Goal: Information Seeking & Learning: Learn about a topic

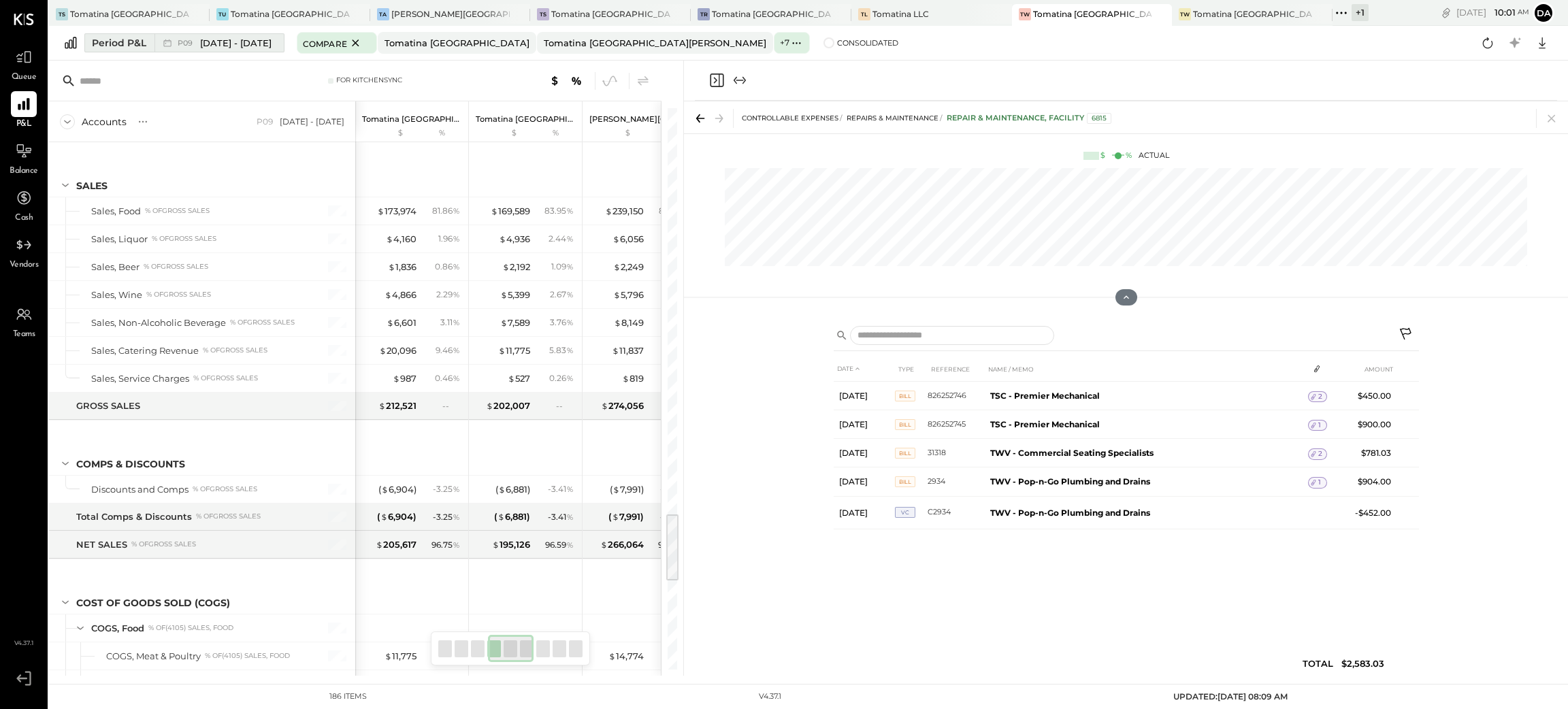
scroll to position [3263, 0]
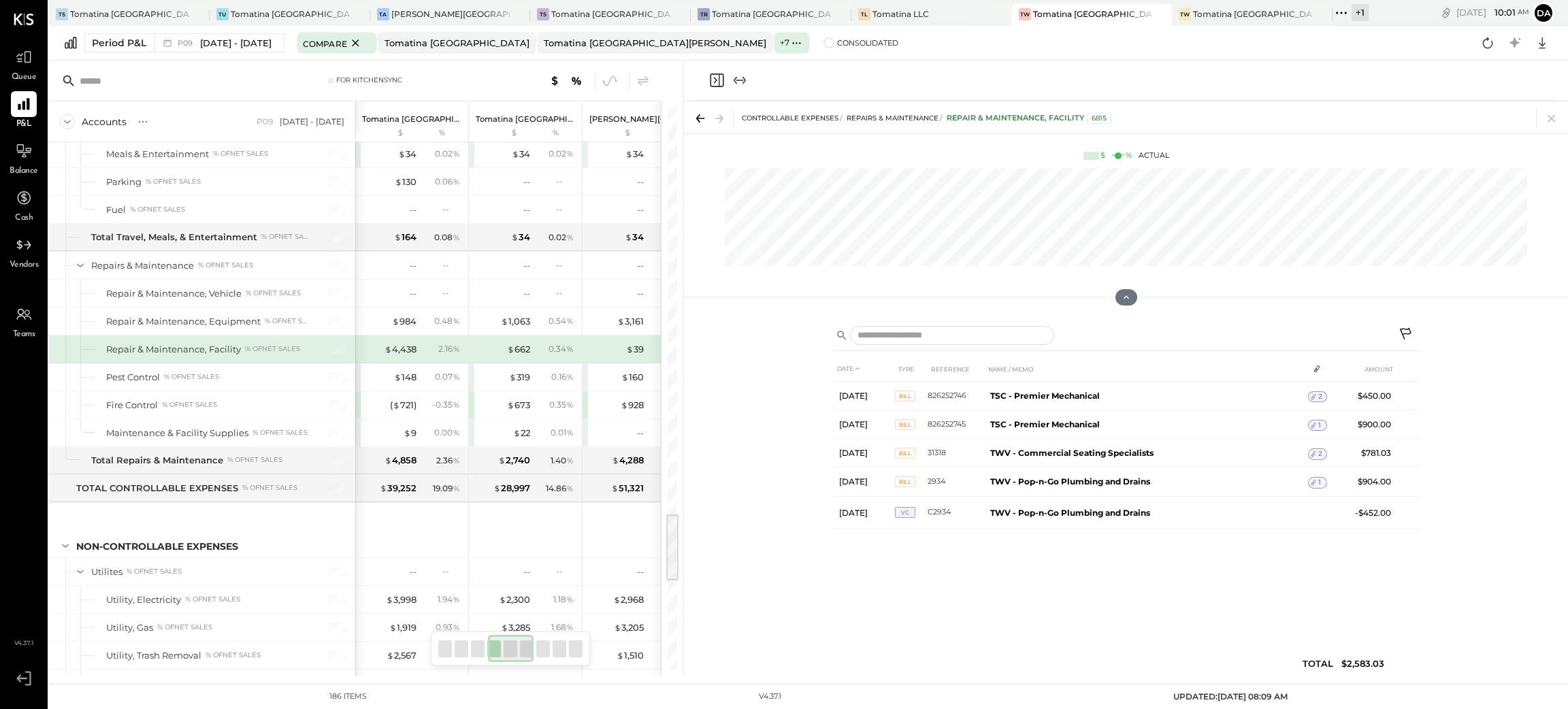
click at [714, 83] on icon "Close panel" at bounding box center [716, 80] width 4 height 6
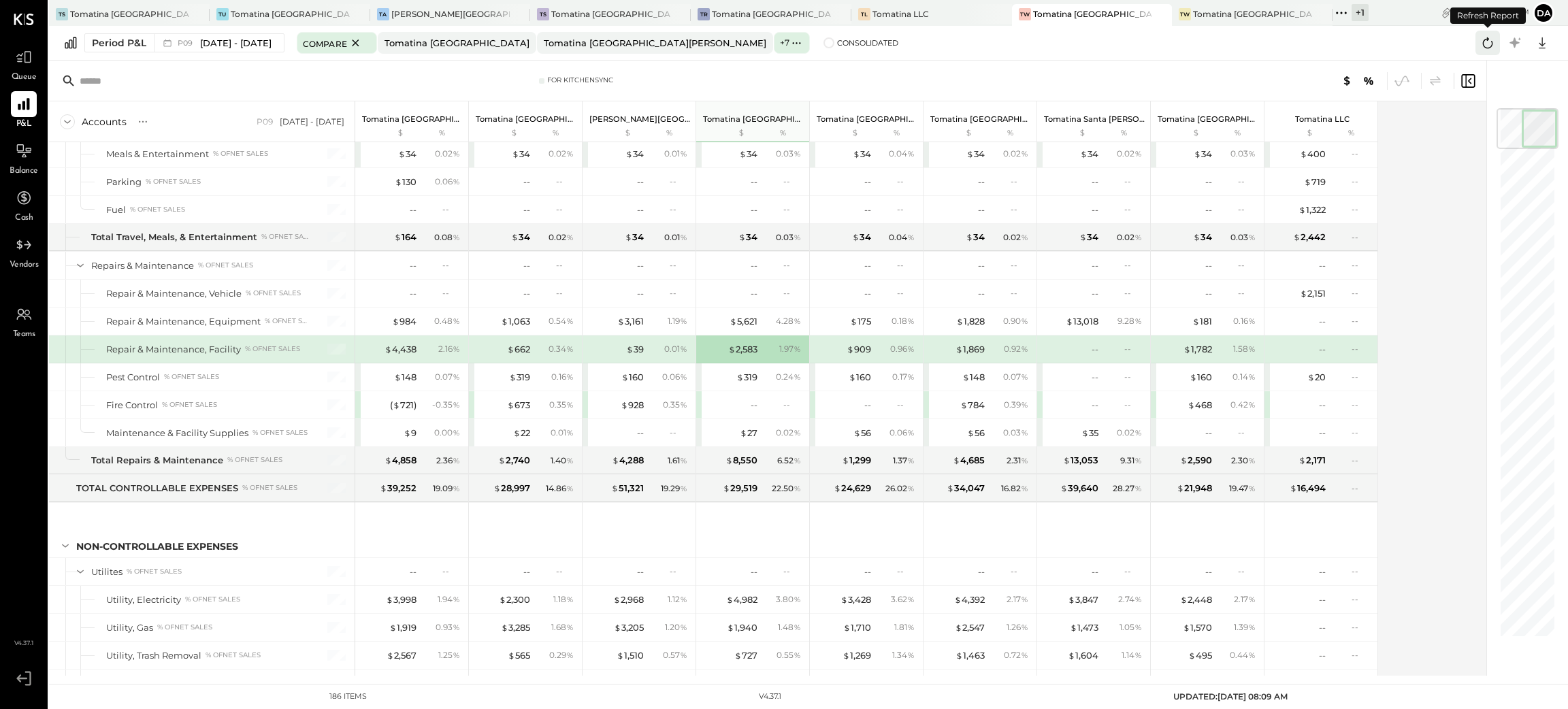
click at [1489, 43] on icon at bounding box center [1487, 42] width 17 height 17
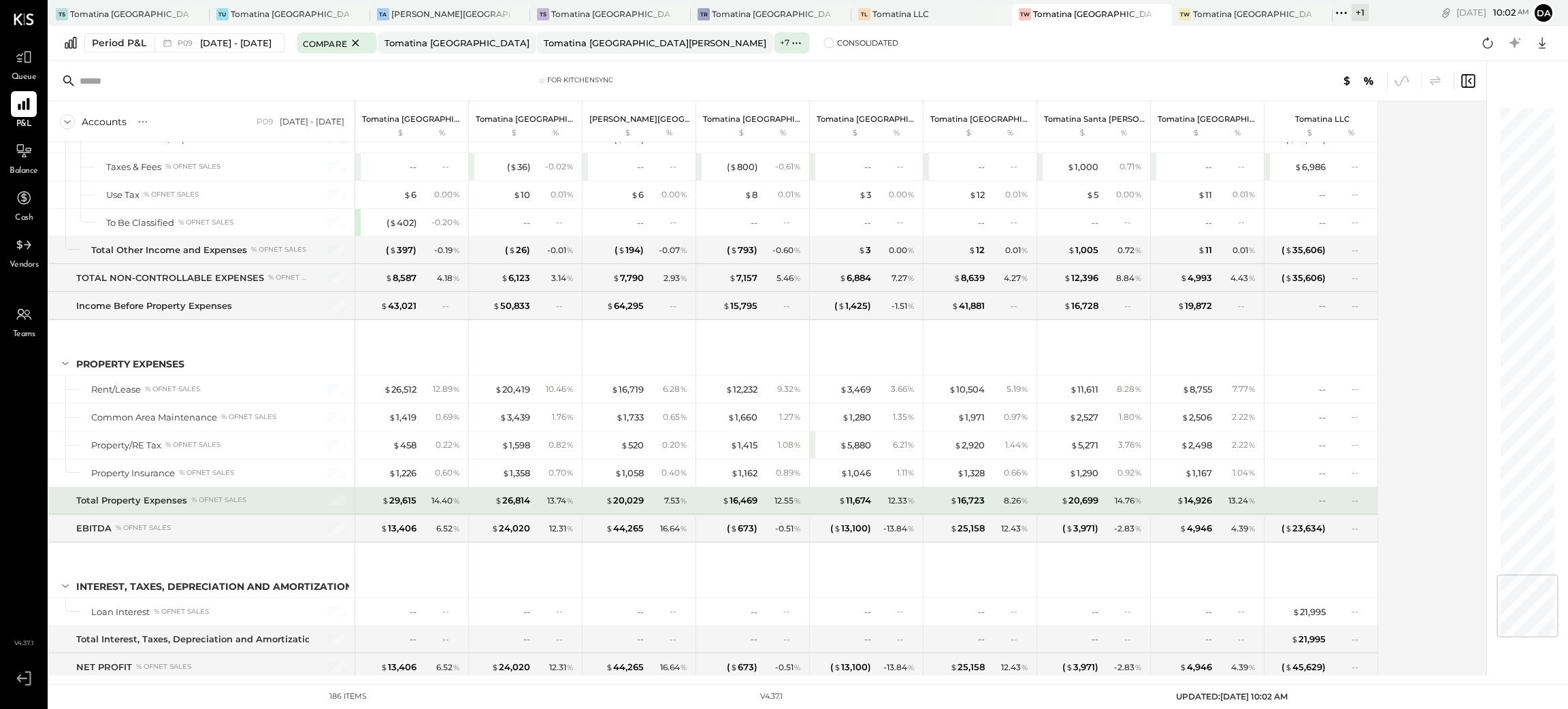
scroll to position [3978, 0]
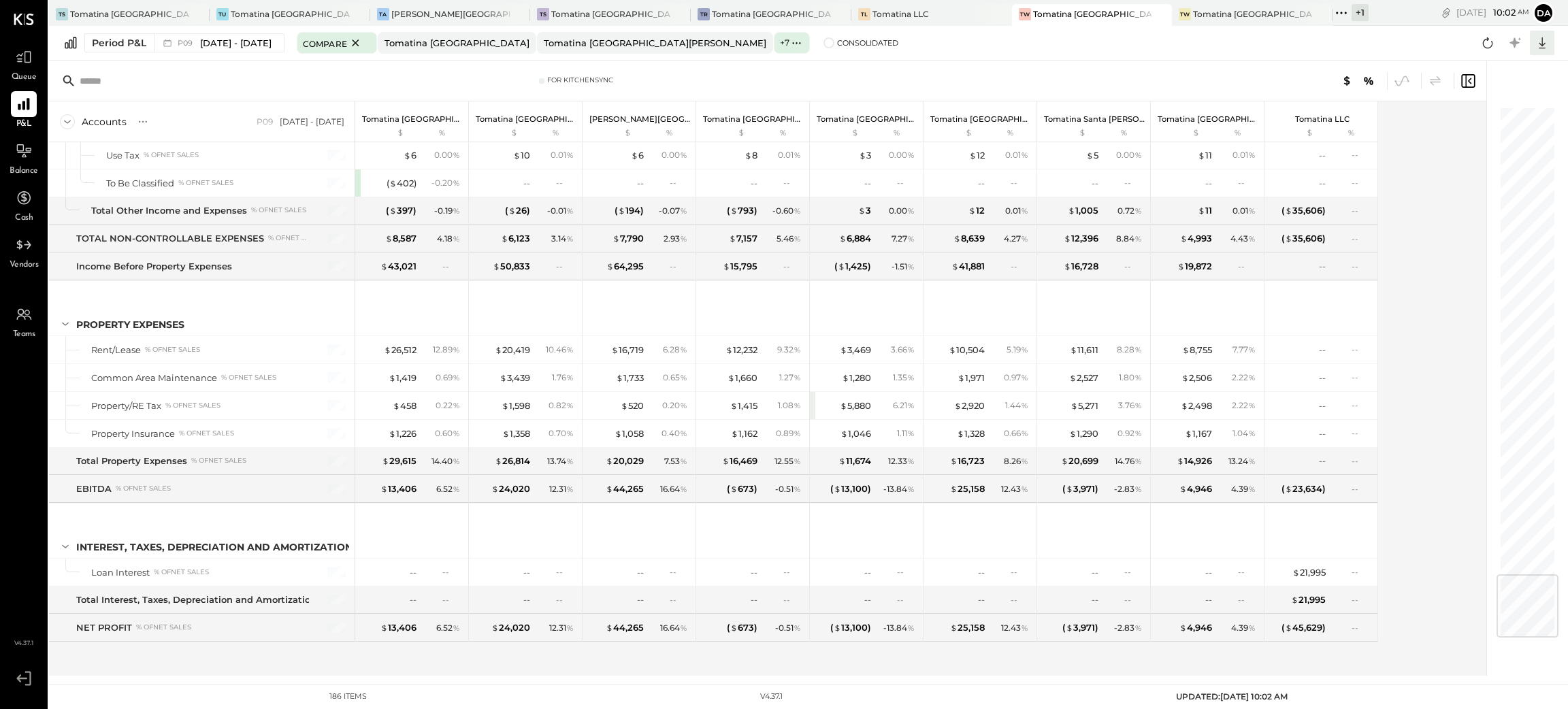
click at [1541, 39] on icon at bounding box center [1541, 43] width 6 height 12
click at [1493, 118] on div "Excel" at bounding box center [1500, 122] width 109 height 28
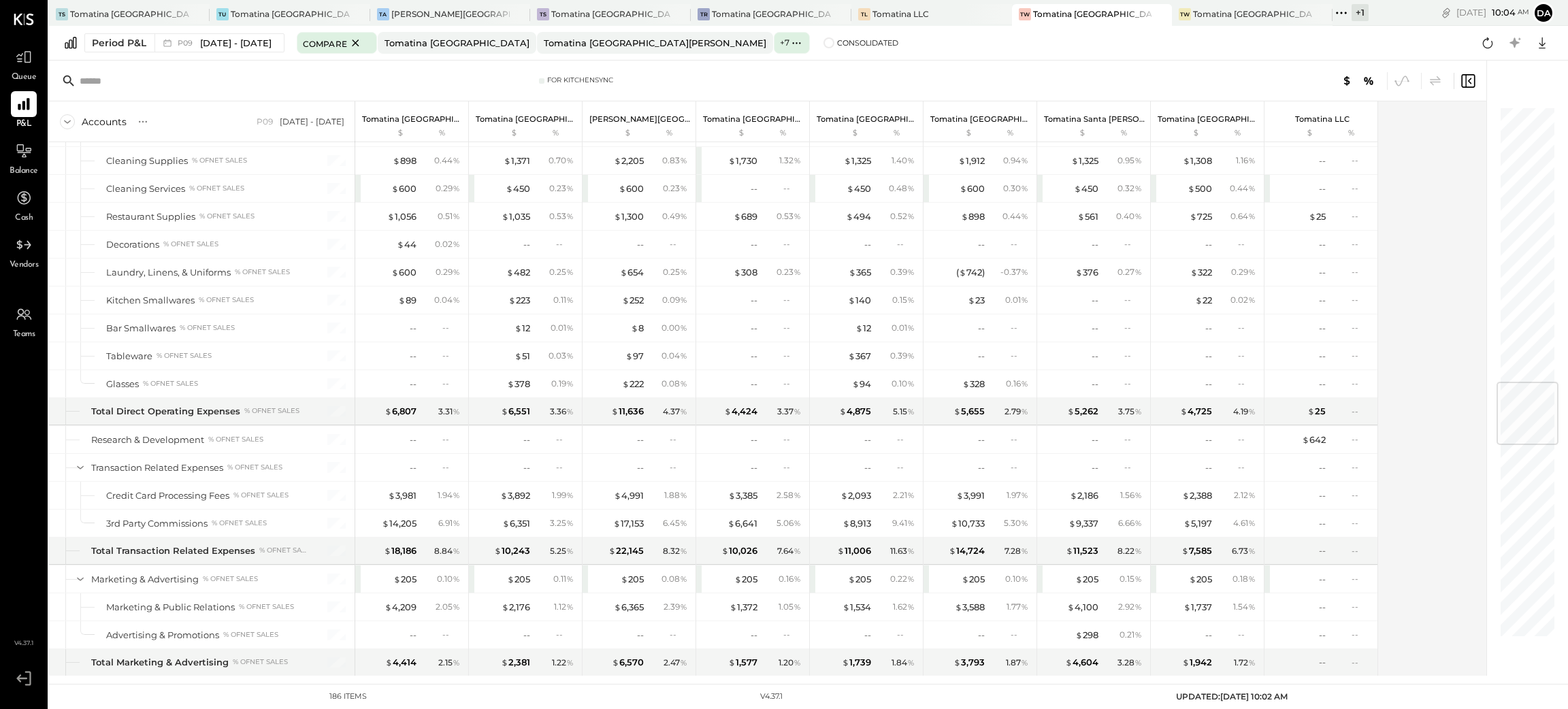
scroll to position [2344, 0]
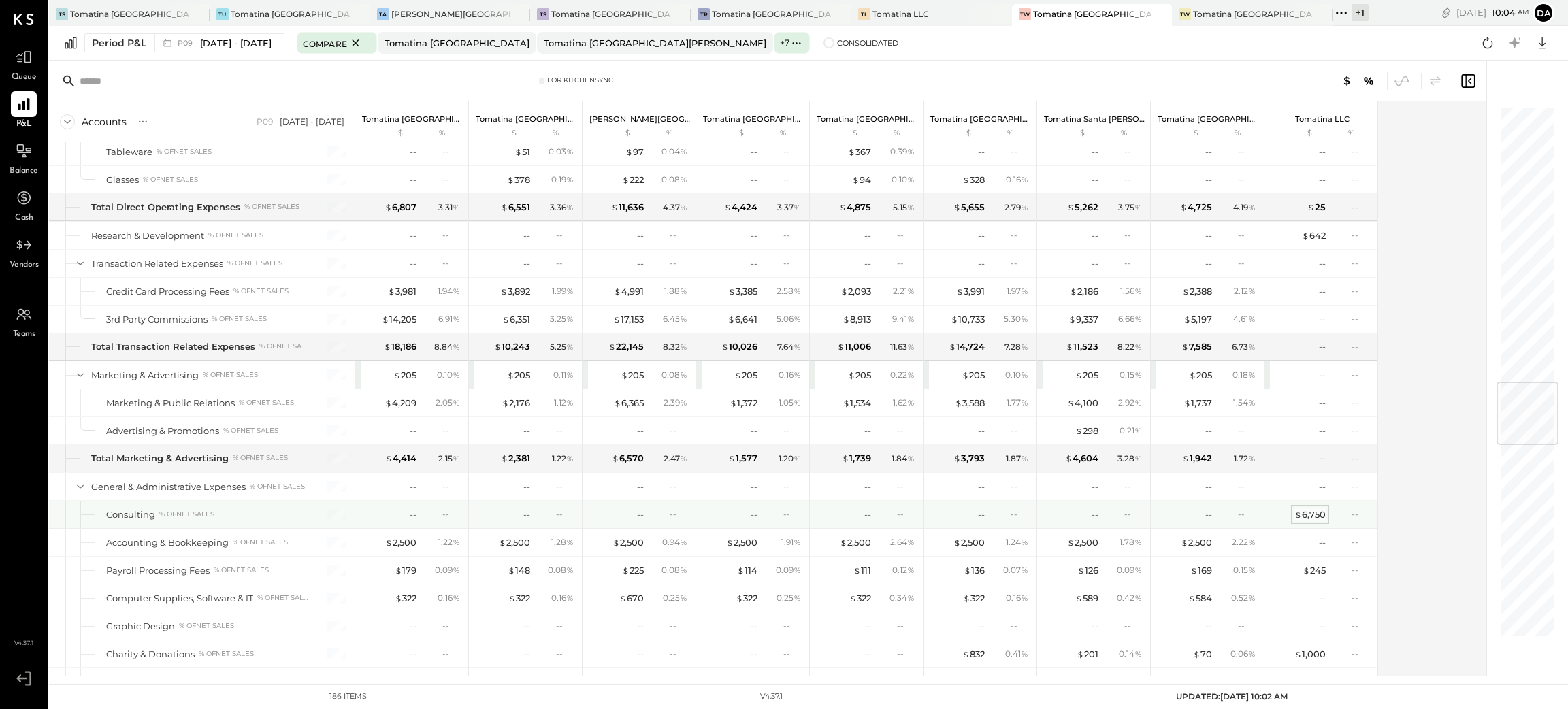
click at [1308, 522] on div "$ 6,750" at bounding box center [1310, 514] width 31 height 13
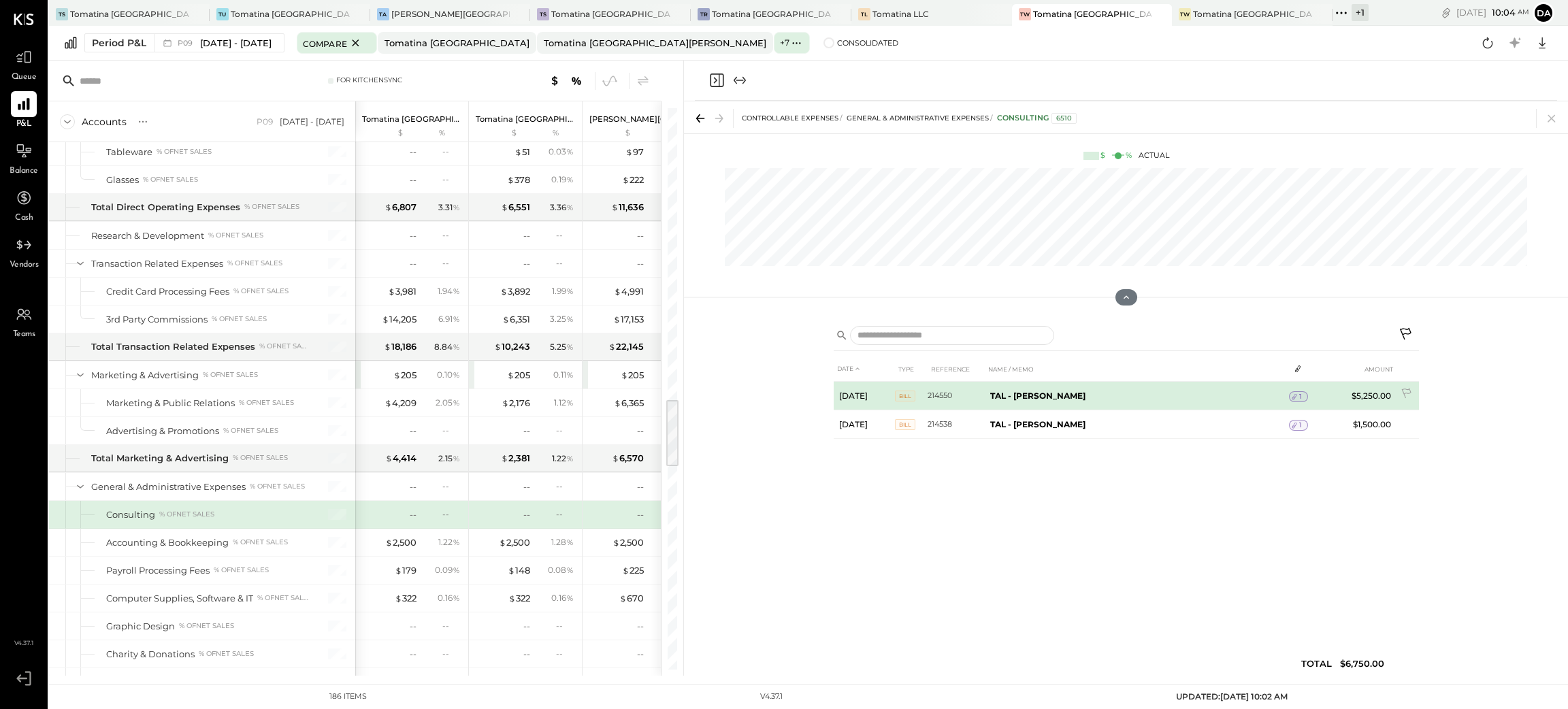
click at [1299, 398] on span "1" at bounding box center [1300, 397] width 3 height 9
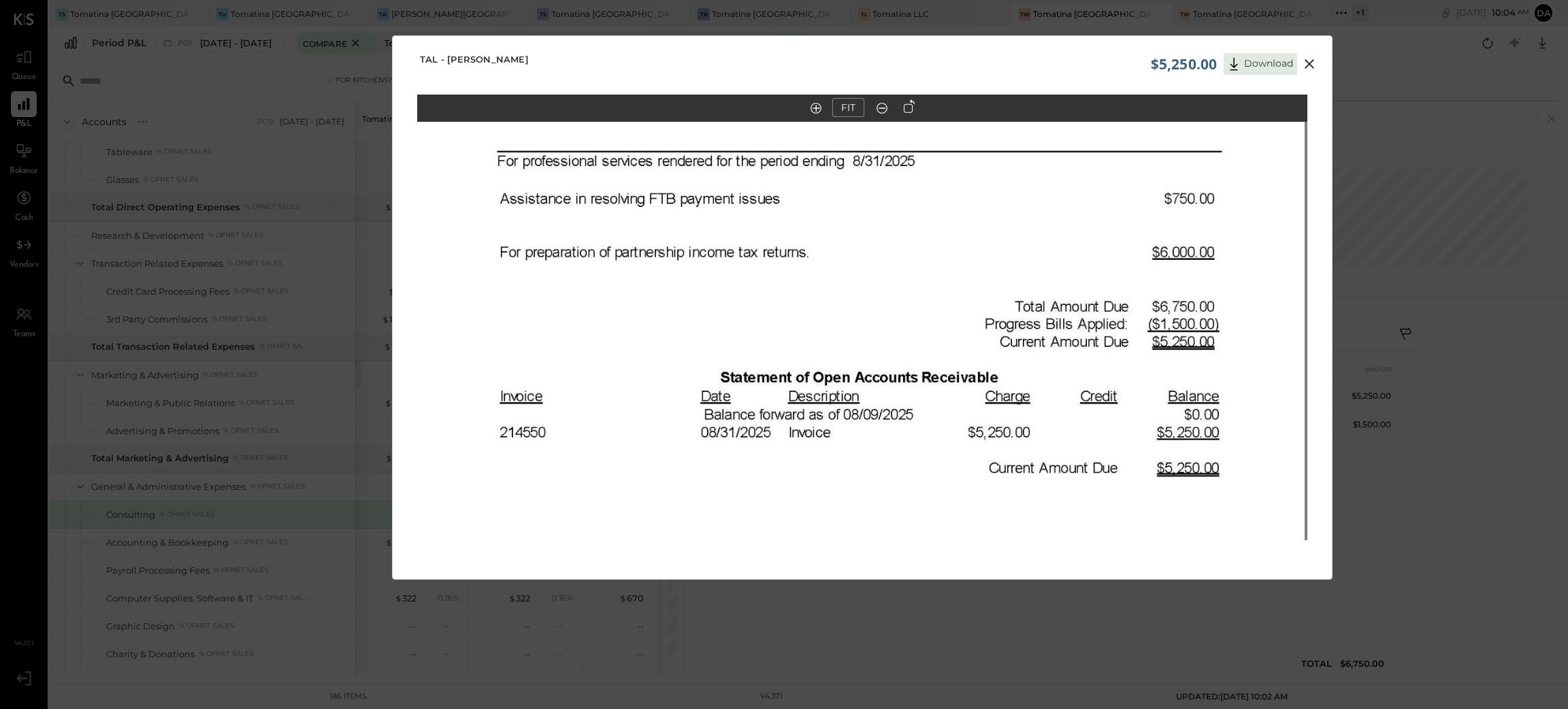
drag, startPoint x: 1144, startPoint y: 283, endPoint x: 1140, endPoint y: 375, distance: 92.1
click at [1140, 375] on img at bounding box center [859, 390] width 890 height 1153
click at [1304, 54] on div "$5,250.00 Download" at bounding box center [1236, 60] width 172 height 28
click at [1304, 59] on icon at bounding box center [1310, 64] width 17 height 17
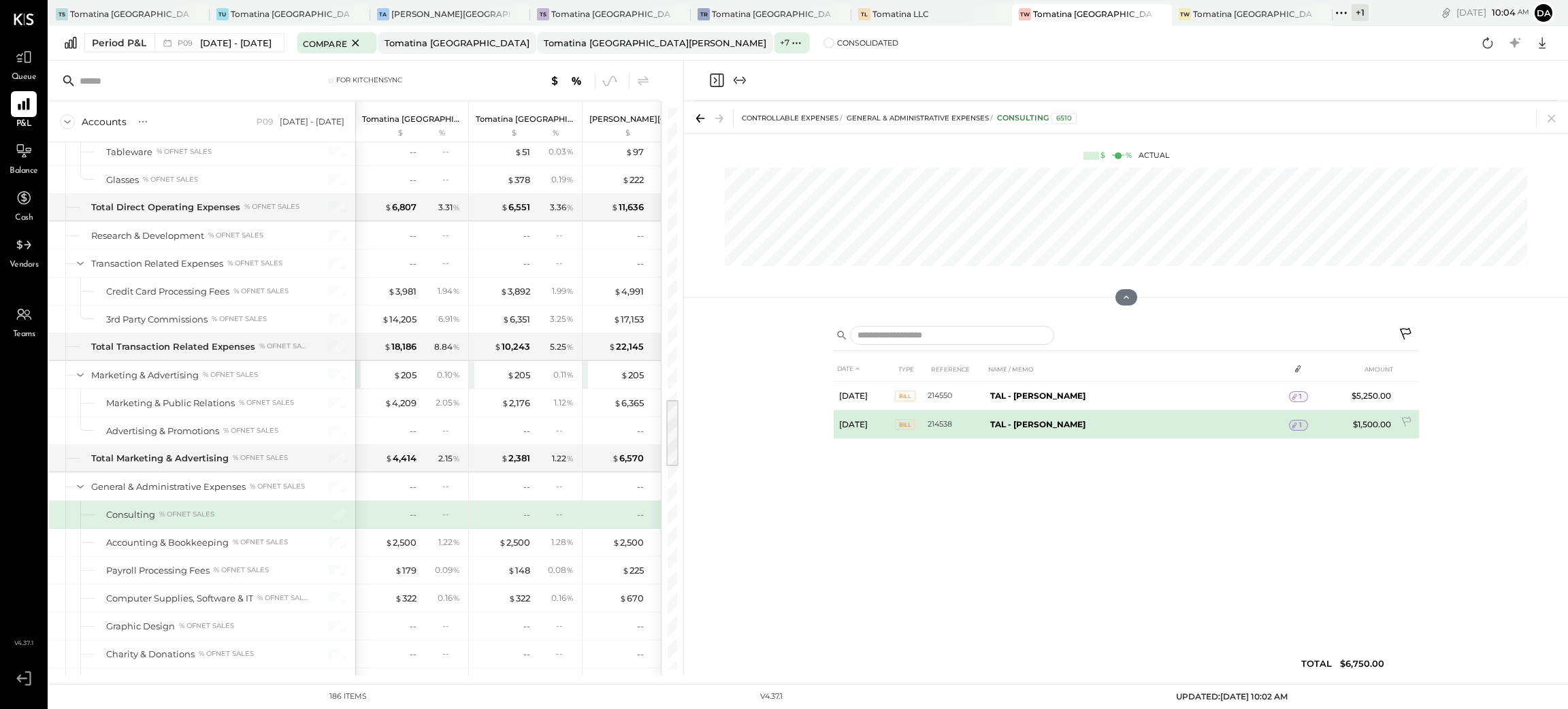
click at [1290, 422] on icon at bounding box center [1294, 425] width 9 height 9
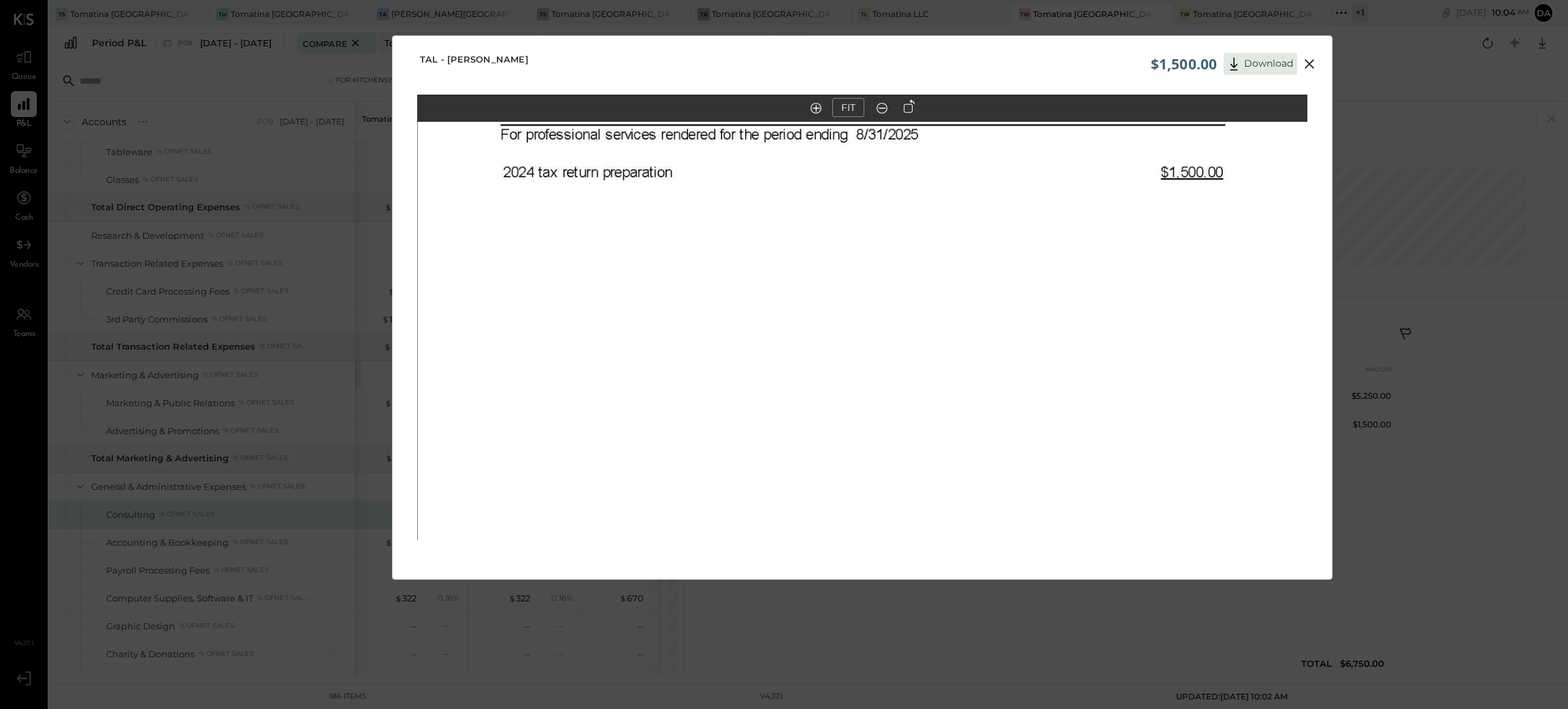
drag, startPoint x: 1186, startPoint y: 427, endPoint x: 1186, endPoint y: 451, distance: 24.0
click at [1186, 448] on img at bounding box center [863, 365] width 890 height 1153
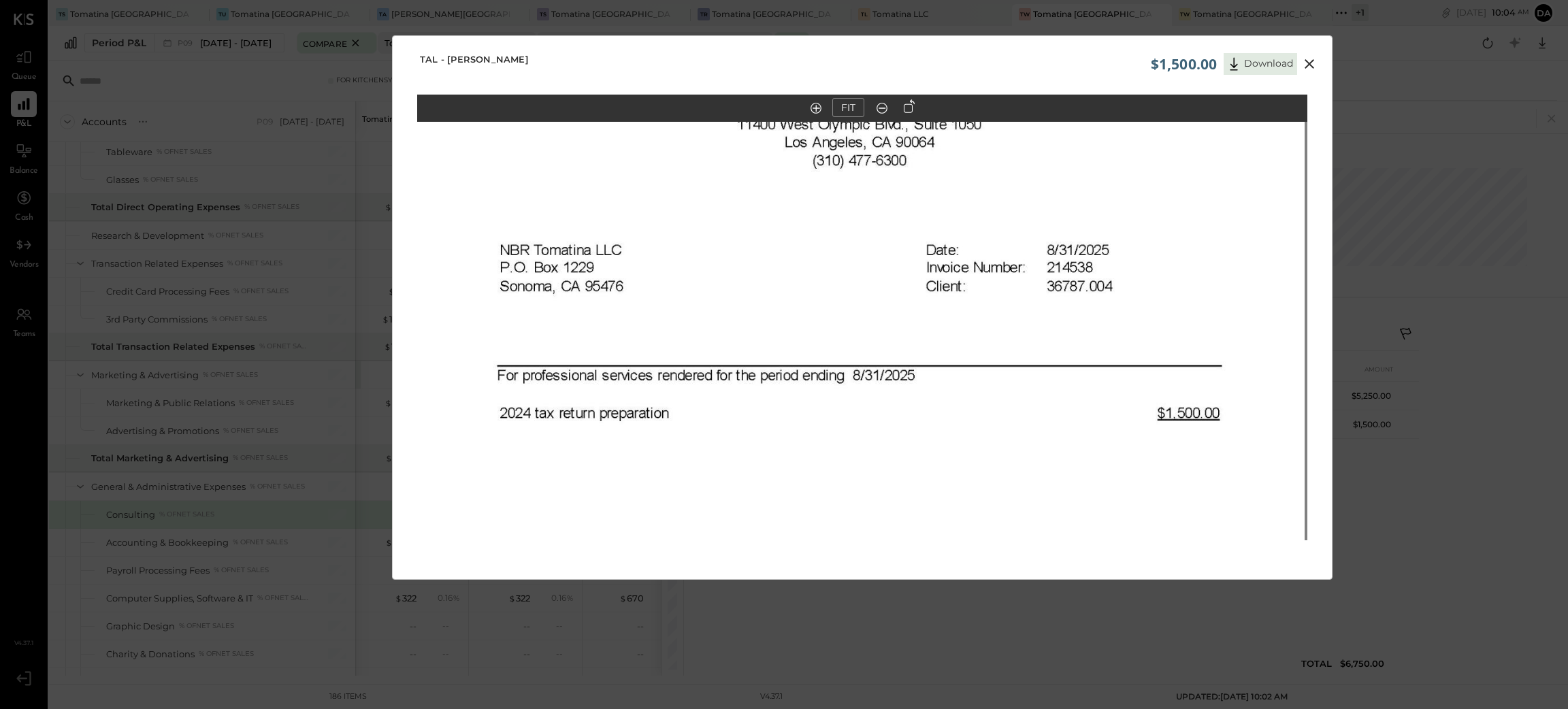
drag, startPoint x: 1178, startPoint y: 243, endPoint x: 1173, endPoint y: 492, distance: 249.1
click at [1173, 492] on img at bounding box center [859, 605] width 890 height 1153
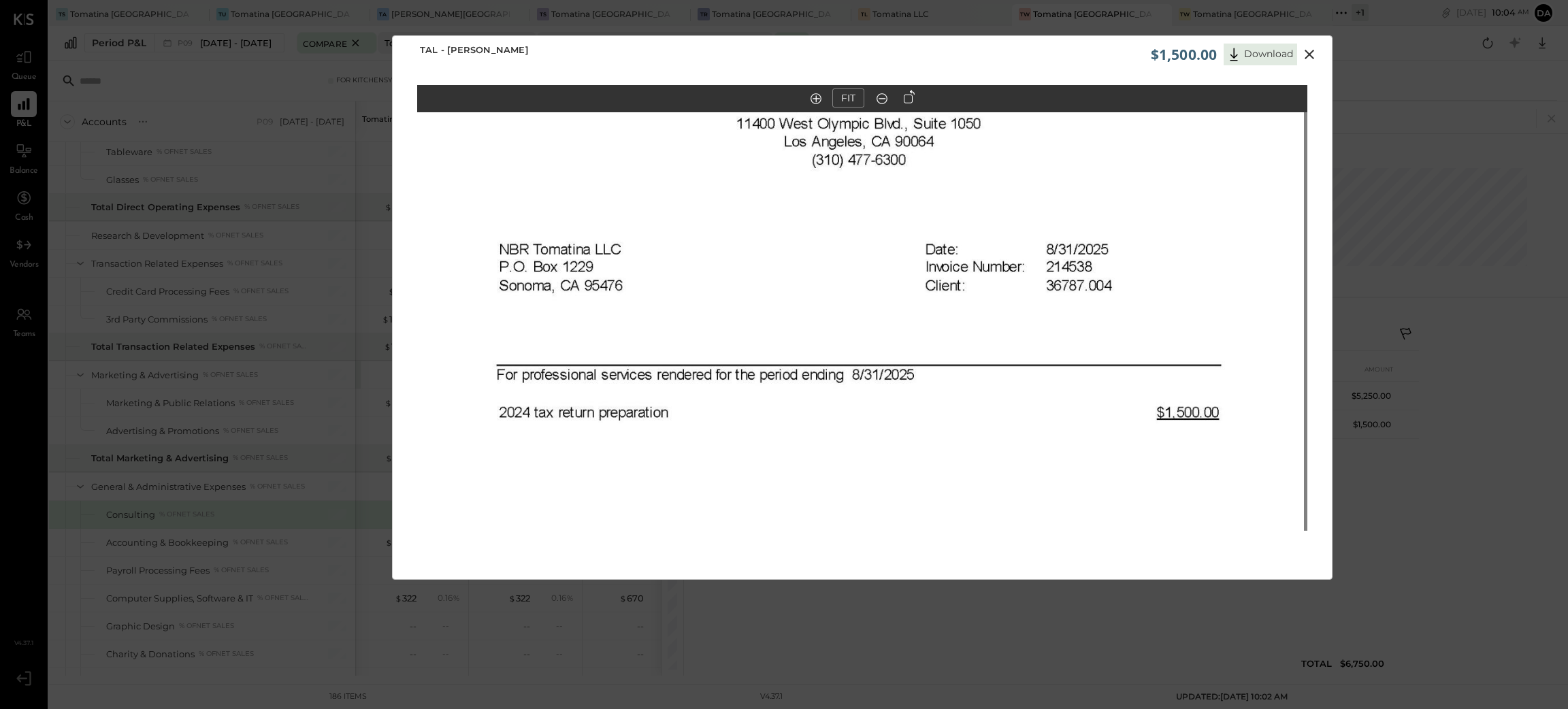
scroll to position [12, 0]
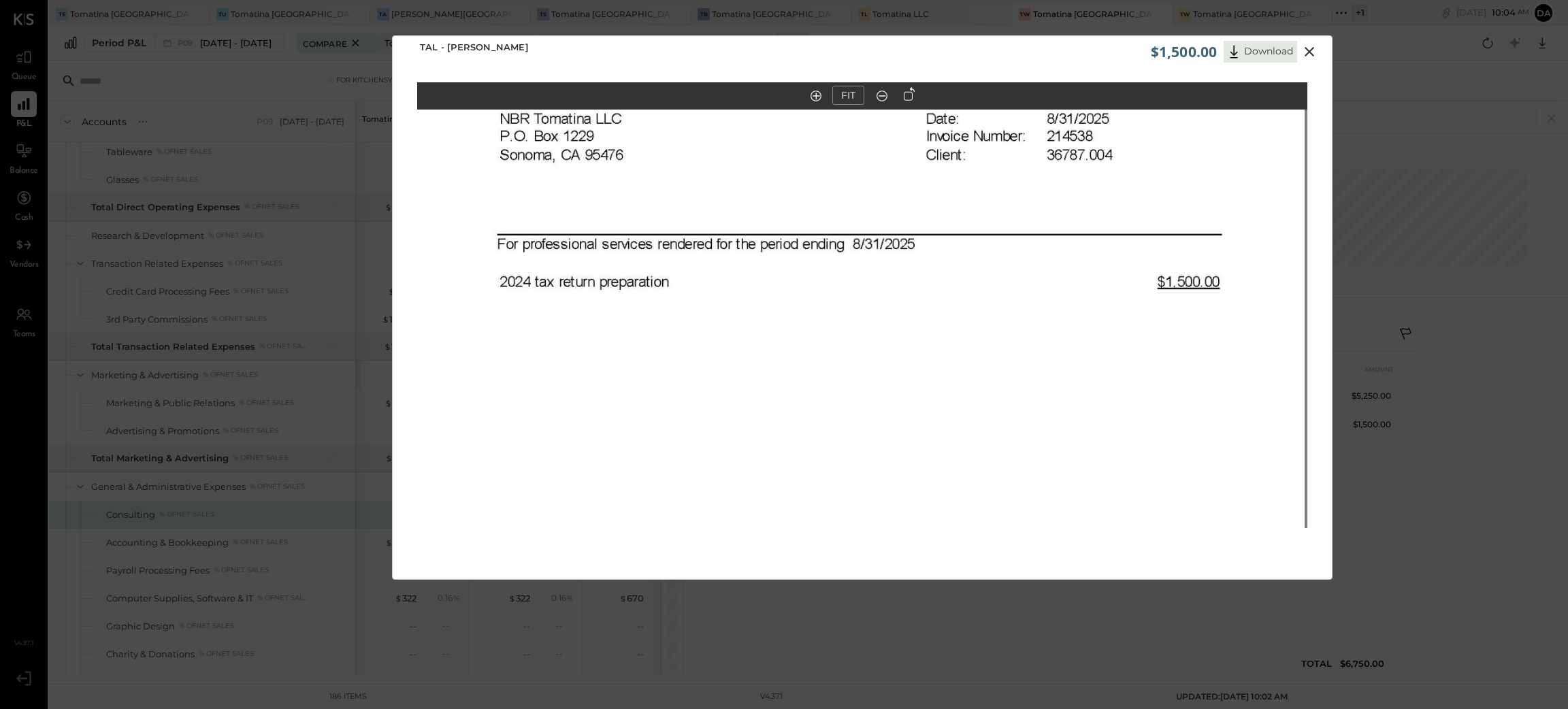
drag, startPoint x: 1081, startPoint y: 484, endPoint x: 1081, endPoint y: 356, distance: 128.0
click at [1081, 356] on img at bounding box center [859, 474] width 890 height 1153
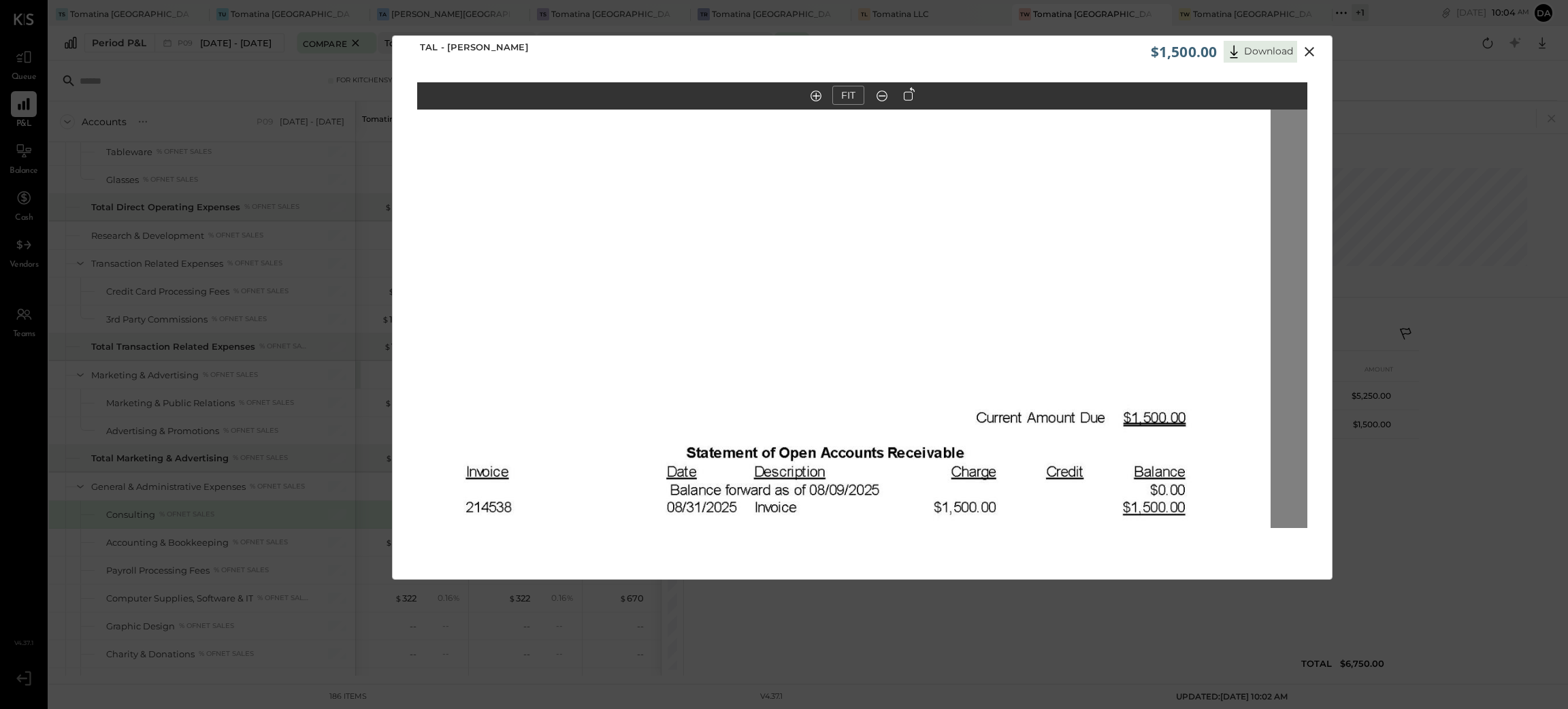
drag, startPoint x: 1151, startPoint y: 436, endPoint x: 1128, endPoint y: 156, distance: 280.9
click at [1128, 156] on img at bounding box center [825, 233] width 890 height 1153
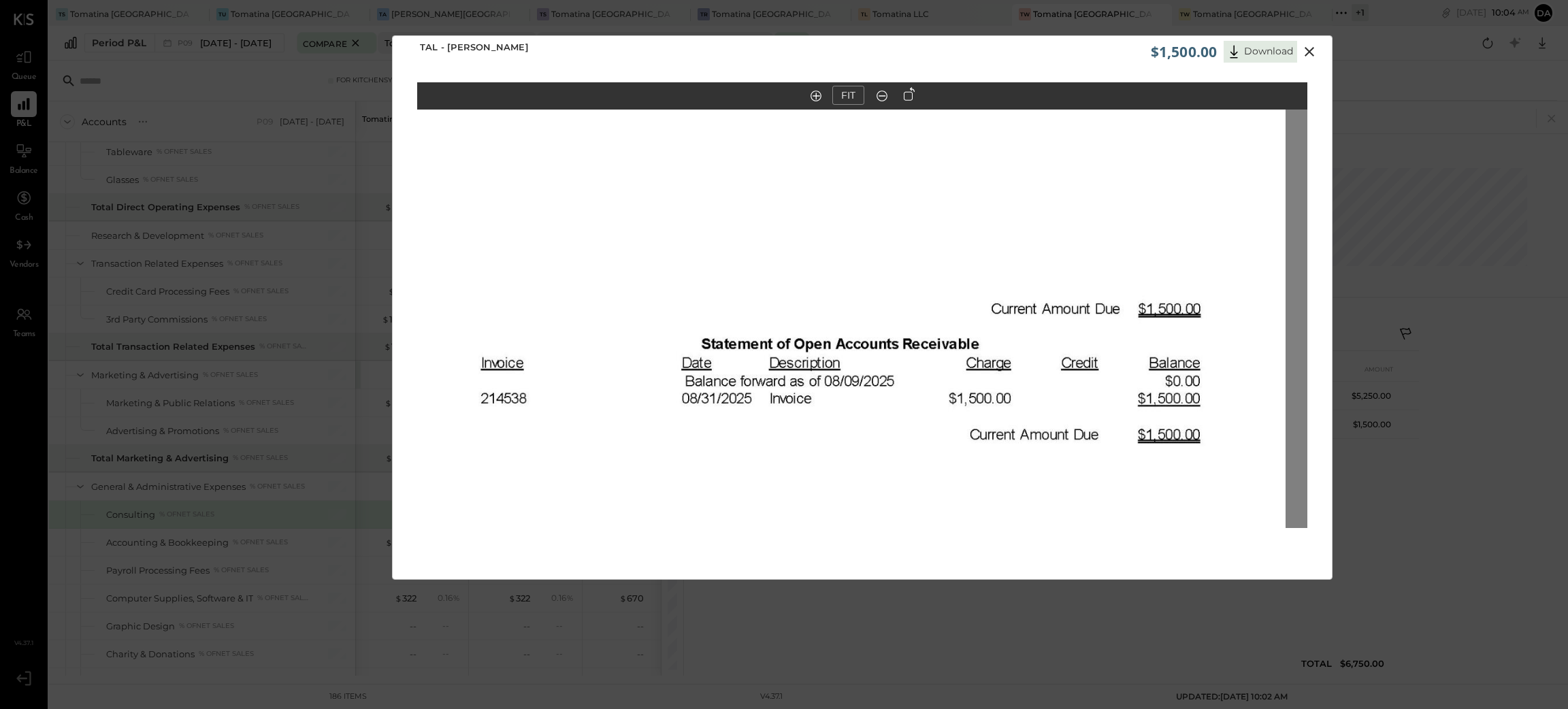
drag, startPoint x: 1149, startPoint y: 308, endPoint x: 1151, endPoint y: 243, distance: 65.0
click at [1151, 243] on img at bounding box center [840, 125] width 890 height 1153
click at [1309, 51] on icon at bounding box center [1309, 51] width 9 height 9
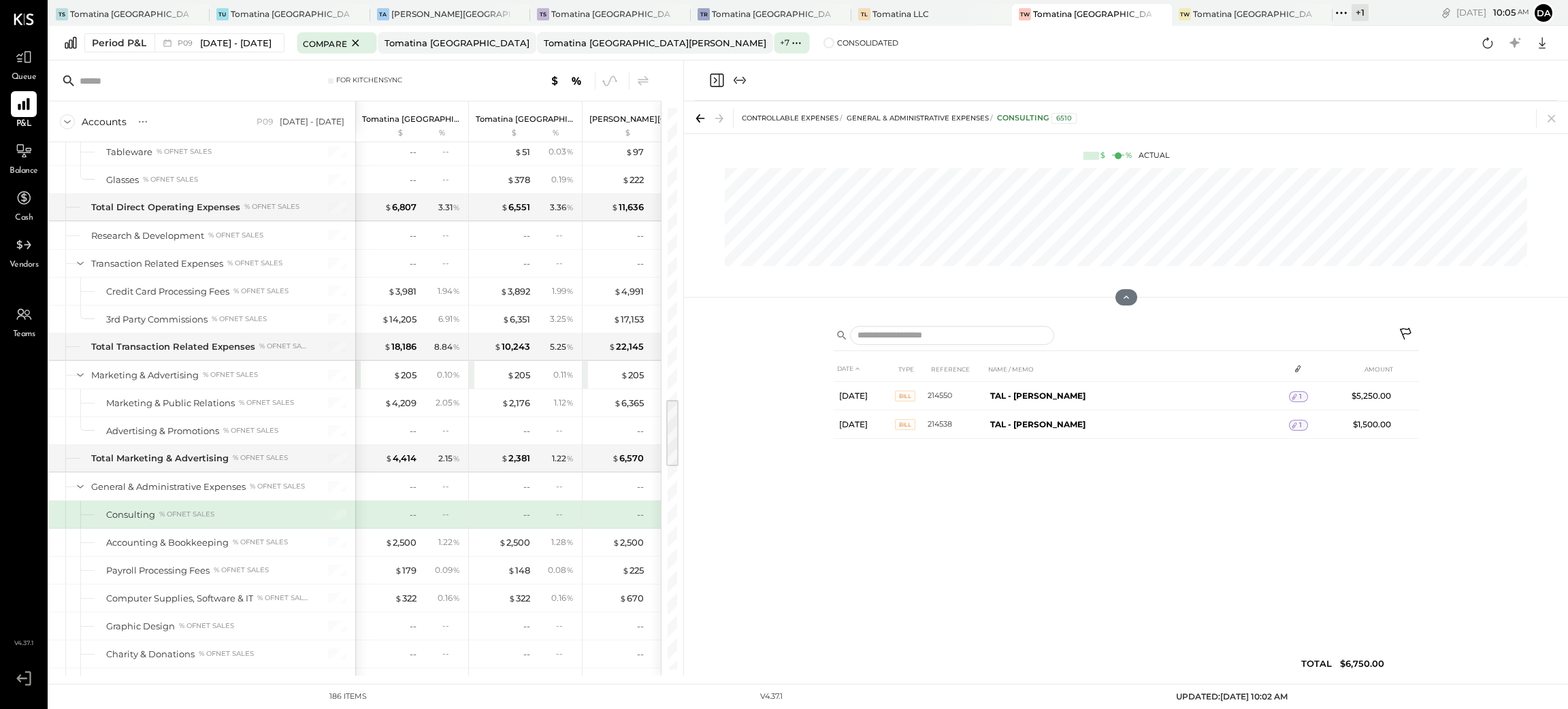
drag, startPoint x: 710, startPoint y: 75, endPoint x: 722, endPoint y: 80, distance: 13.0
click at [710, 75] on icon "Close panel" at bounding box center [716, 80] width 14 height 14
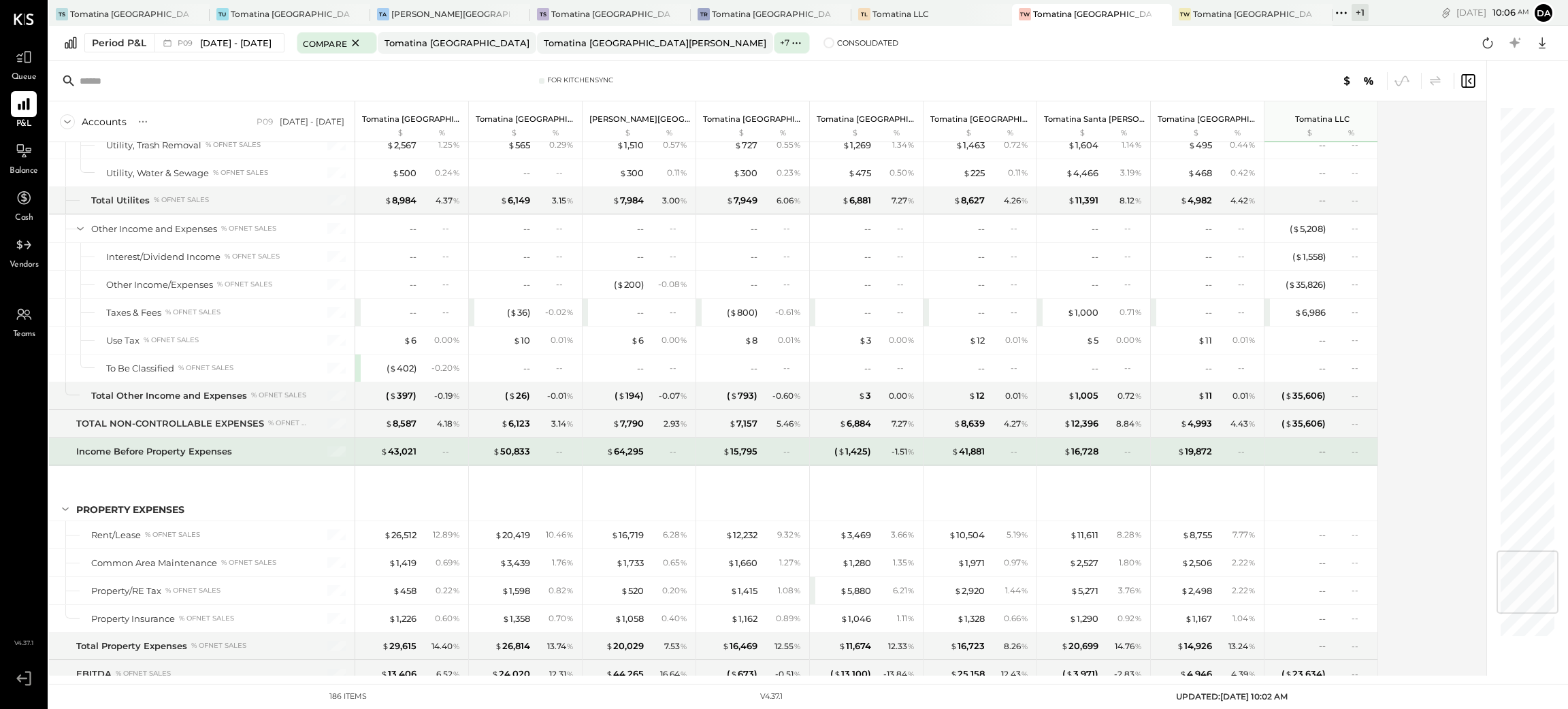
scroll to position [3671, 0]
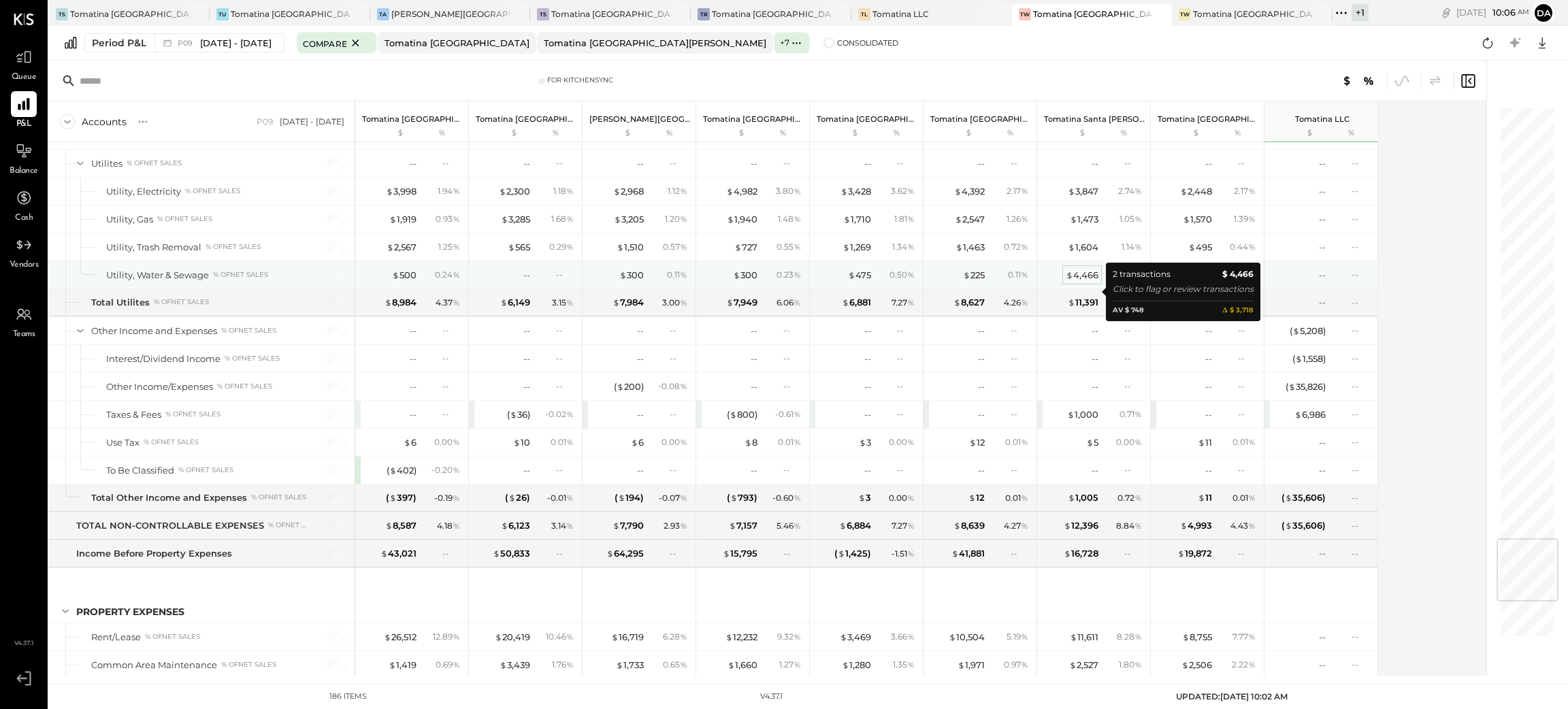
click at [1085, 282] on div "$ 4,466" at bounding box center [1082, 276] width 33 height 13
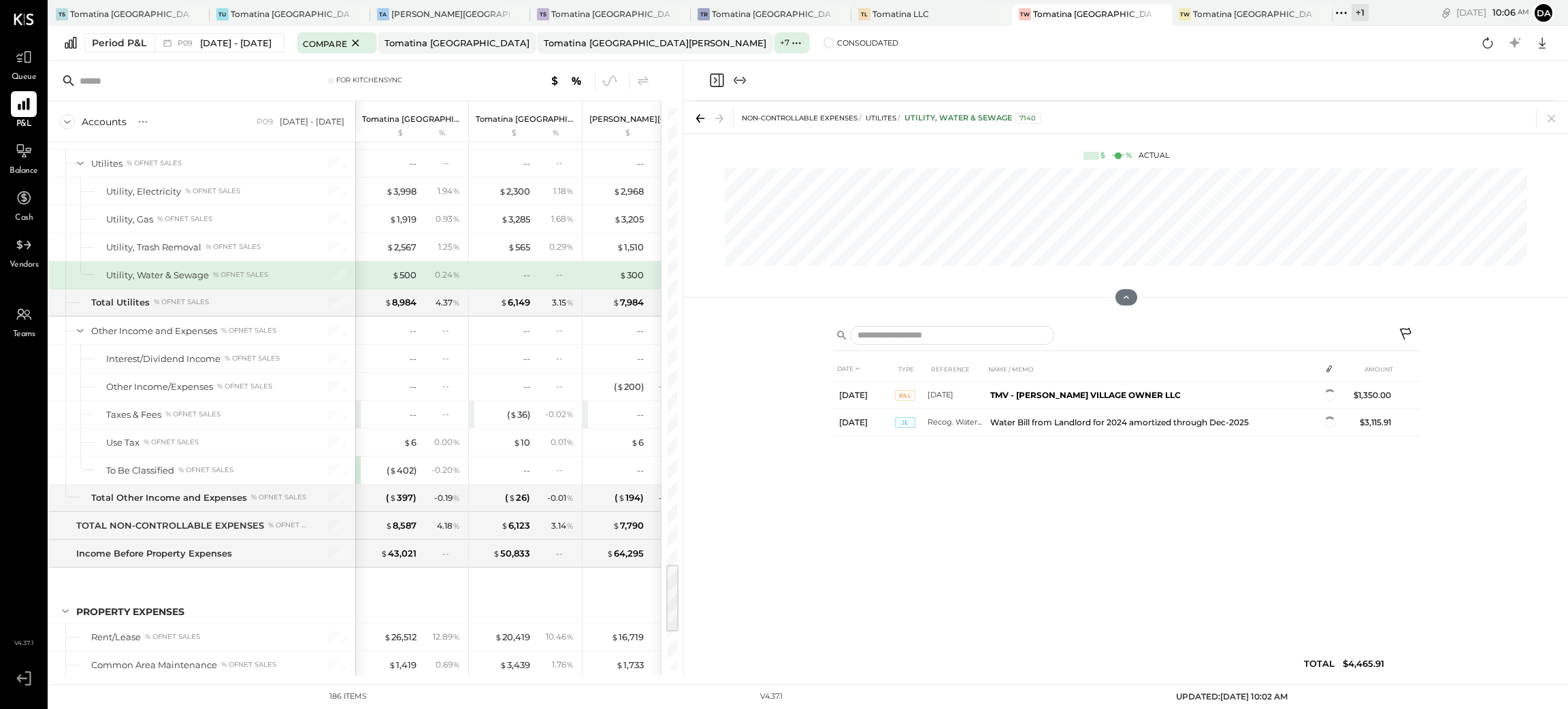
click at [716, 81] on icon "Close panel" at bounding box center [716, 81] width 17 height 17
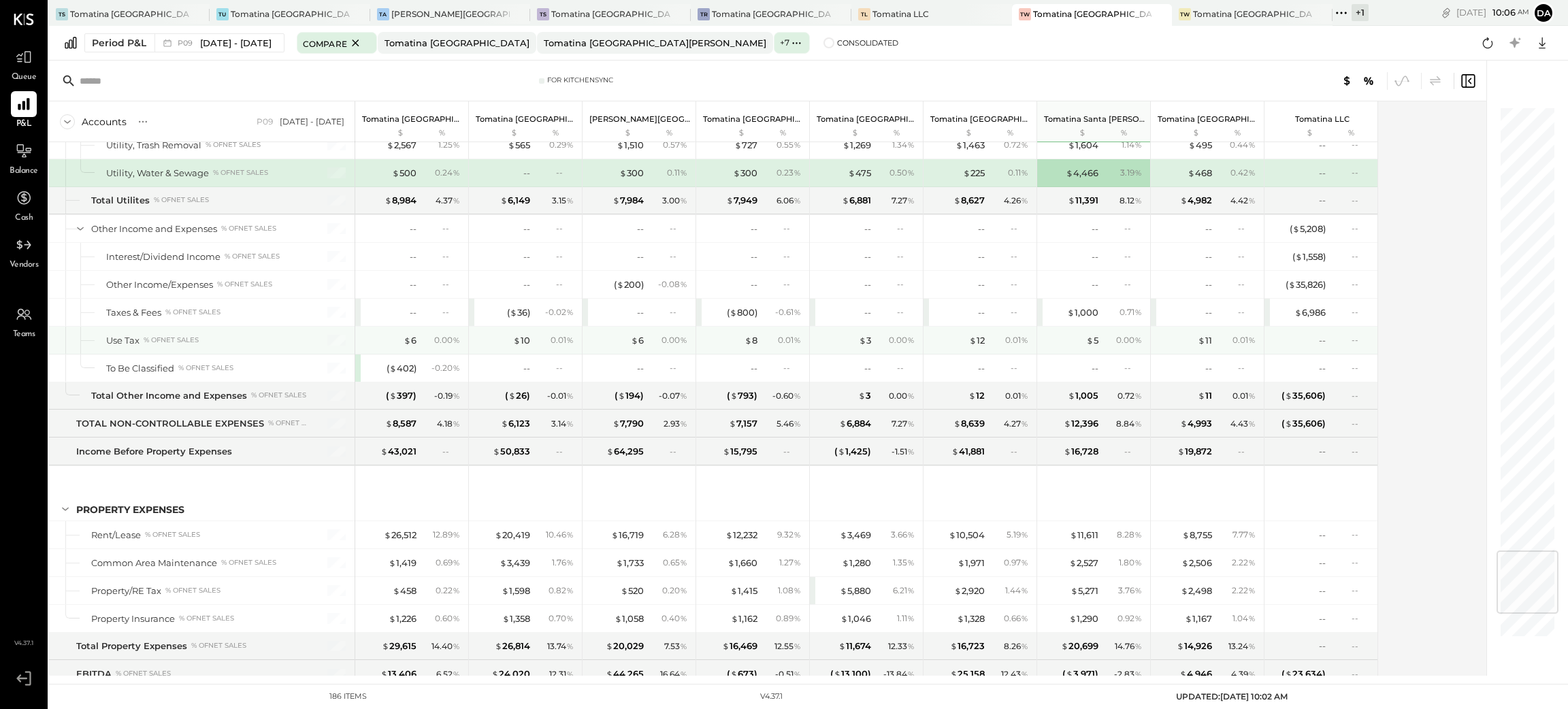
scroll to position [3978, 0]
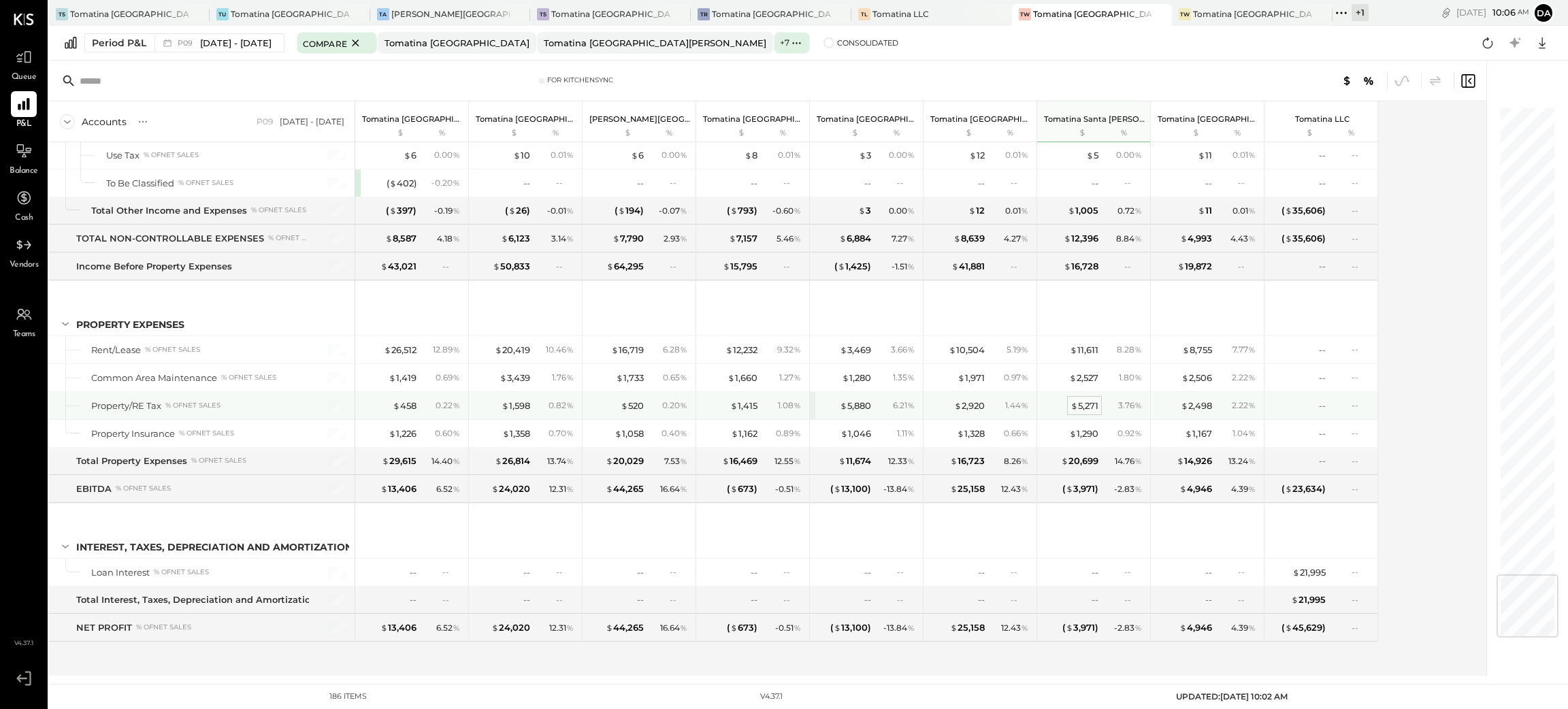
click at [1087, 402] on div "$ 5,271" at bounding box center [1084, 406] width 28 height 13
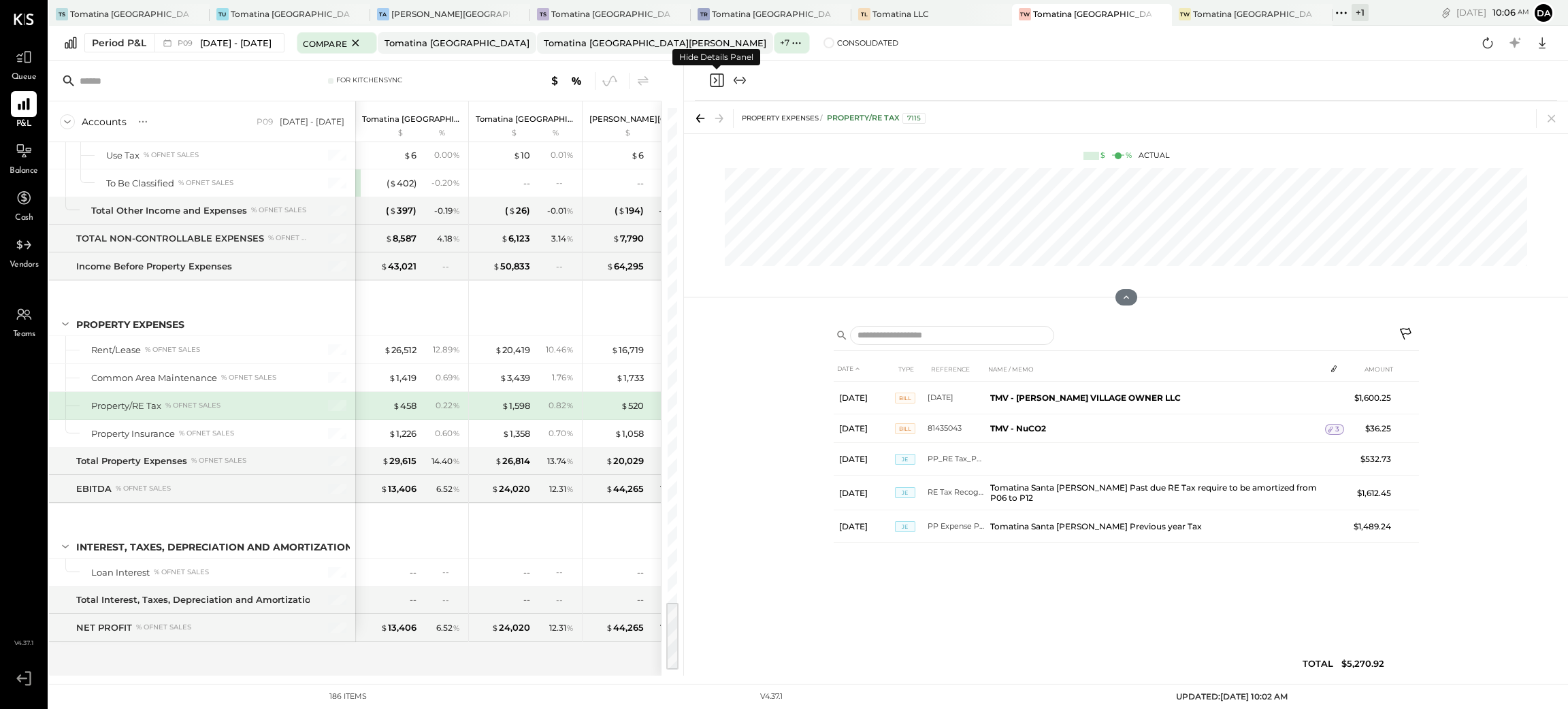
click at [713, 79] on icon "Close panel" at bounding box center [716, 81] width 17 height 17
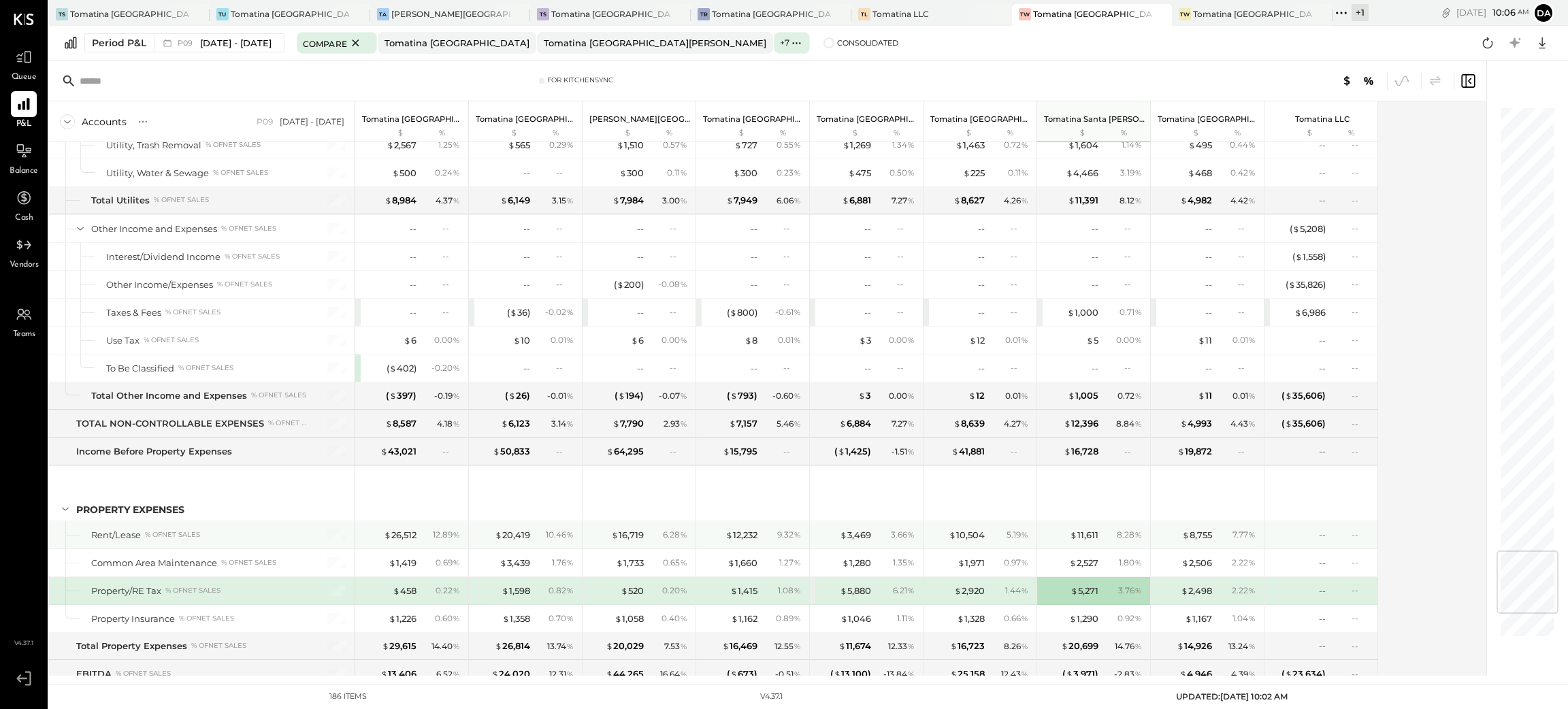
scroll to position [3671, 0]
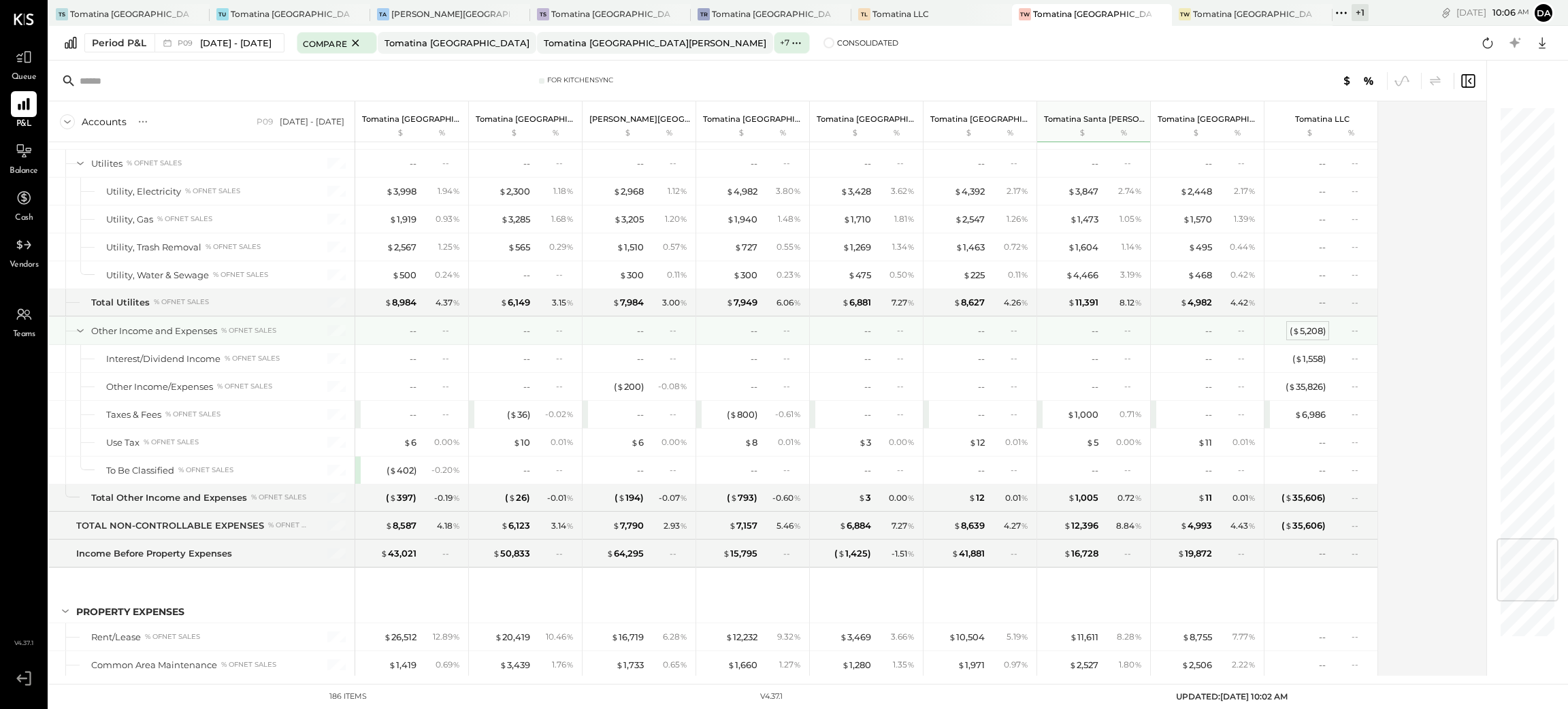
click at [1304, 337] on div "( $ 5,208 )" at bounding box center [1307, 331] width 36 height 13
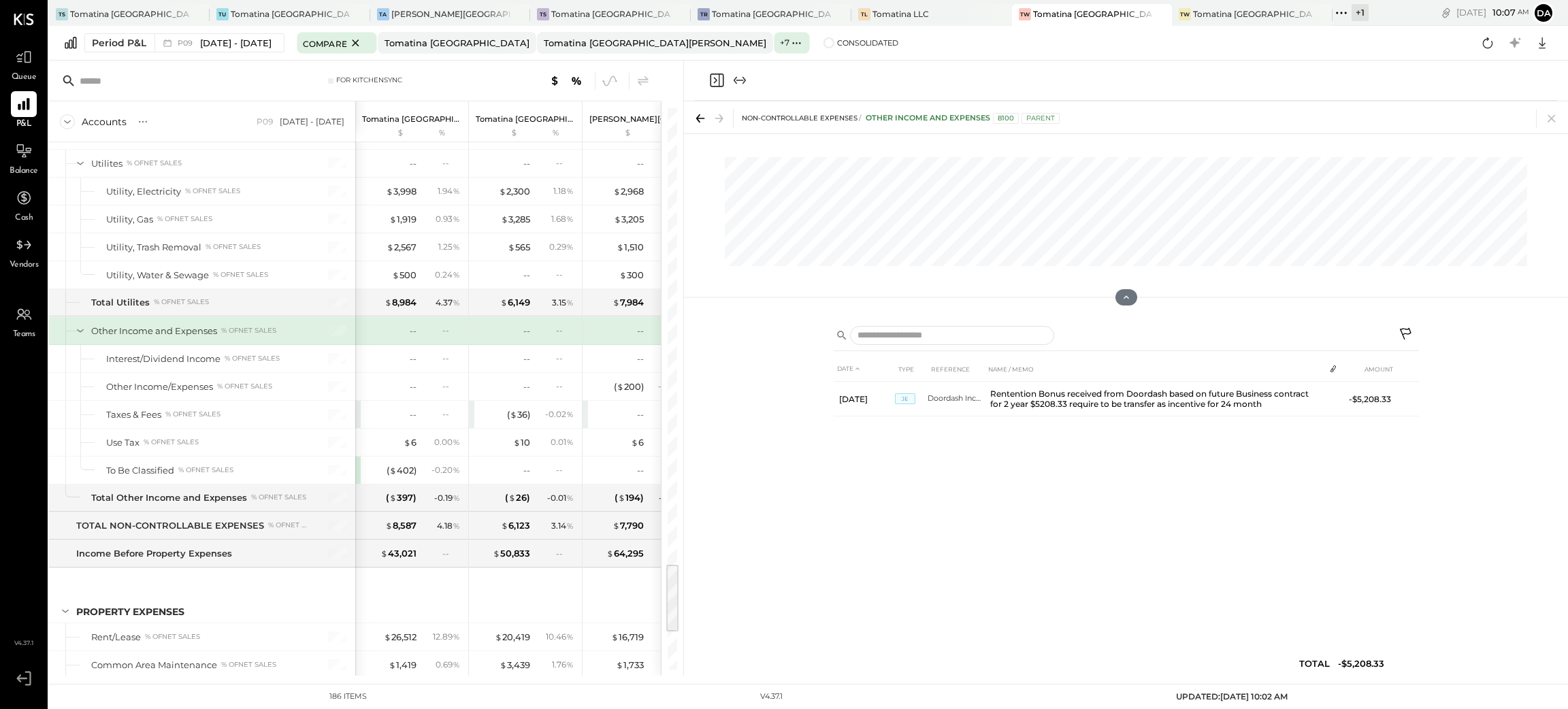
click at [711, 76] on icon "Close panel" at bounding box center [716, 80] width 14 height 14
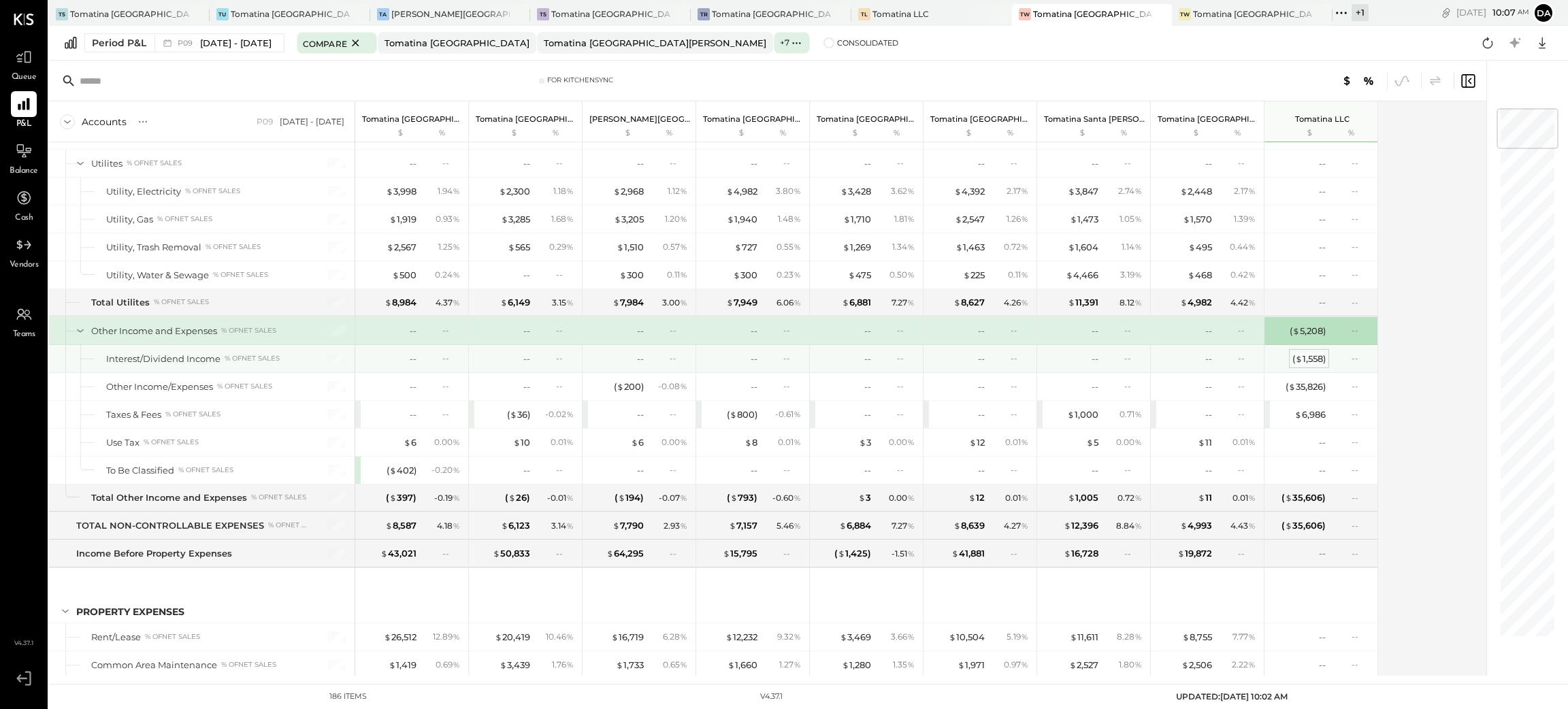
click at [1300, 364] on span "$" at bounding box center [1299, 359] width 7 height 11
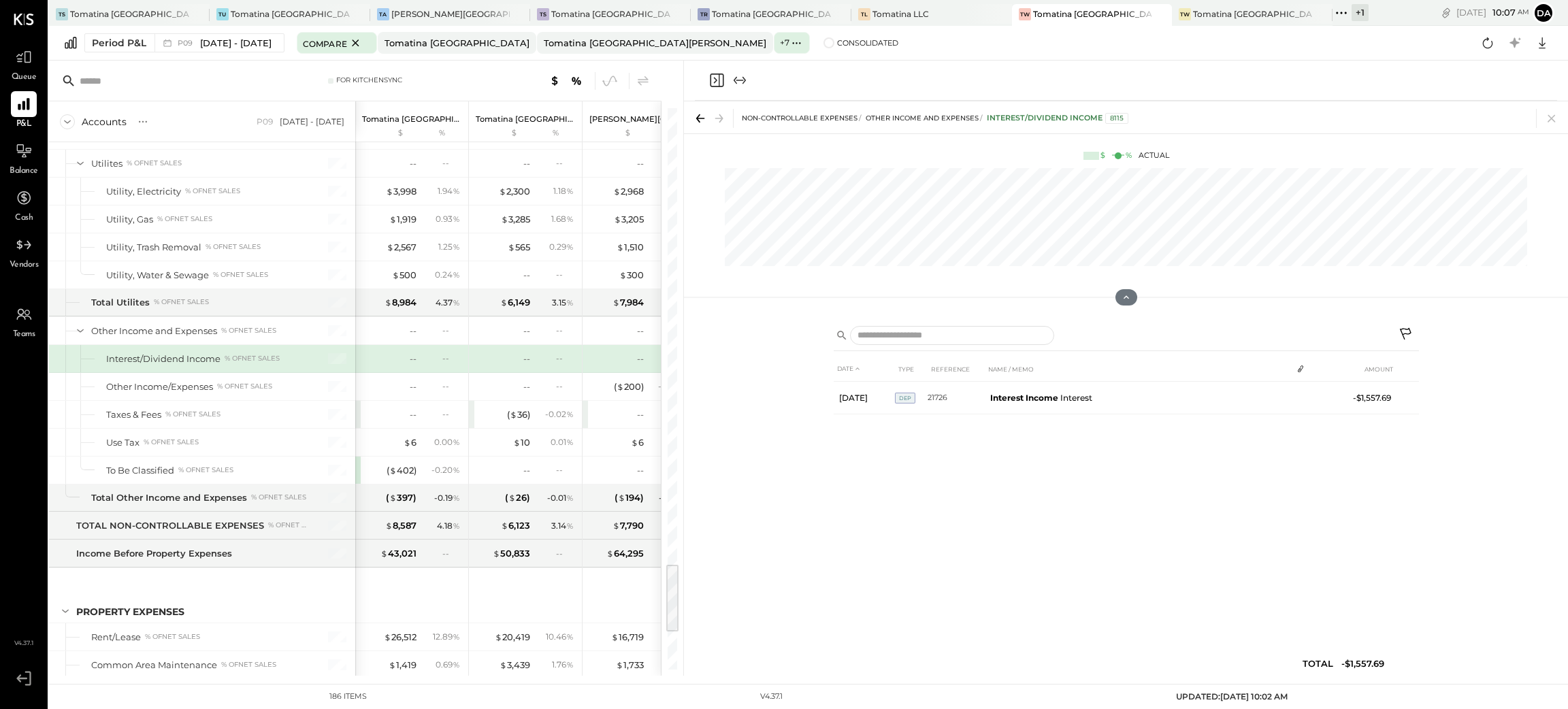
drag, startPoint x: 713, startPoint y: 79, endPoint x: 1244, endPoint y: 267, distance: 563.3
click at [714, 79] on icon "Close panel" at bounding box center [716, 81] width 17 height 17
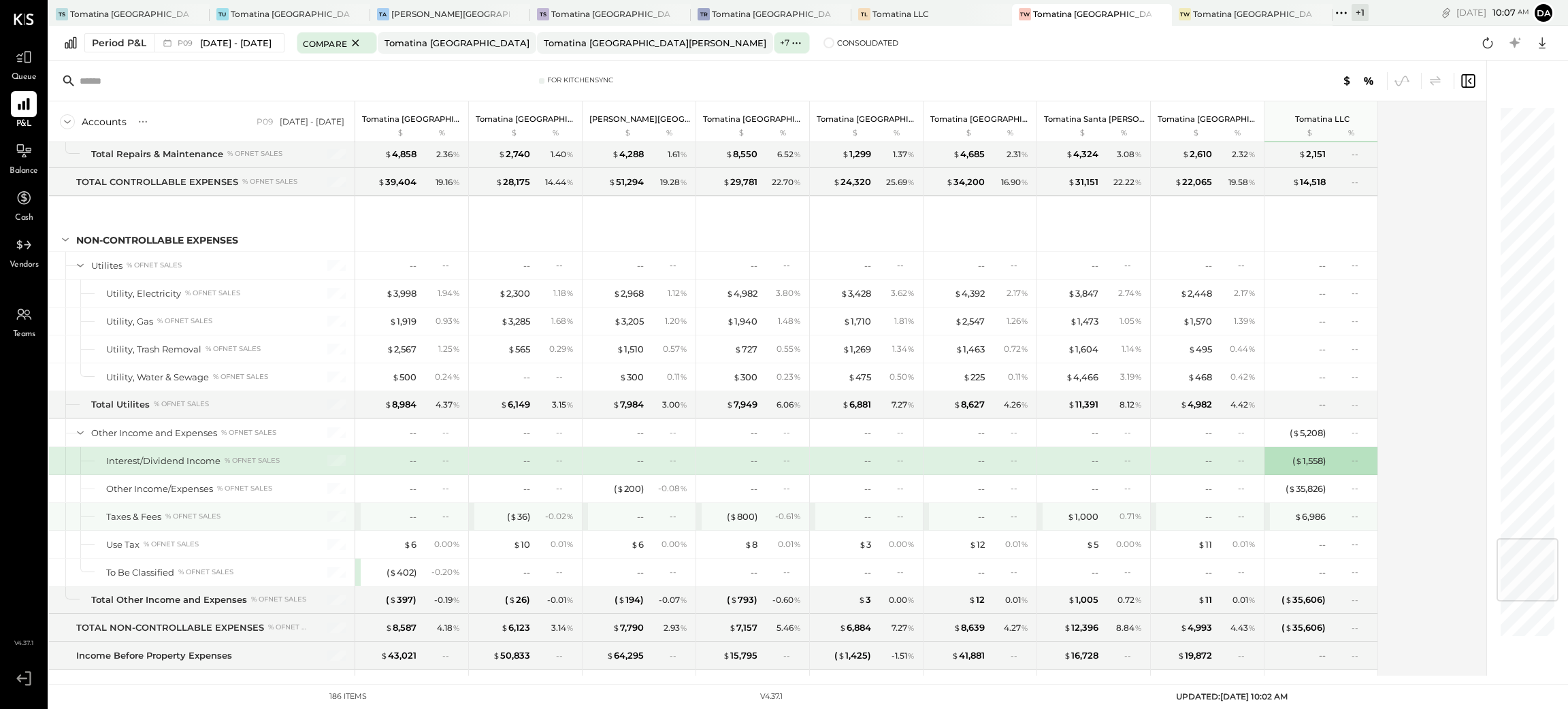
scroll to position [3671, 0]
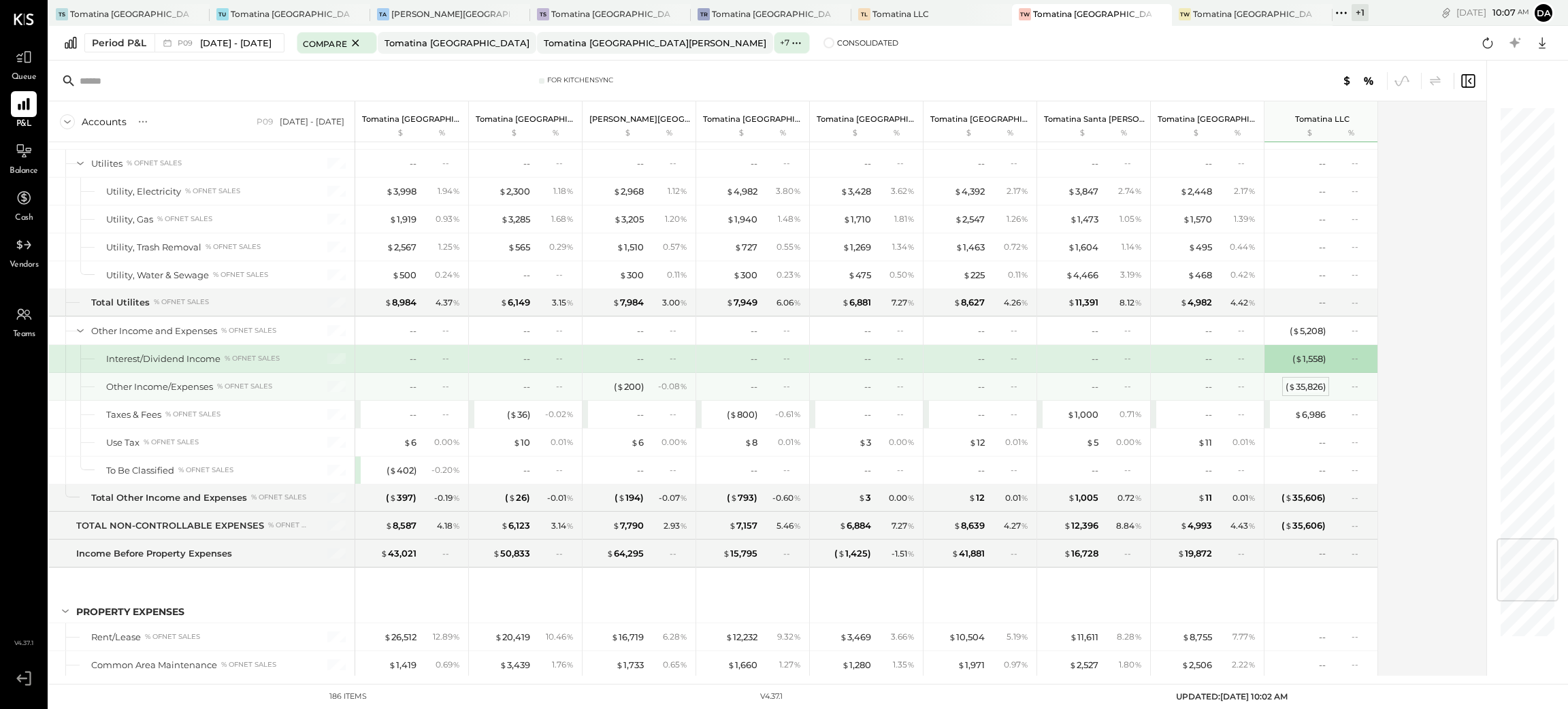
click at [1312, 393] on div "( $ 35,826 )" at bounding box center [1306, 387] width 40 height 13
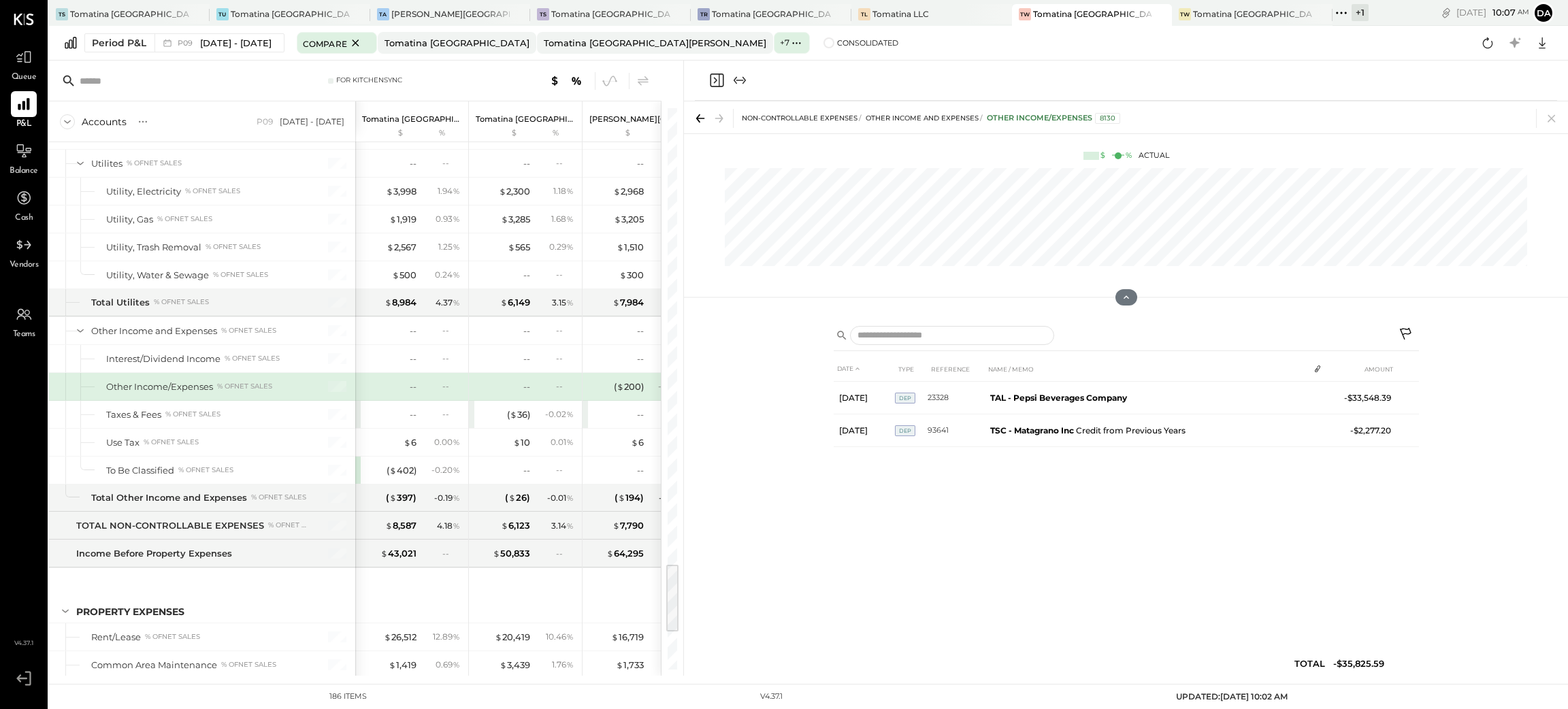
click at [716, 77] on icon "Close panel" at bounding box center [716, 81] width 17 height 17
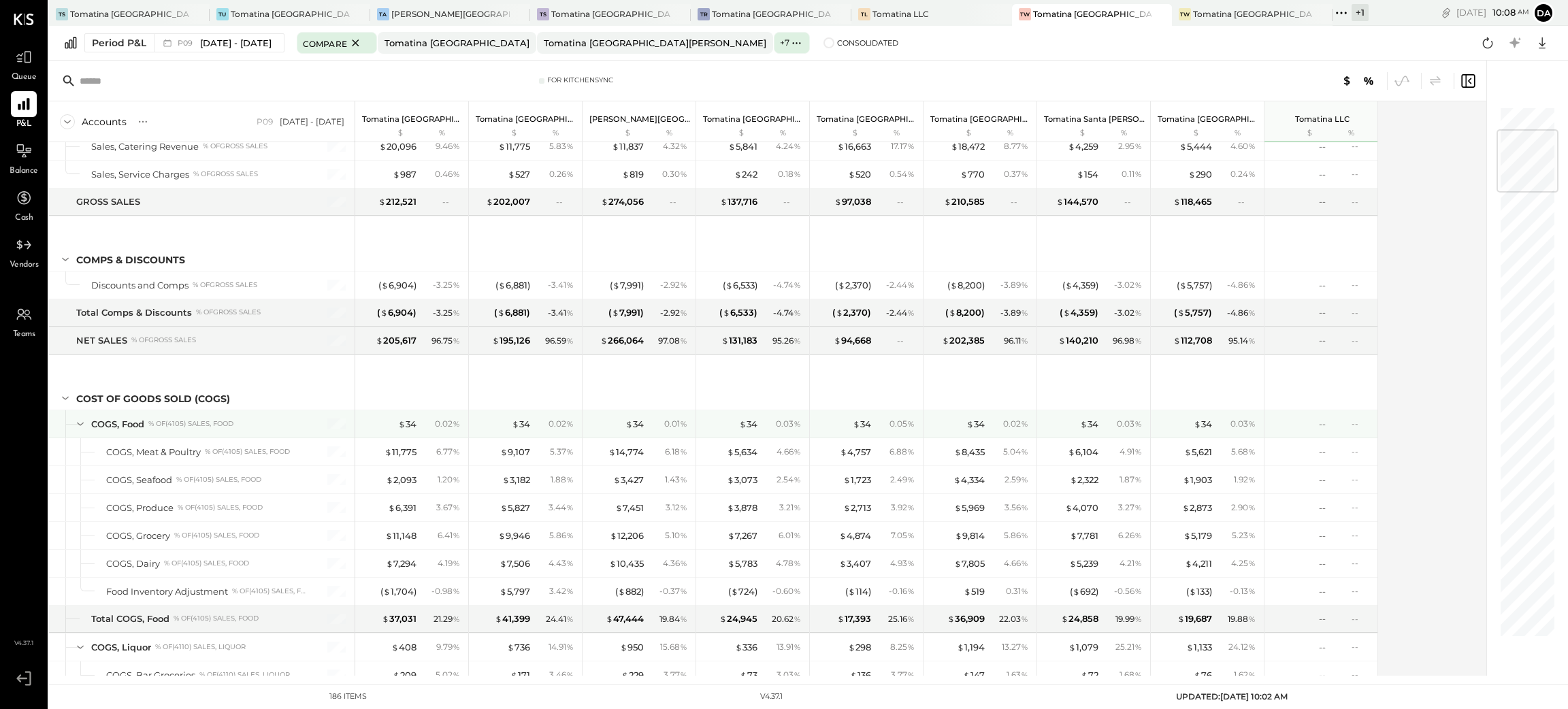
scroll to position [306, 0]
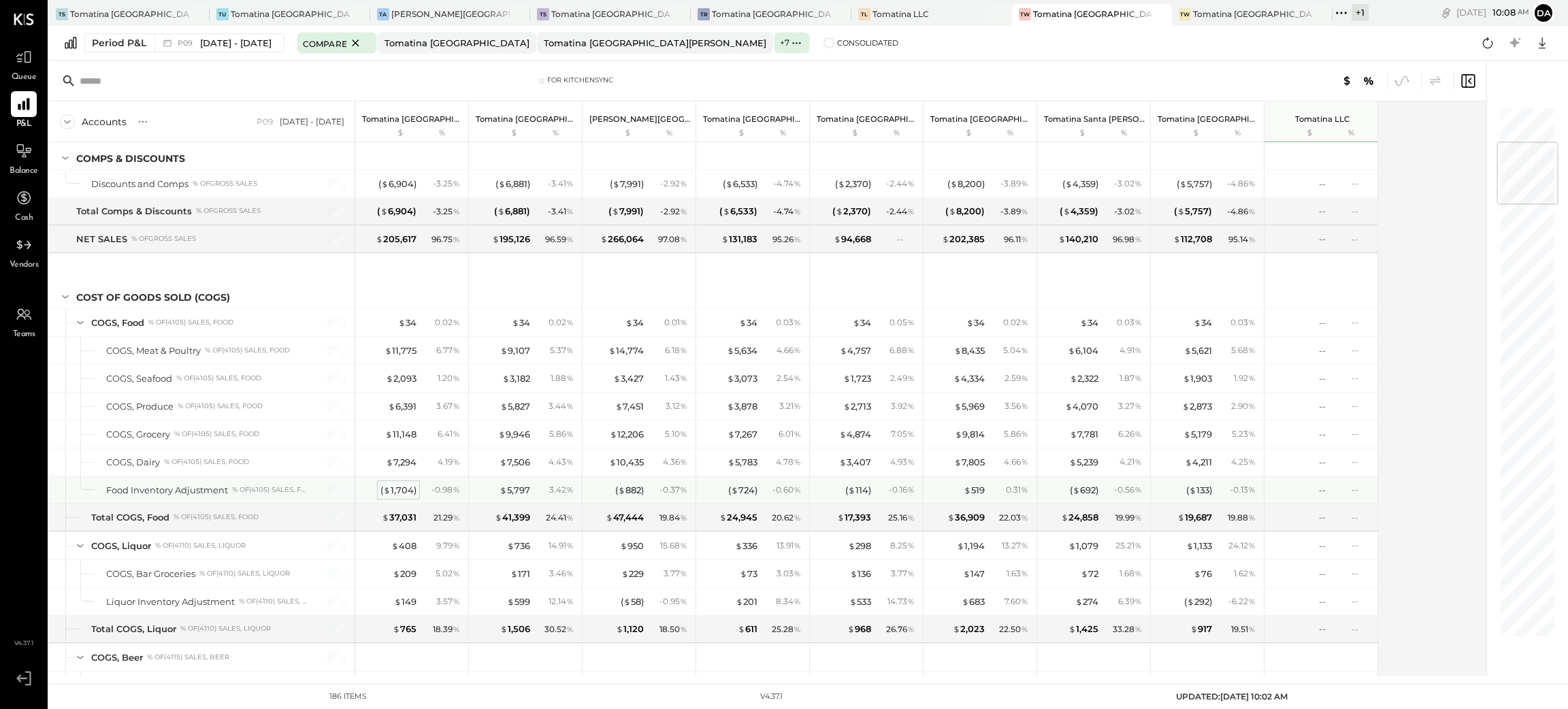
click at [411, 496] on div "( $ 1,704 )" at bounding box center [398, 490] width 36 height 13
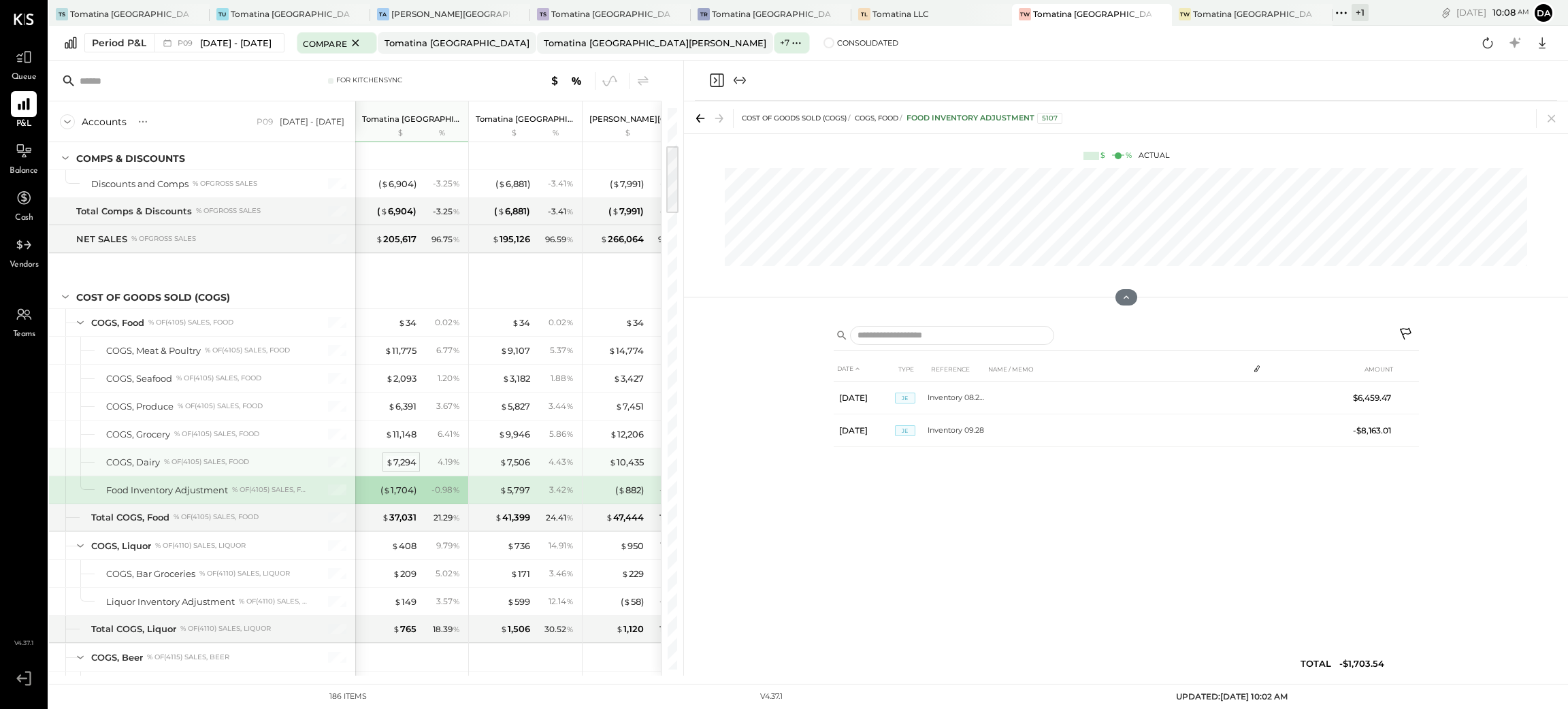
click at [407, 460] on div "$ 7,294" at bounding box center [400, 462] width 30 height 13
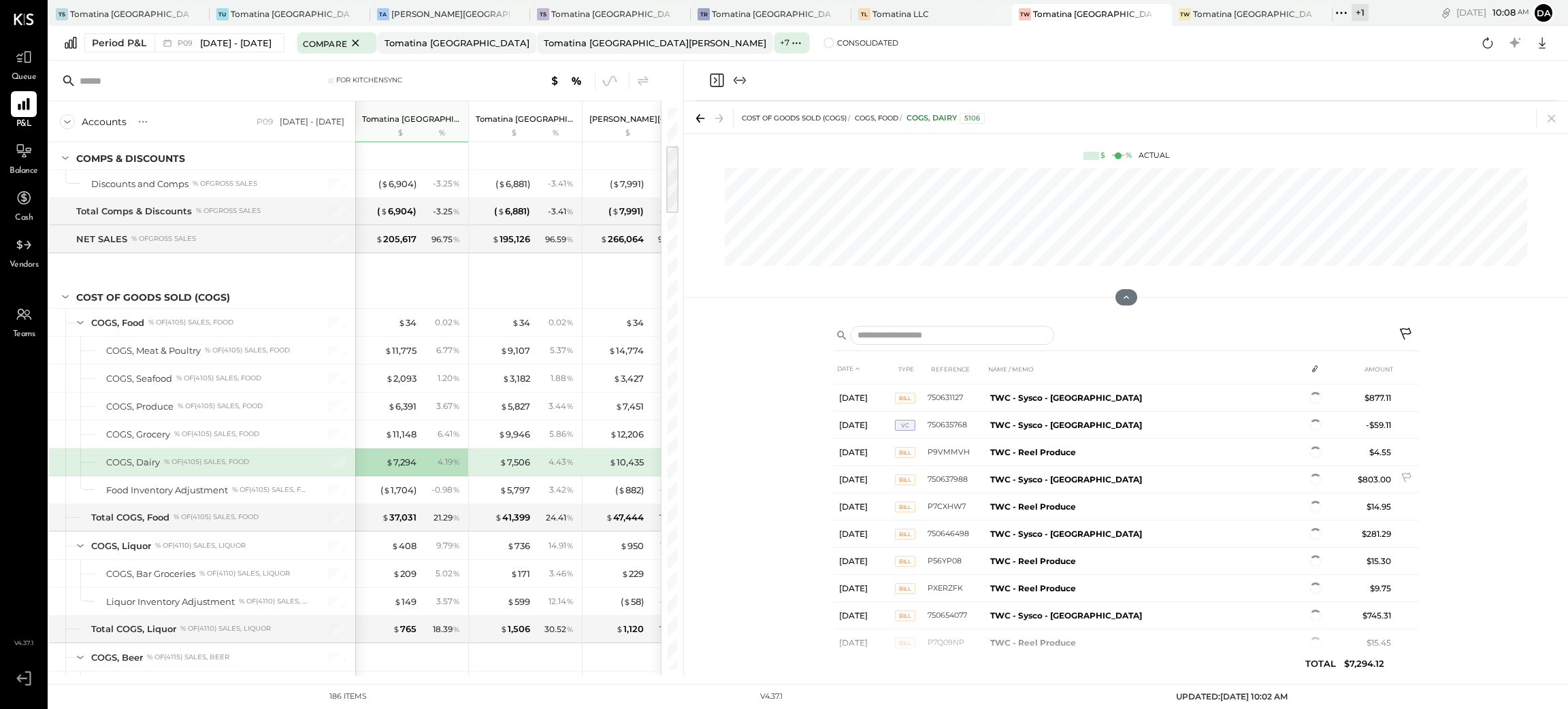
scroll to position [409, 0]
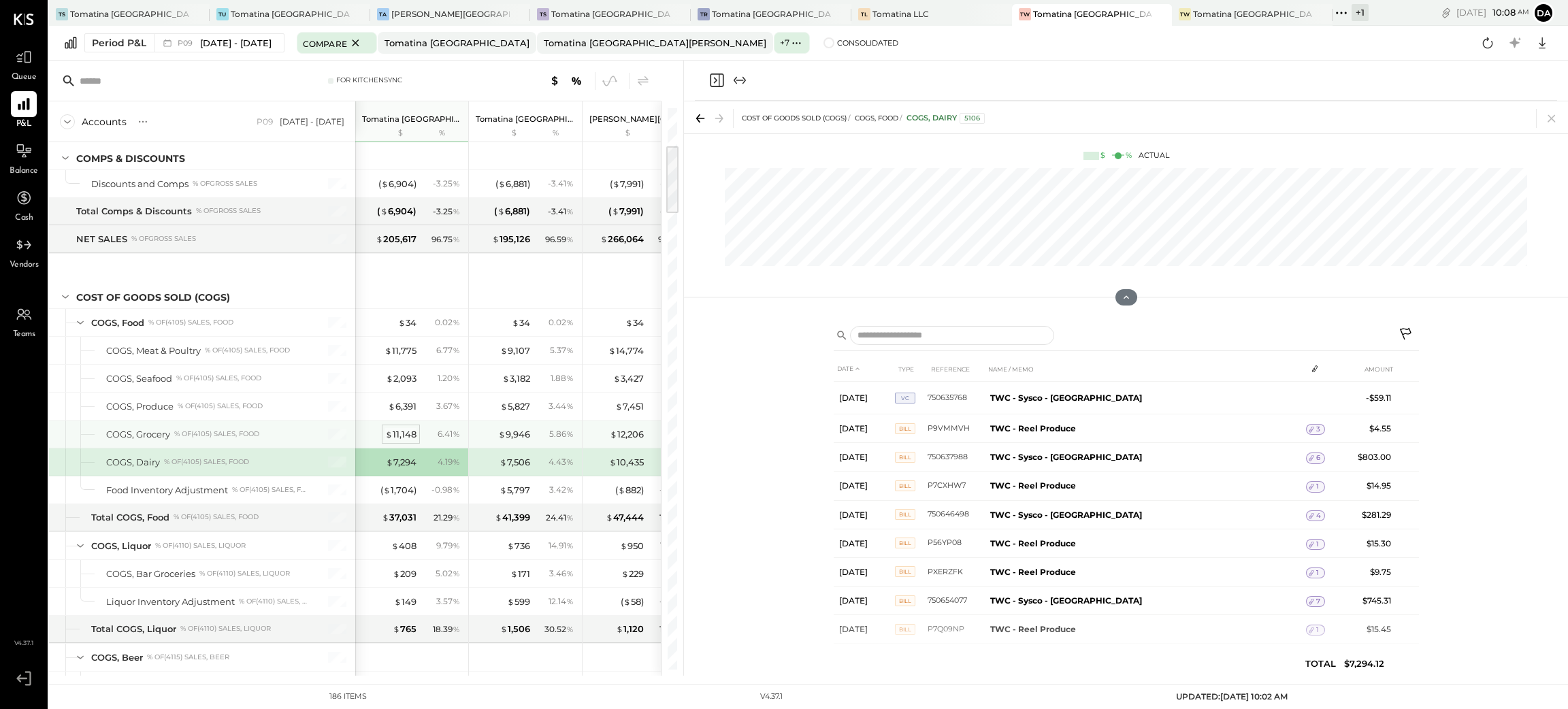
click at [408, 434] on div "$ 11,148" at bounding box center [400, 434] width 31 height 13
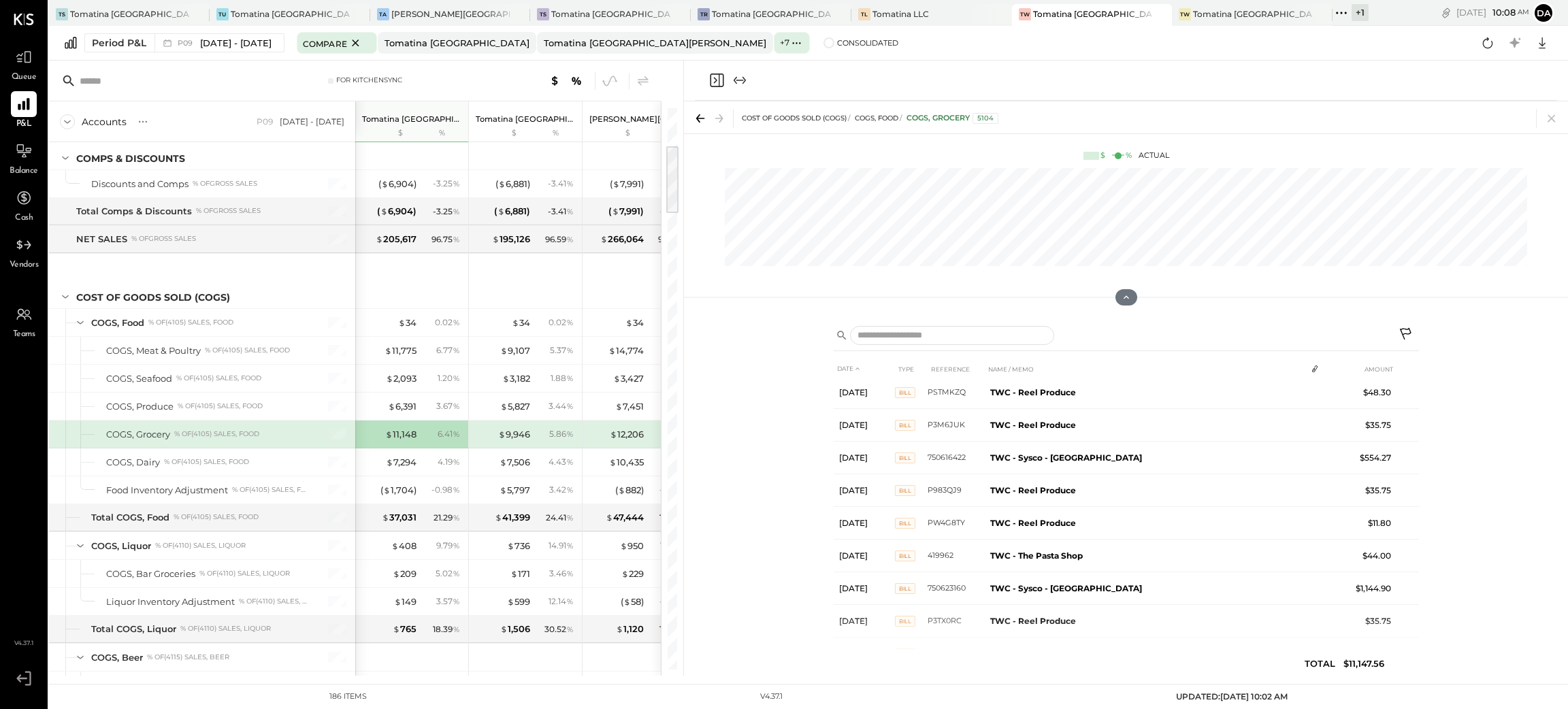
scroll to position [487, 0]
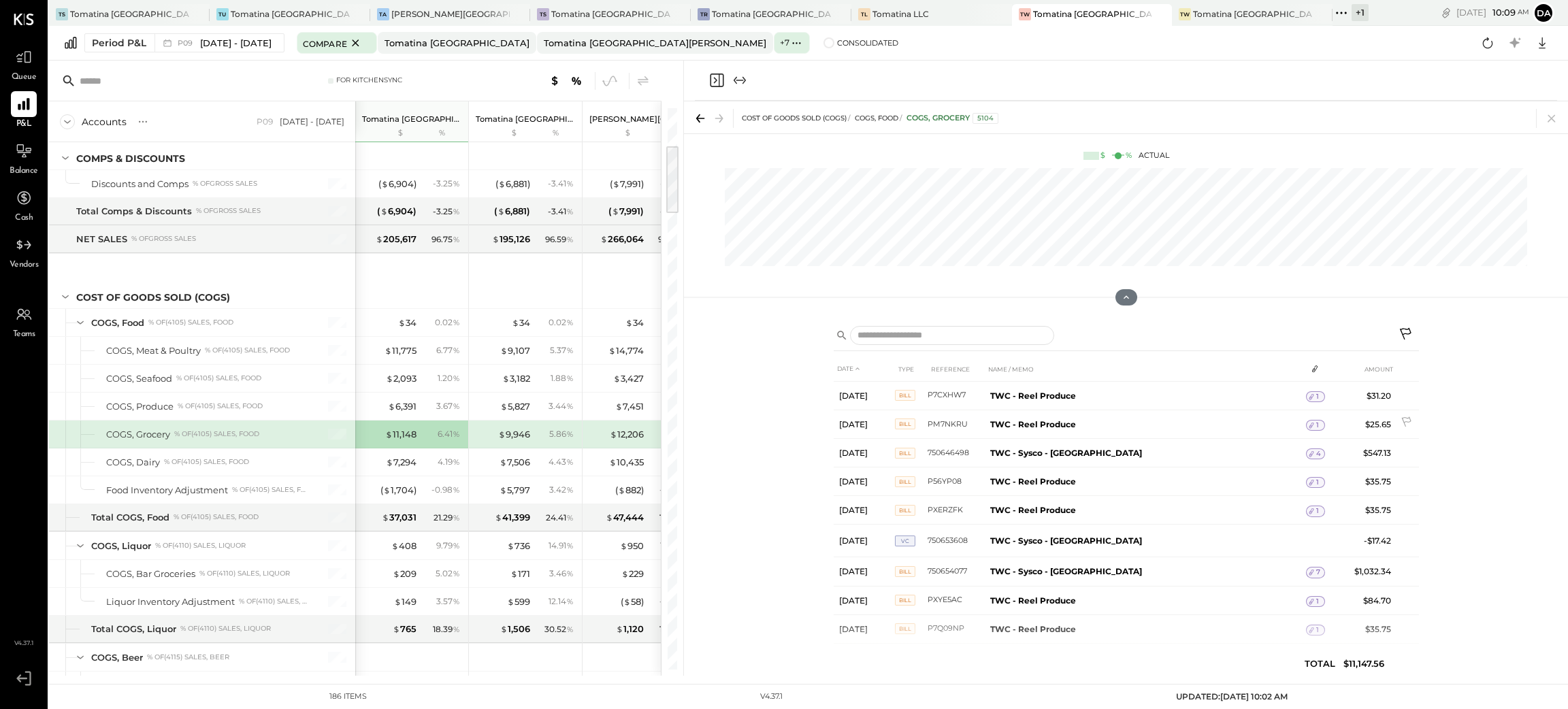
scroll to position [797, 0]
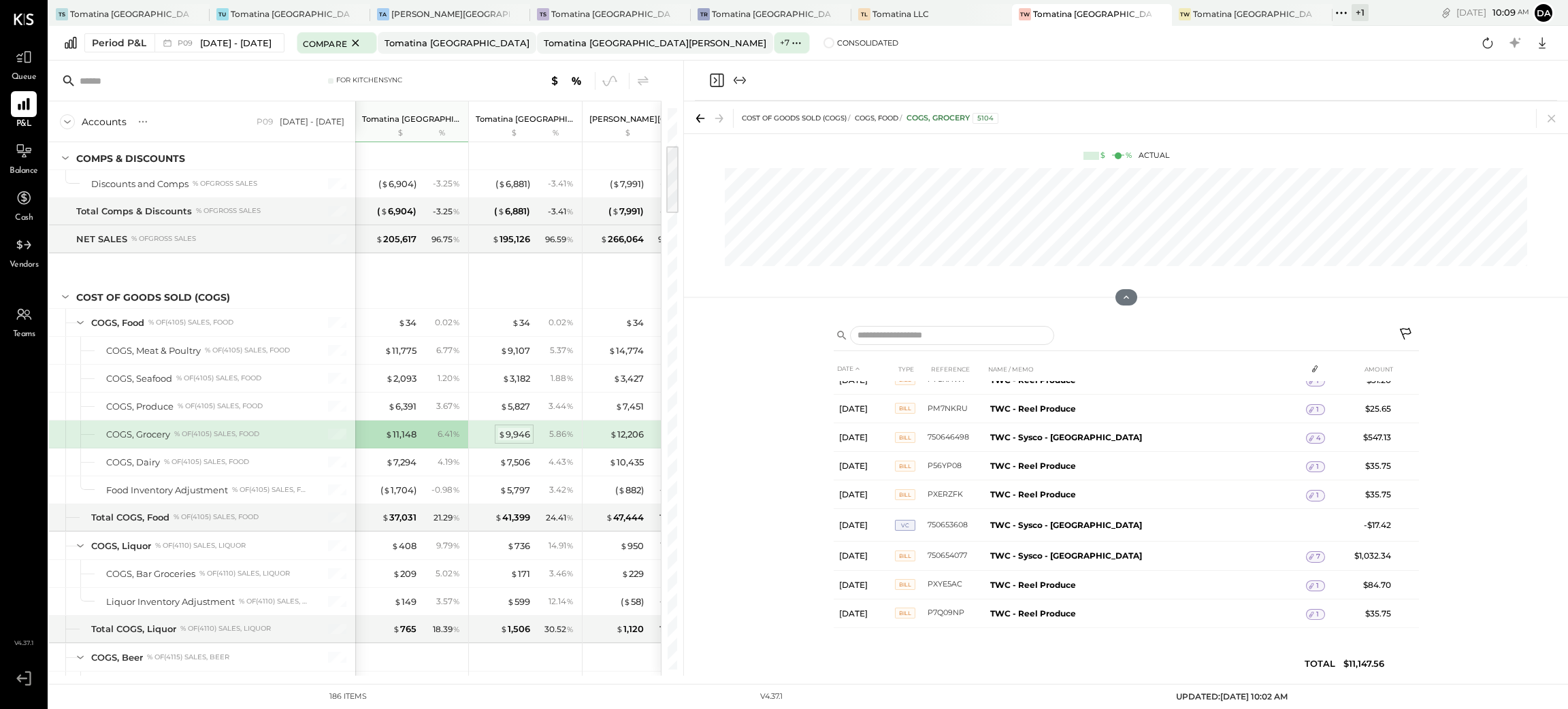
click at [520, 435] on div "$ 9,946" at bounding box center [513, 434] width 32 height 13
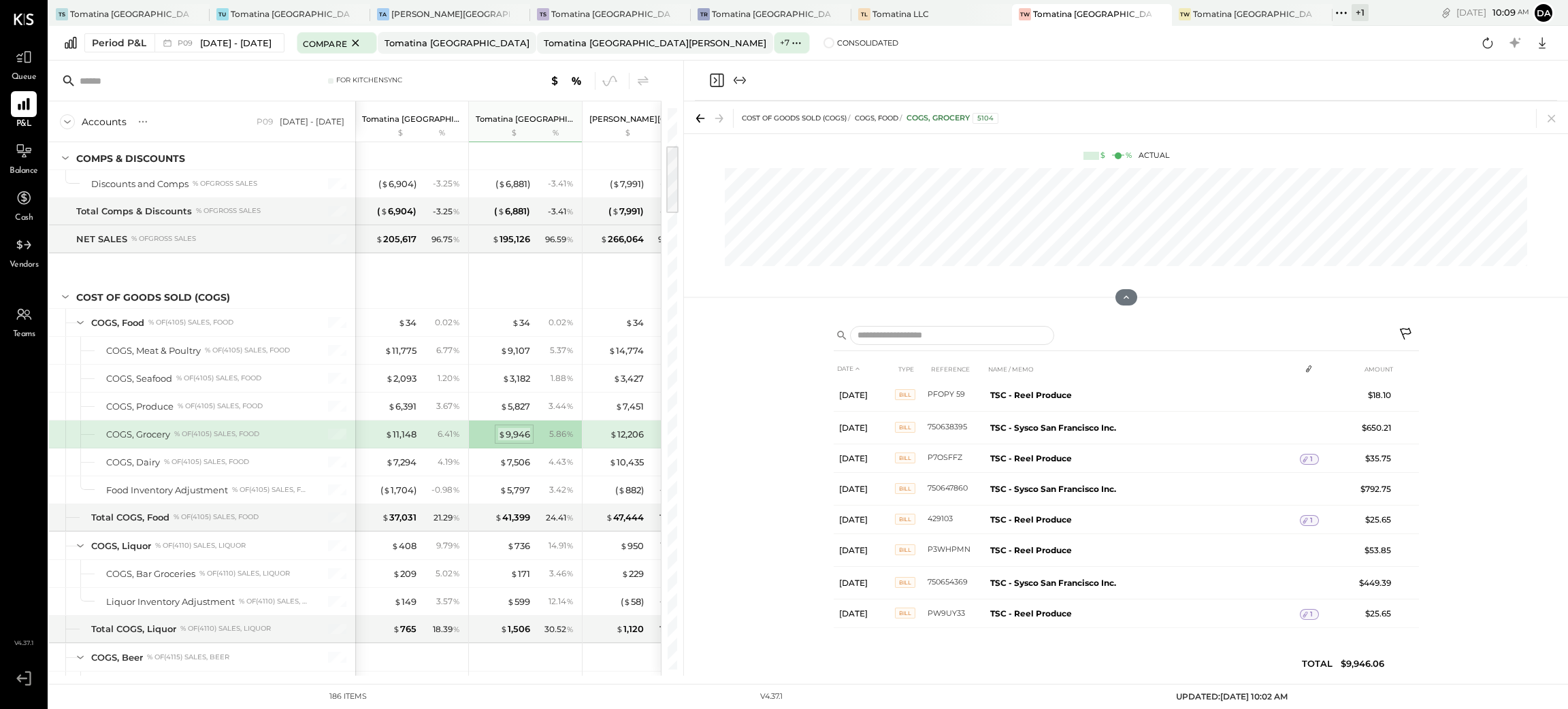
scroll to position [780, 0]
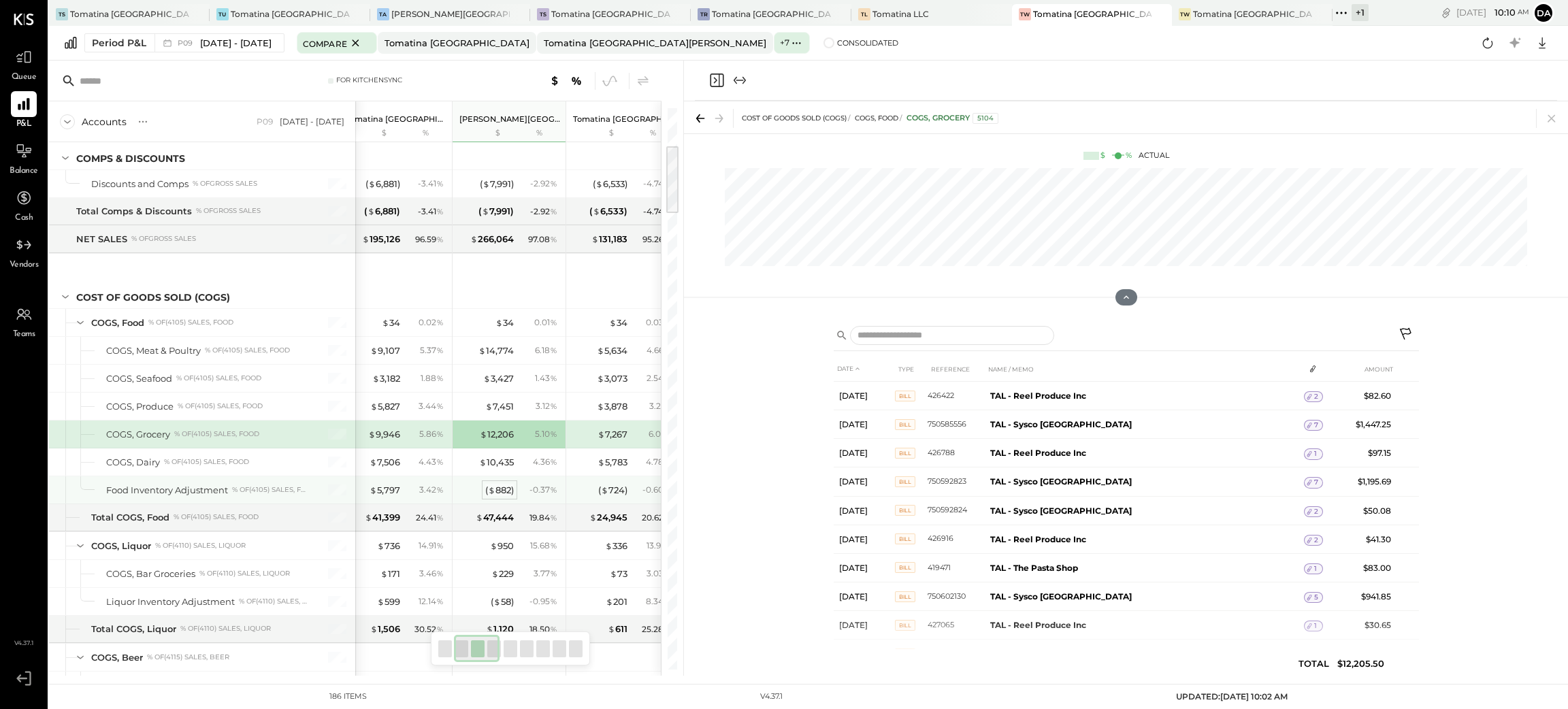
click at [503, 494] on div "( $ 882 )" at bounding box center [499, 490] width 28 height 13
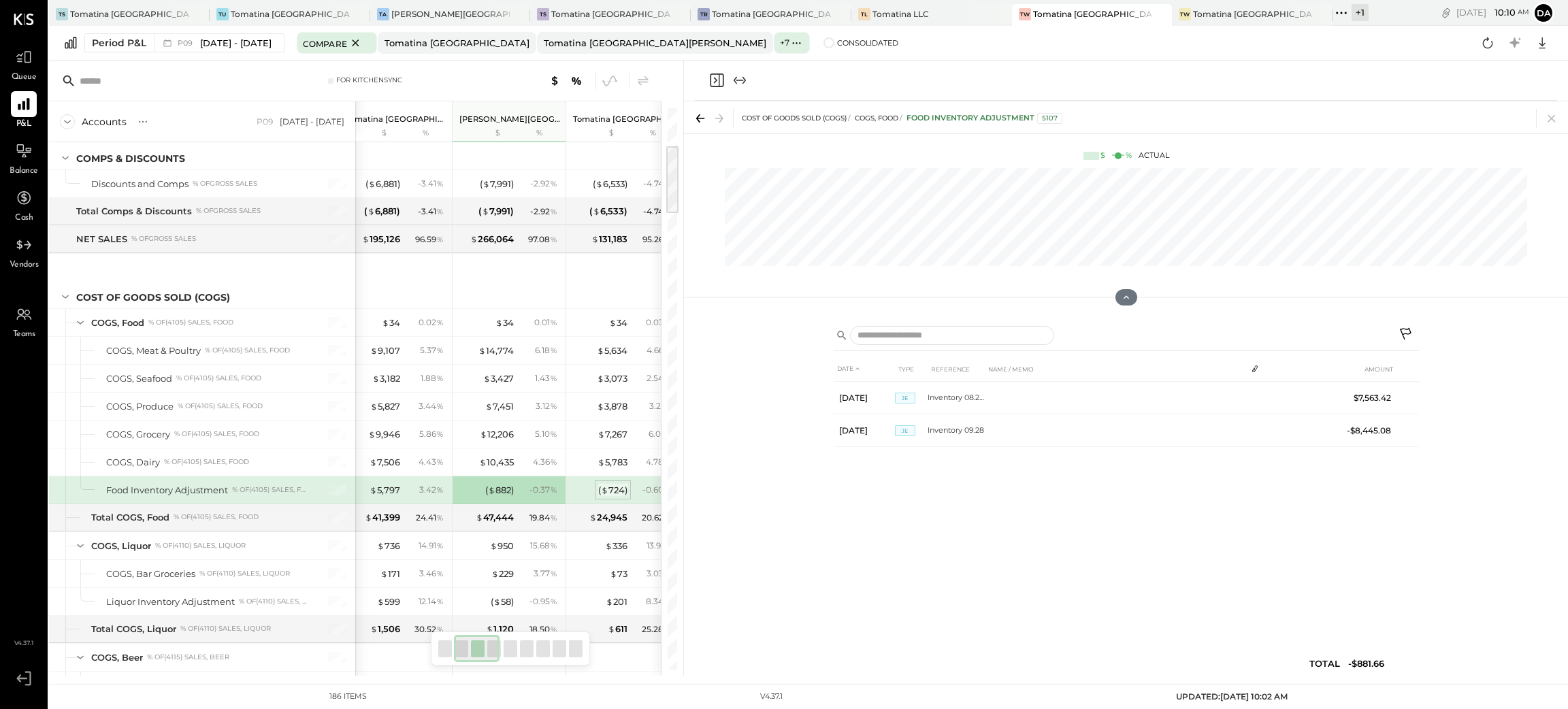
click at [612, 492] on div "( $ 724 )" at bounding box center [613, 490] width 29 height 13
click at [716, 84] on icon "Close panel" at bounding box center [716, 81] width 17 height 17
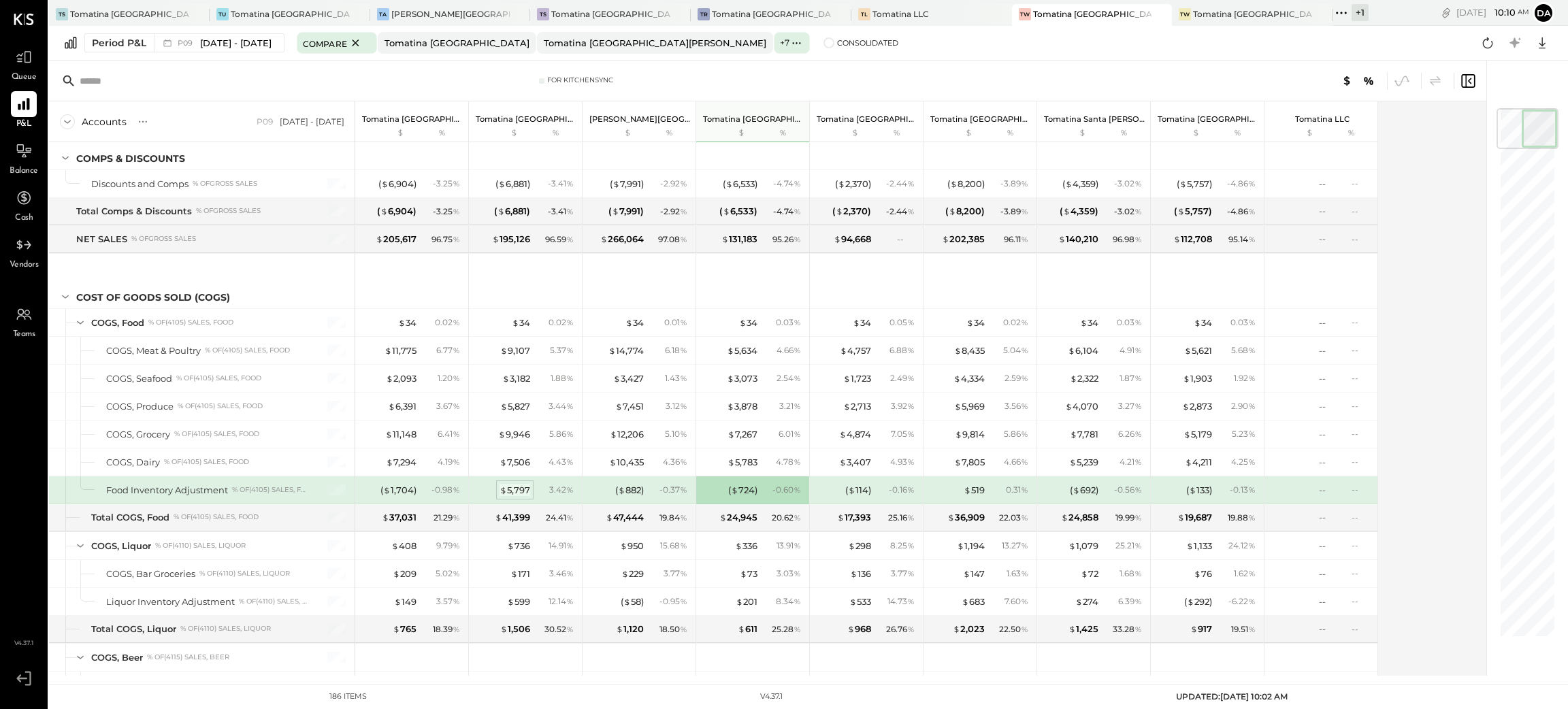
click at [525, 492] on div "$ 5,797" at bounding box center [514, 490] width 30 height 13
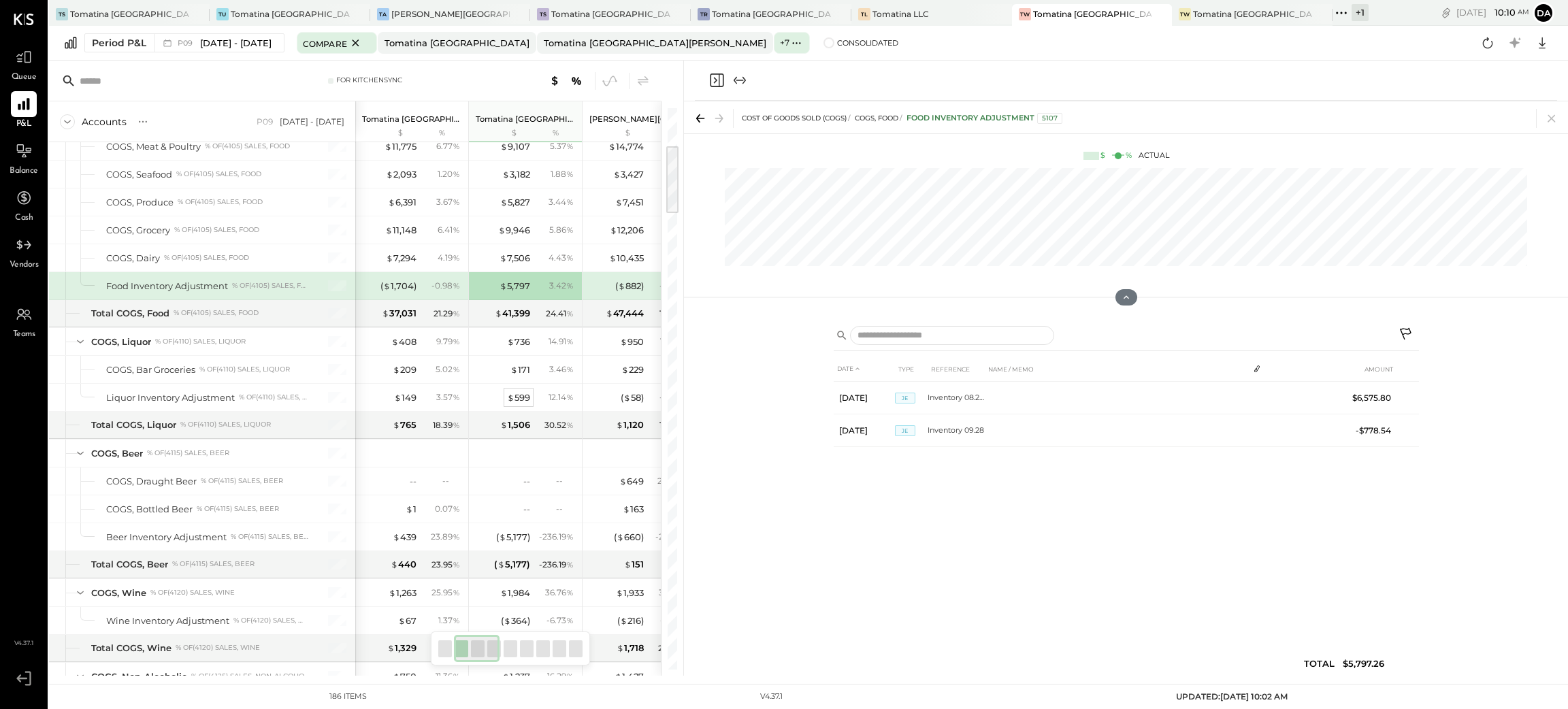
scroll to position [306, 0]
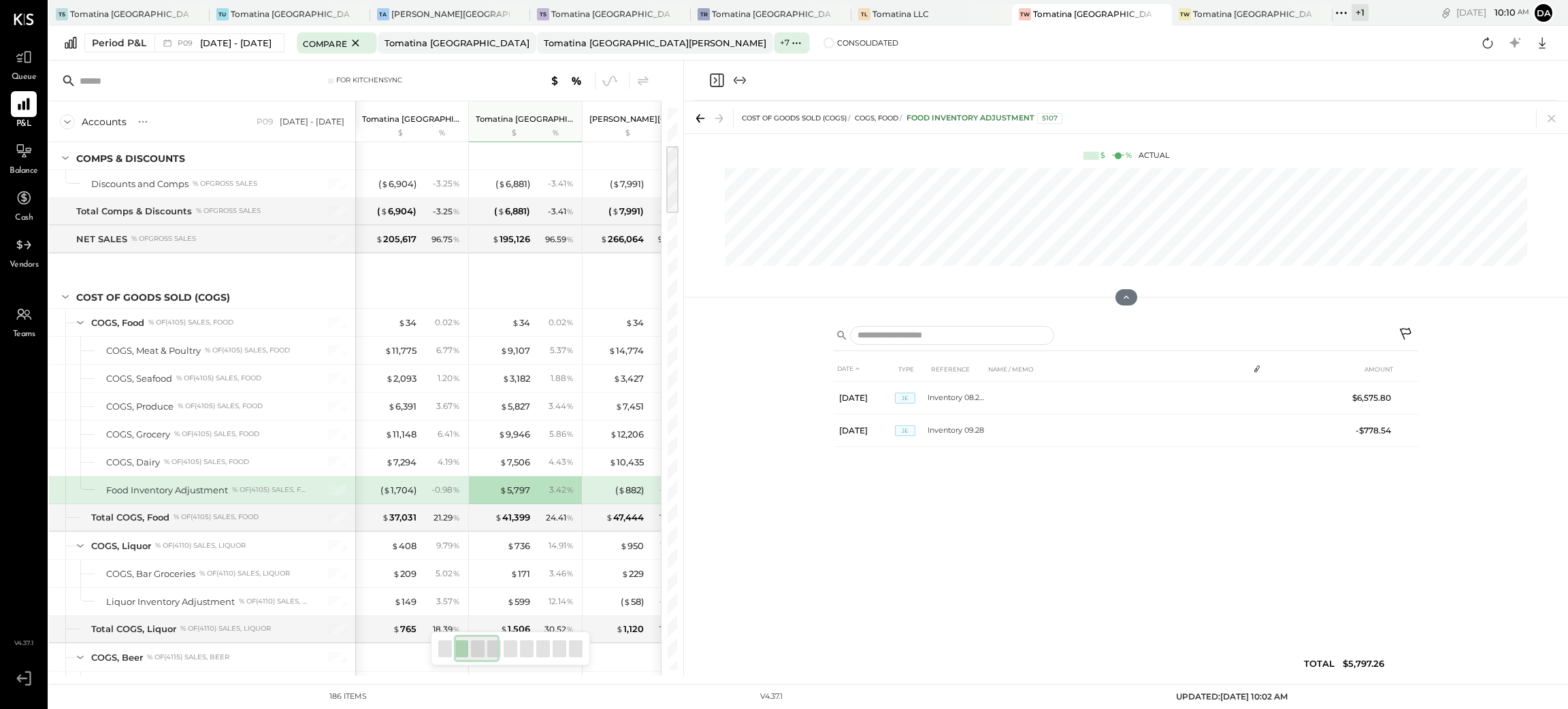
click at [718, 84] on icon "Close panel" at bounding box center [716, 81] width 17 height 17
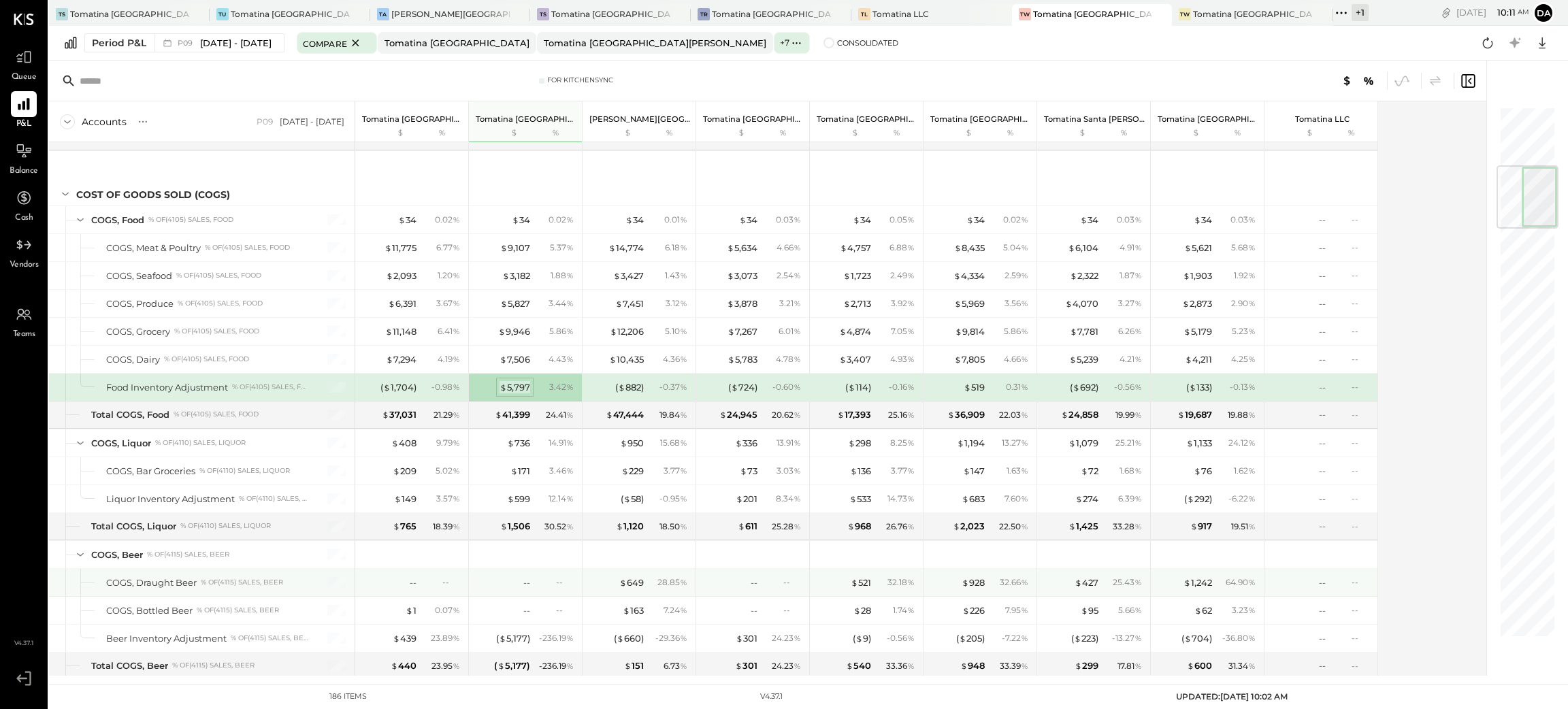
scroll to position [510, 0]
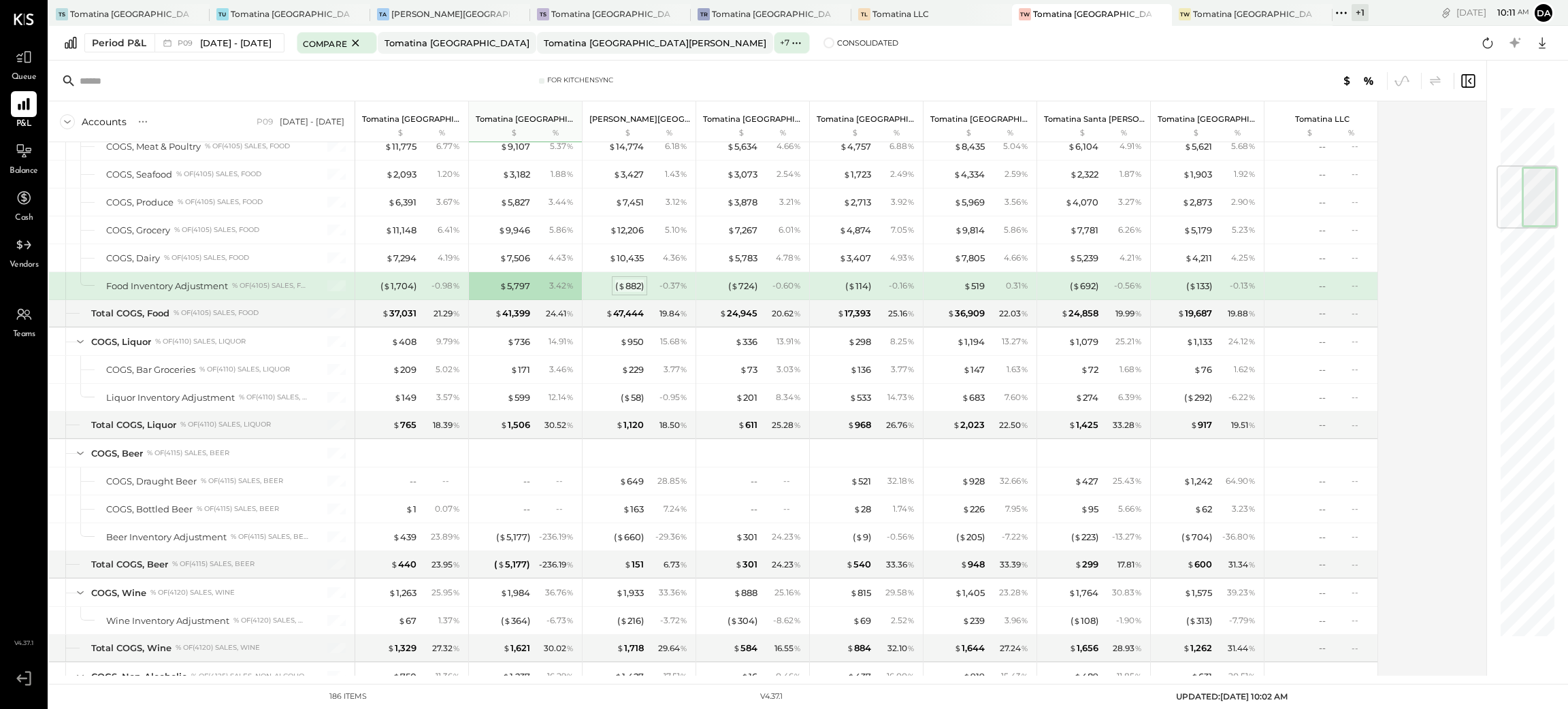
click at [628, 286] on div "( $ 882 )" at bounding box center [629, 287] width 28 height 13
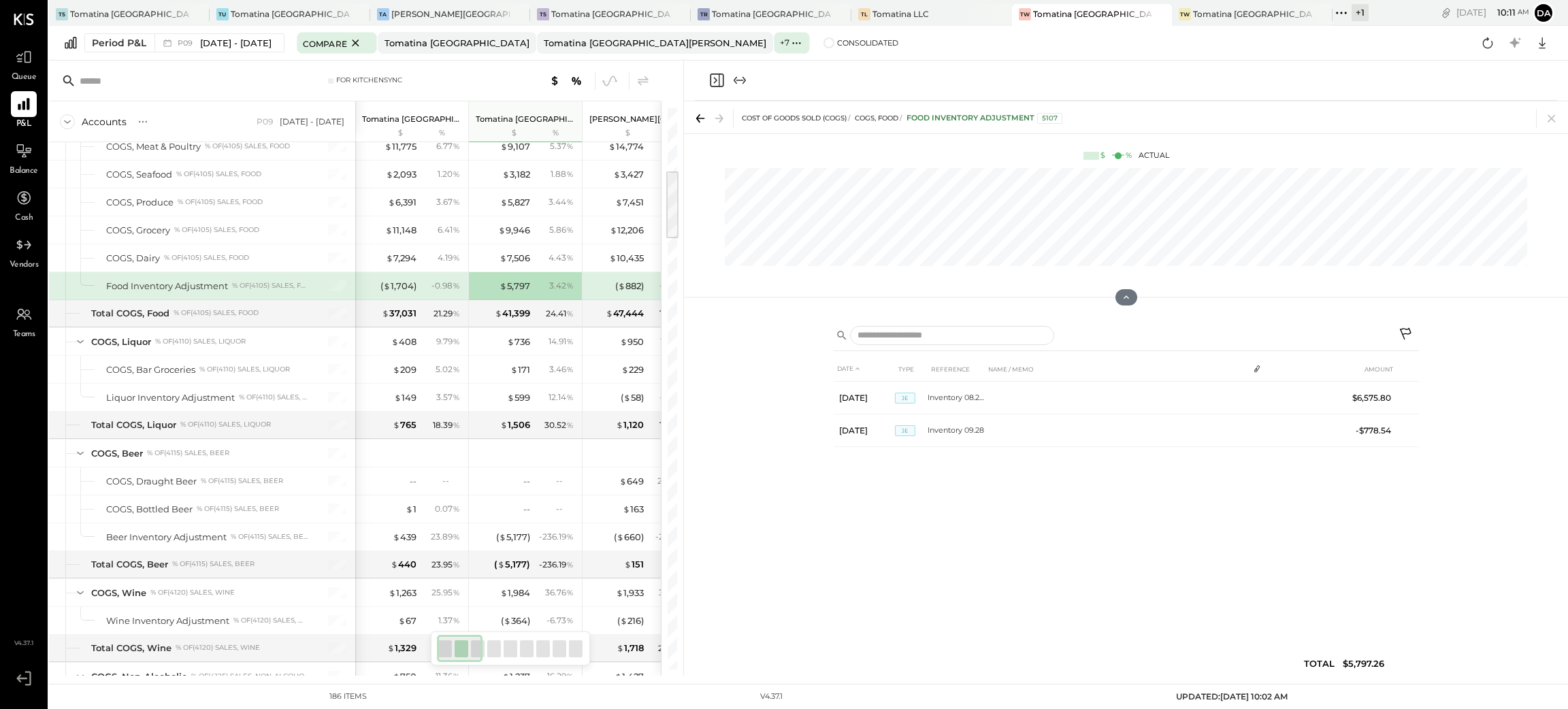
scroll to position [0, 17]
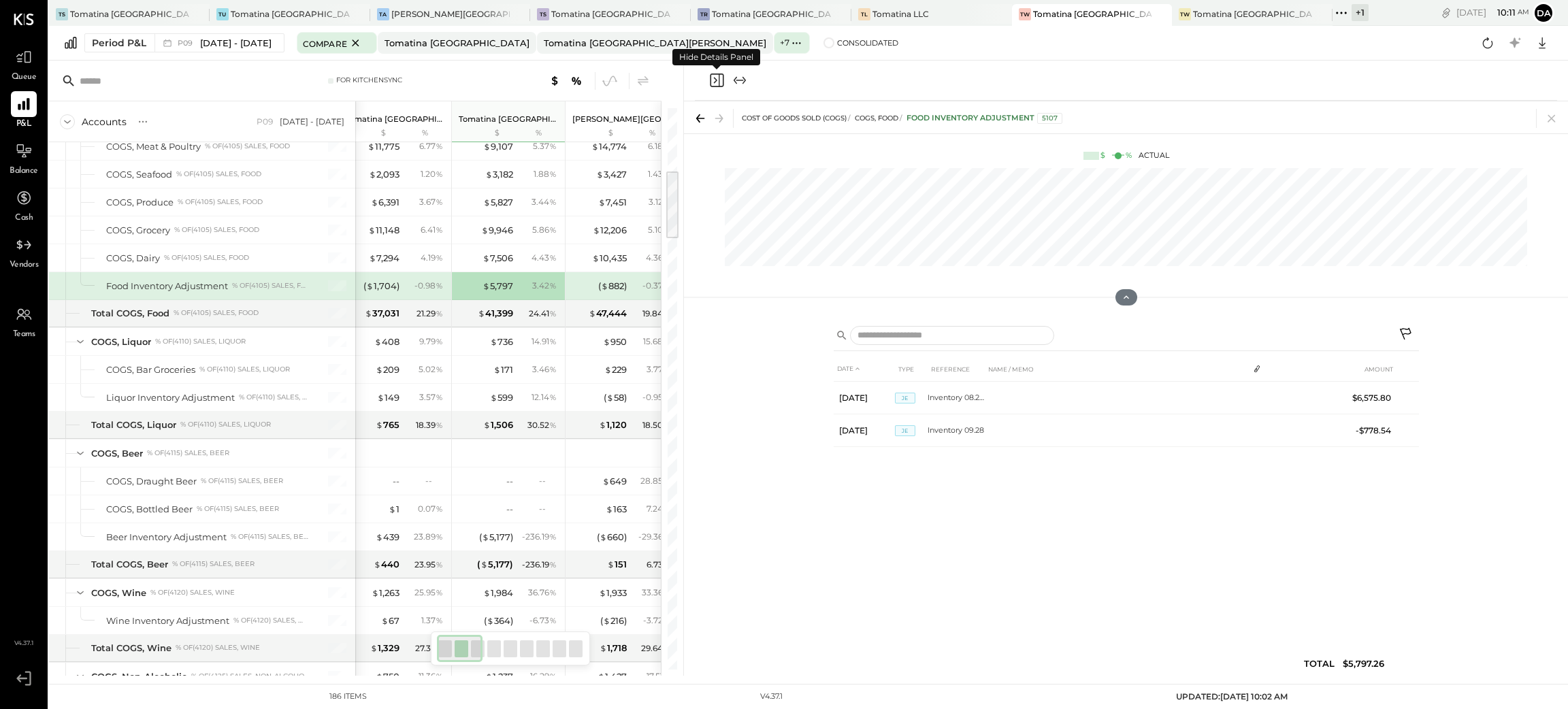
click at [718, 84] on icon "Close panel" at bounding box center [716, 81] width 17 height 17
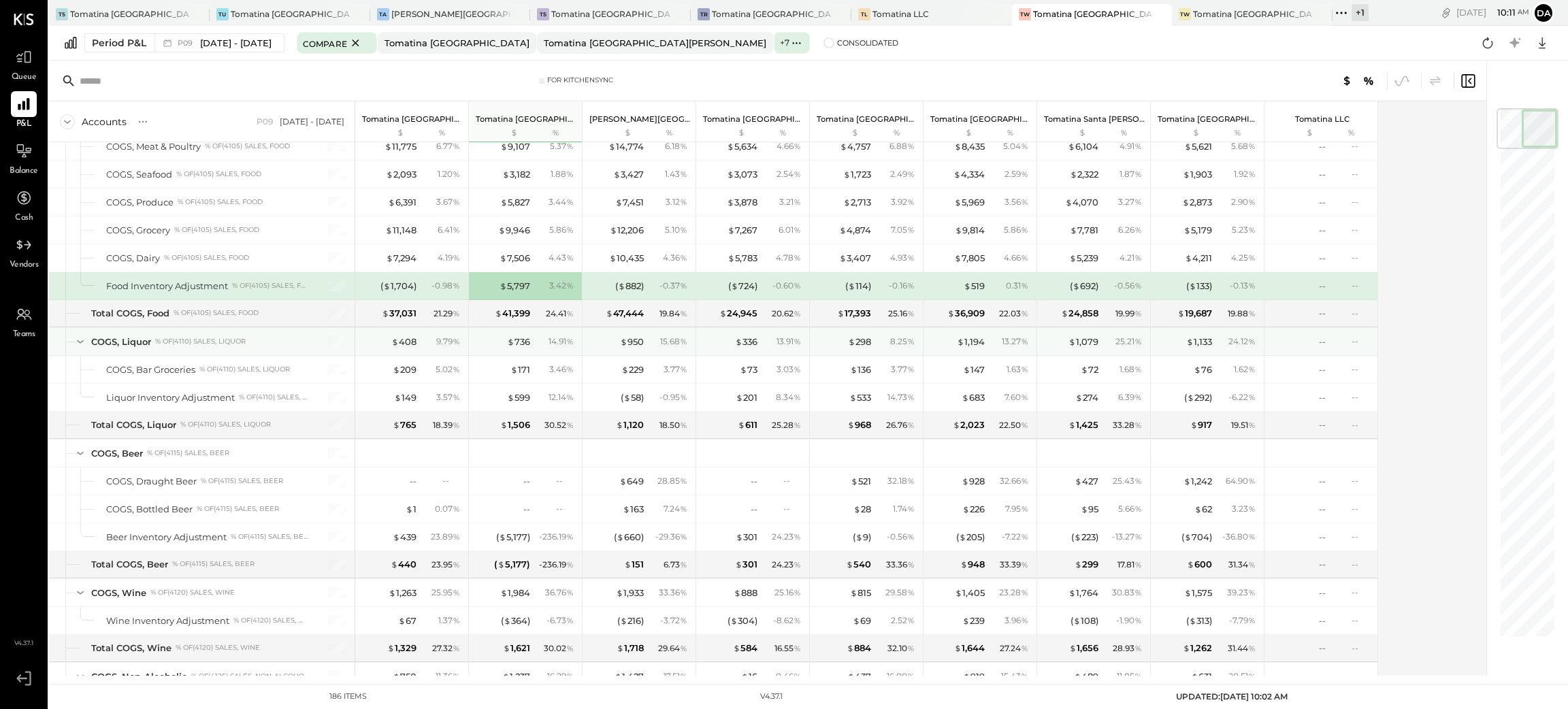
scroll to position [409, 0]
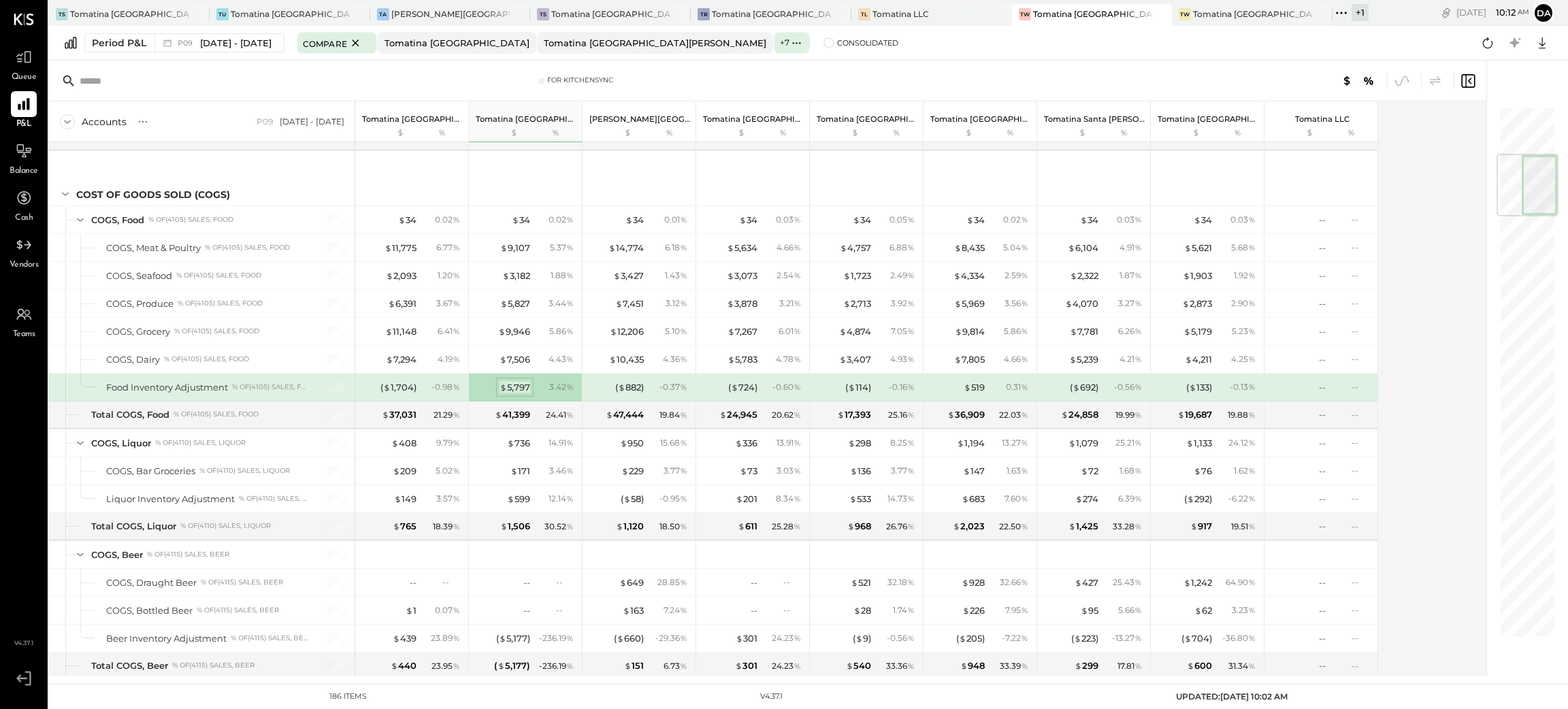
click at [525, 381] on div "$ 5,797 3.42 %" at bounding box center [526, 388] width 102 height 28
click at [522, 388] on div "$ 5,797" at bounding box center [514, 388] width 30 height 13
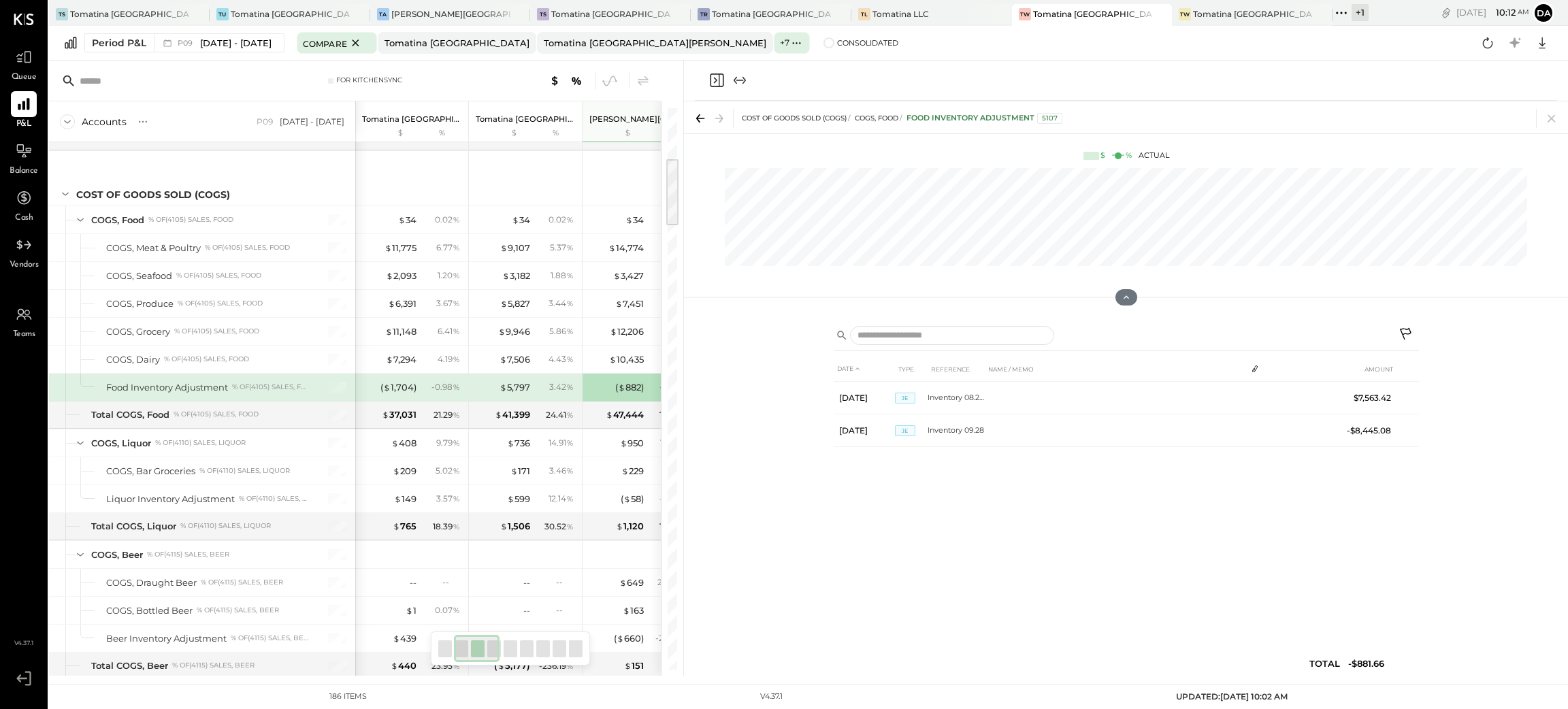
scroll to position [0, 130]
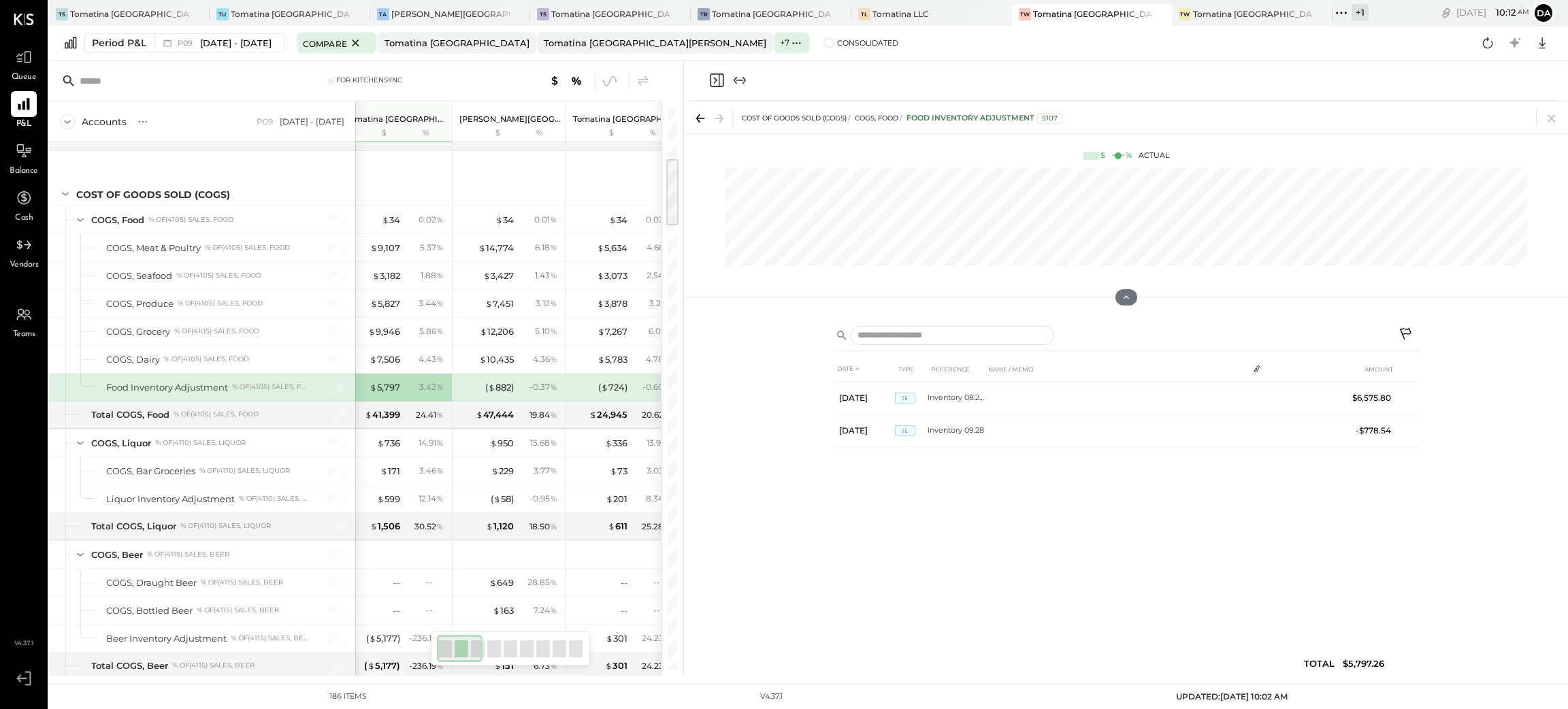
scroll to position [0, 17]
click at [1407, 337] on icon at bounding box center [1407, 335] width 17 height 17
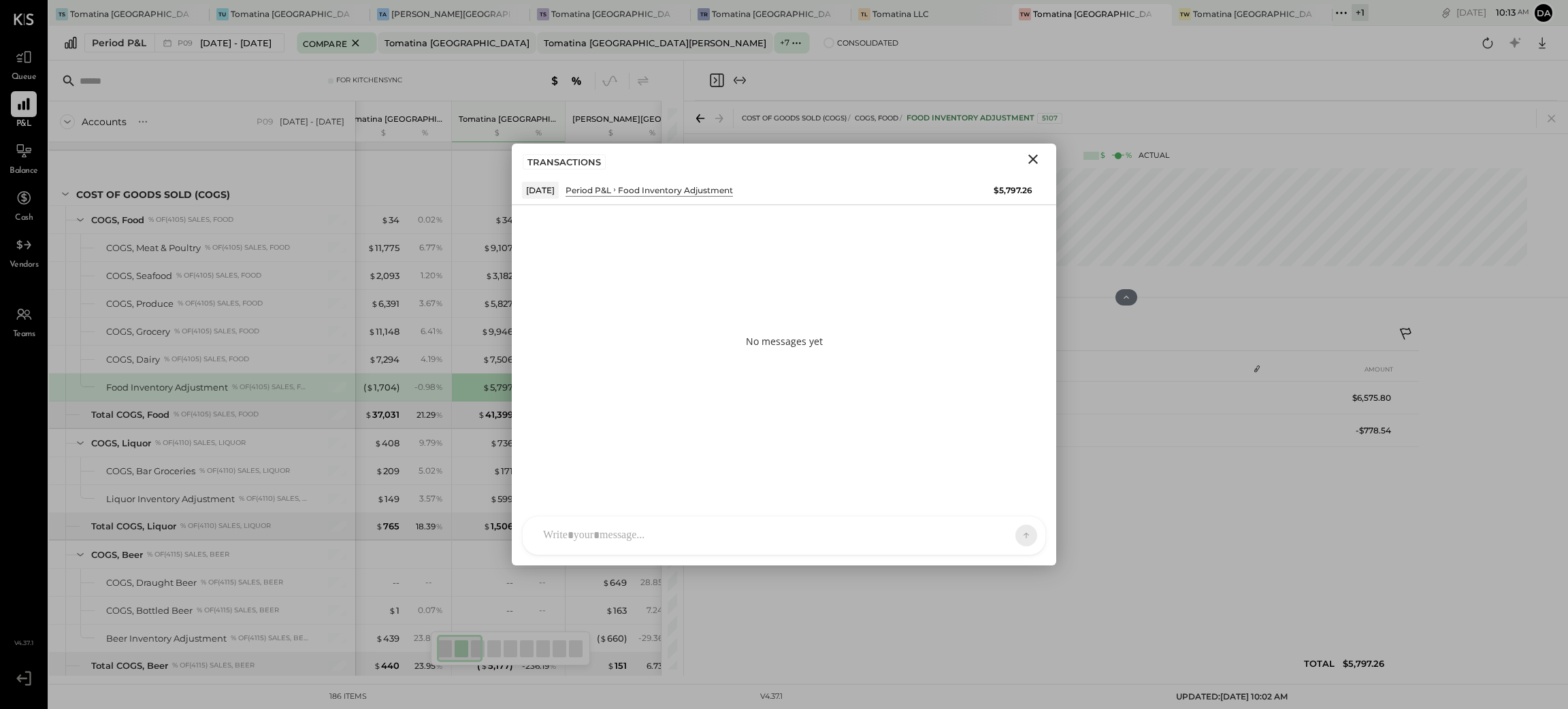
click at [690, 524] on div at bounding box center [772, 535] width 471 height 30
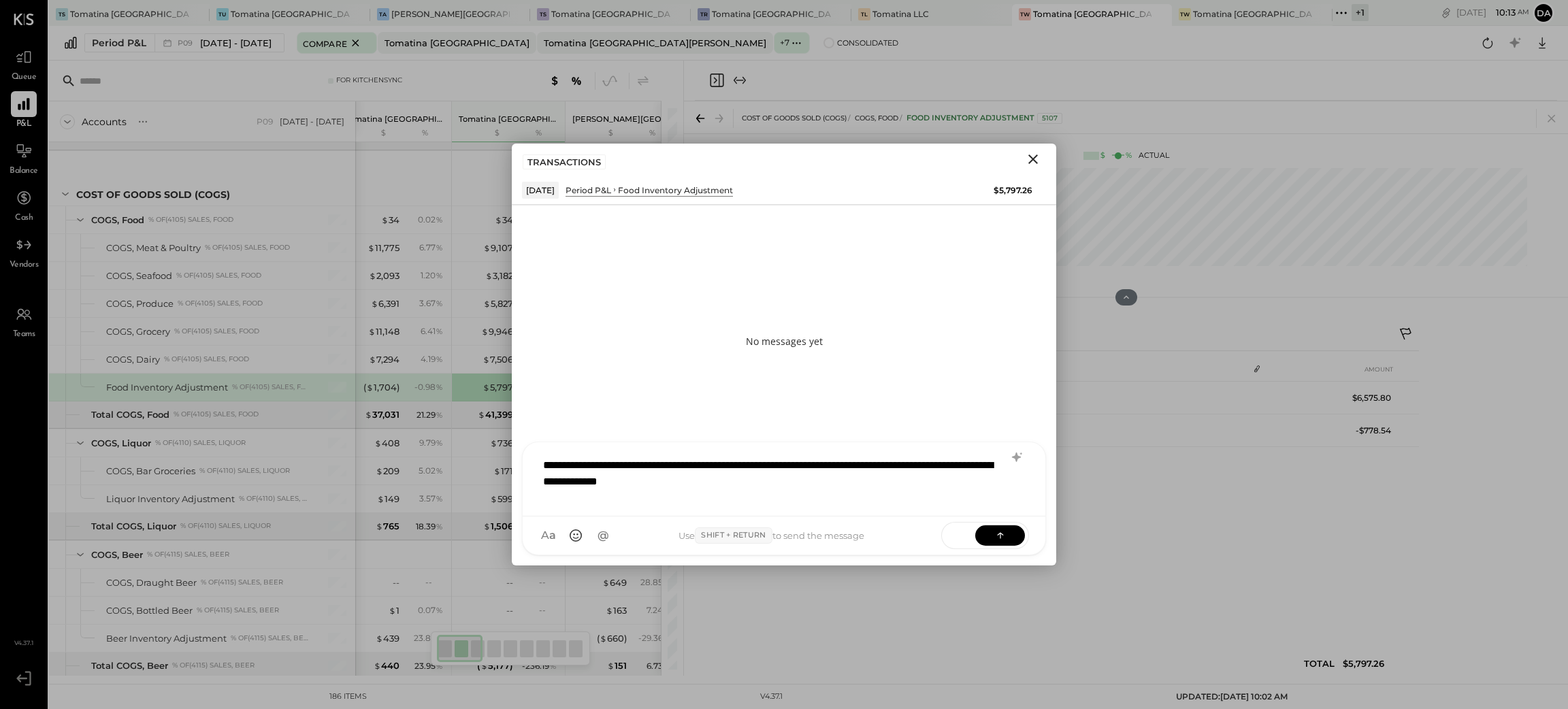
click at [621, 466] on div "**********" at bounding box center [784, 477] width 495 height 54
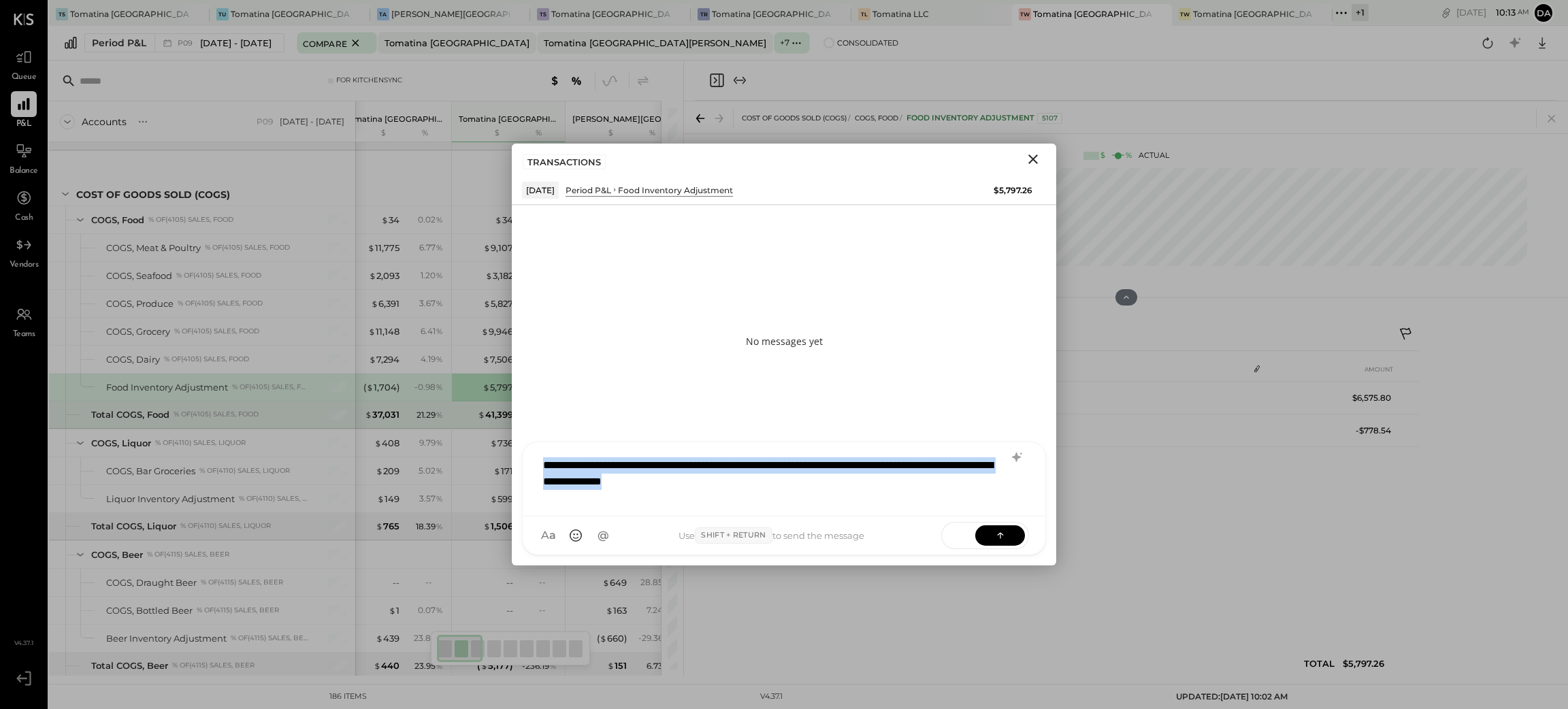
drag, startPoint x: 779, startPoint y: 480, endPoint x: 477, endPoint y: 427, distance: 306.6
click at [477, 427] on div "For KitchenSync Accounts S % GL P09 [DATE] - [DATE] Tomatina [GEOGRAPHIC_DATA] …" at bounding box center [808, 368] width 1519 height 615
click at [999, 537] on icon at bounding box center [999, 535] width 1 height 6
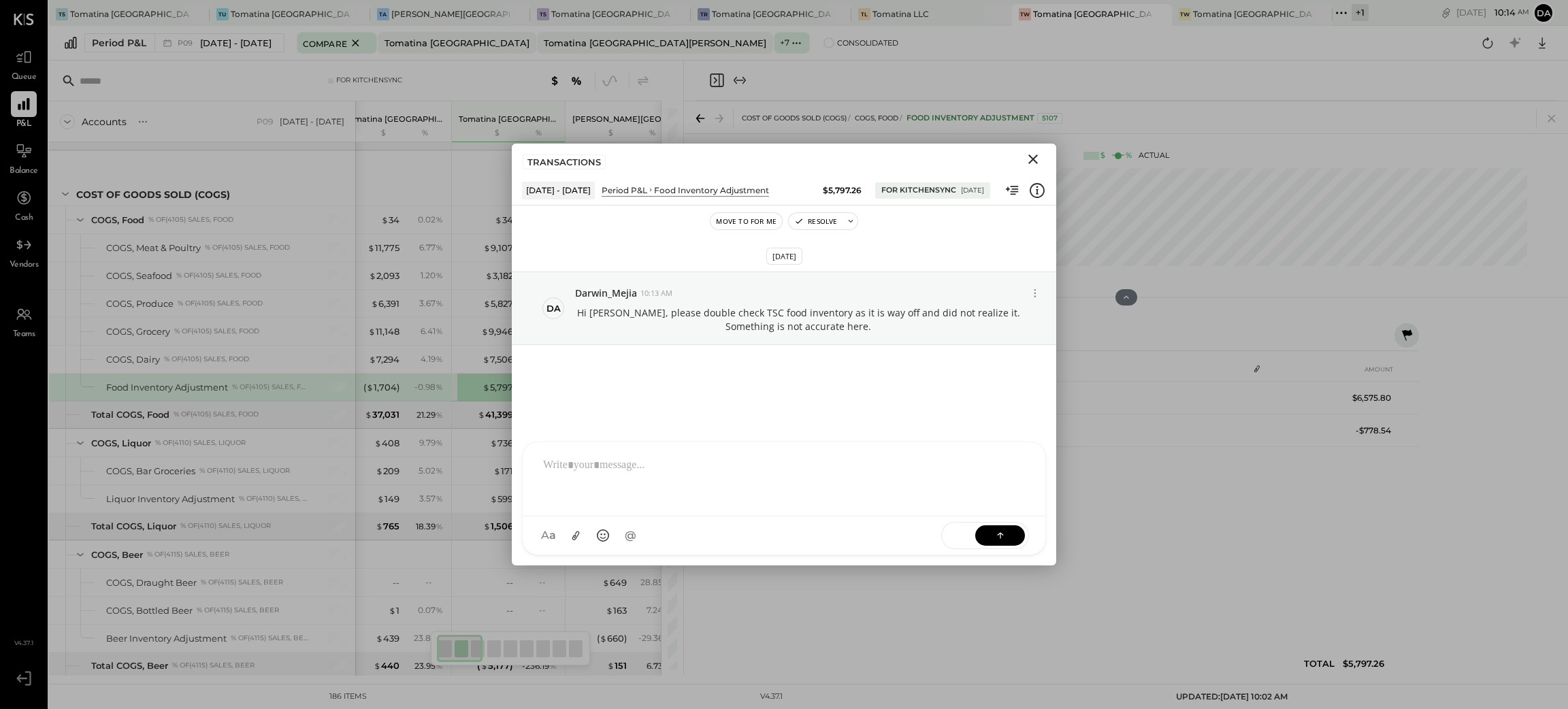
click at [1034, 157] on icon "Close" at bounding box center [1033, 159] width 9 height 9
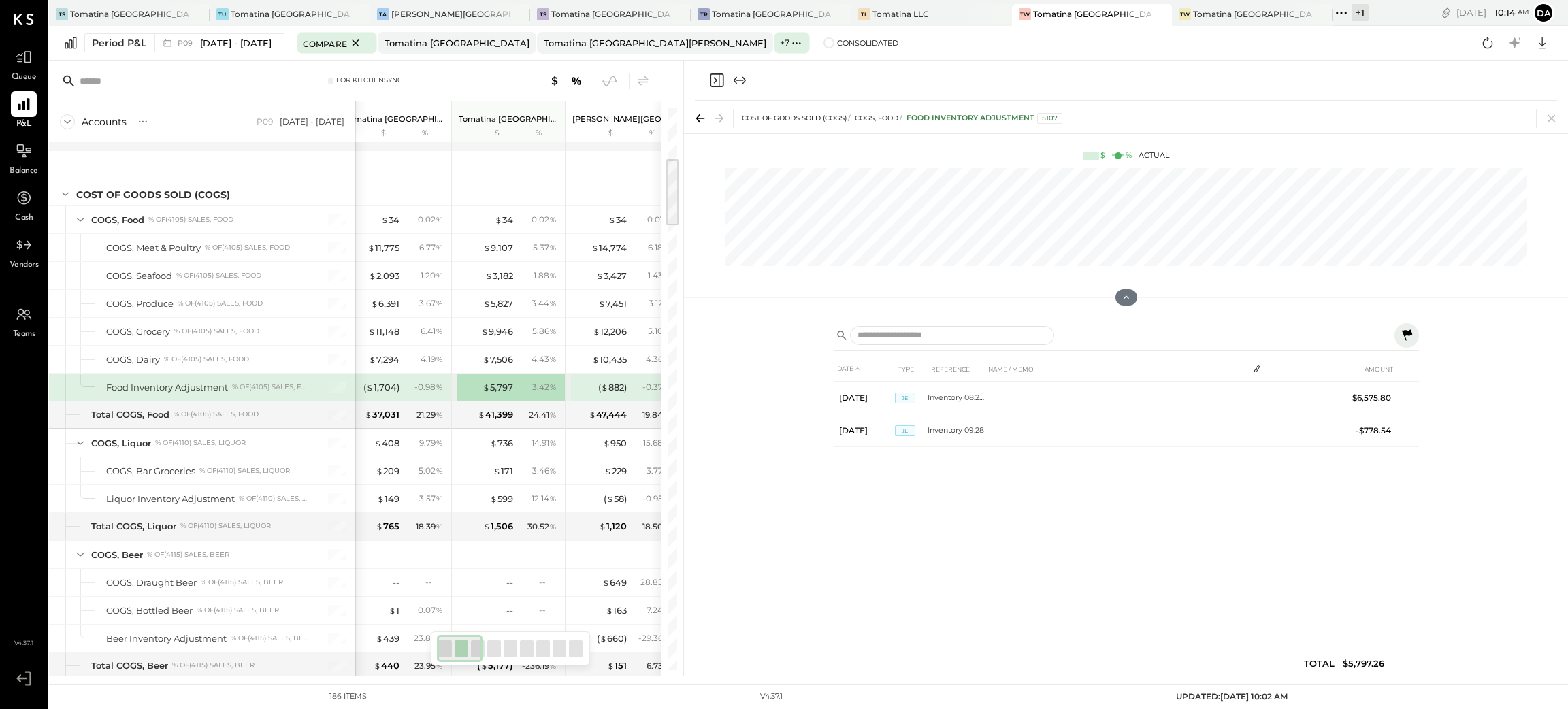
click at [1404, 330] on icon at bounding box center [1407, 335] width 17 height 17
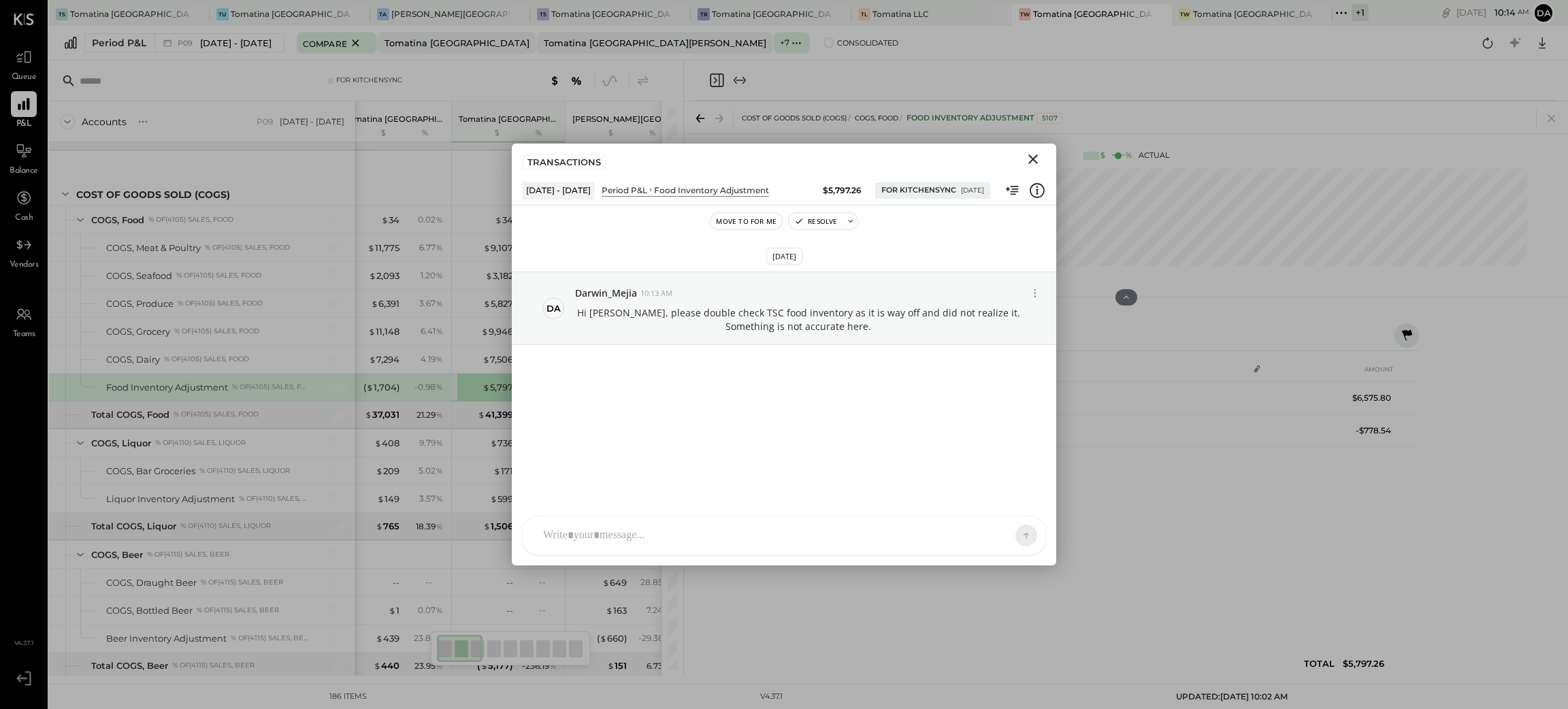
click at [1170, 516] on div "DATE TYPE REFERENCE NAME / MEMO AMOUNT [DATE] JE Inventory 08.25R $6,575.80 [DA…" at bounding box center [1126, 519] width 585 height 326
click at [1031, 162] on icon "Close" at bounding box center [1033, 159] width 17 height 17
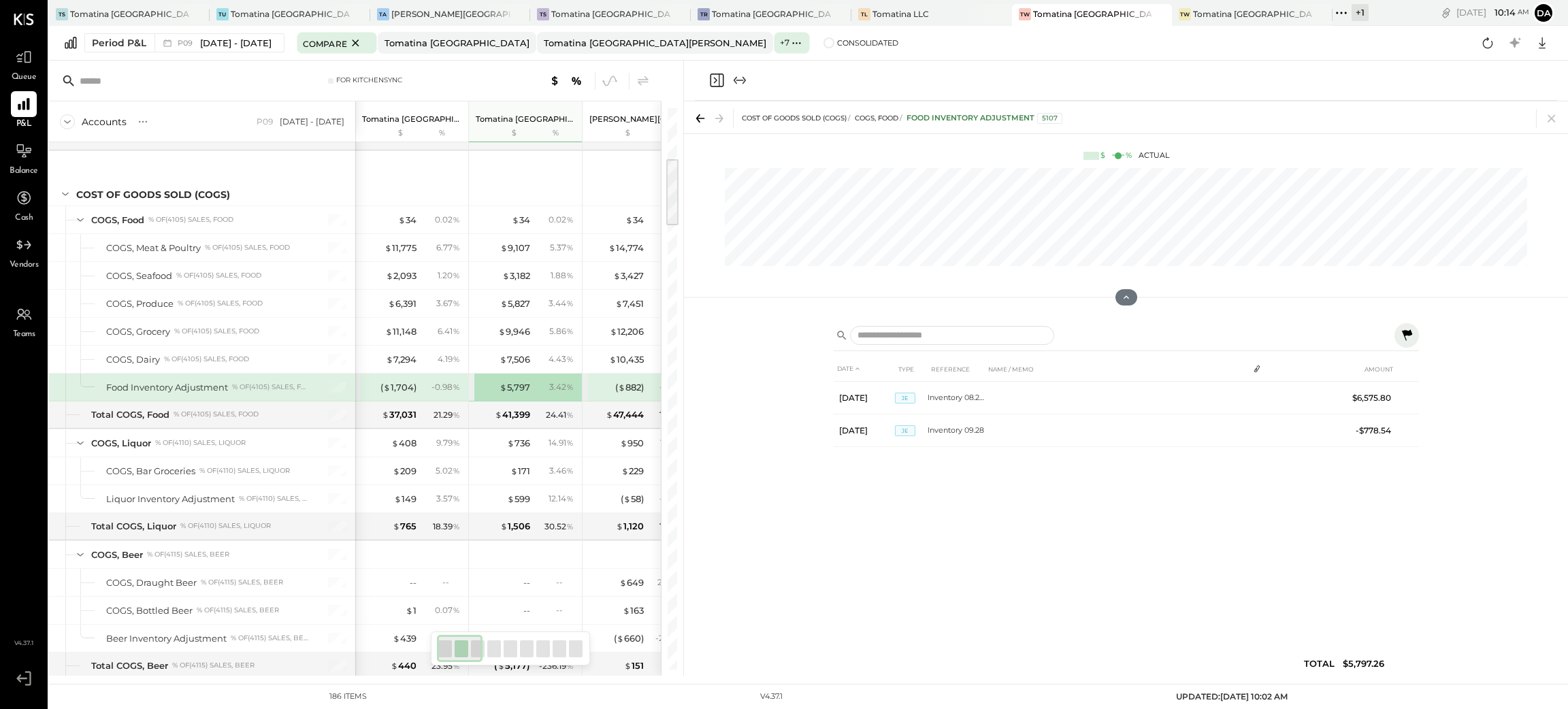
scroll to position [0, 17]
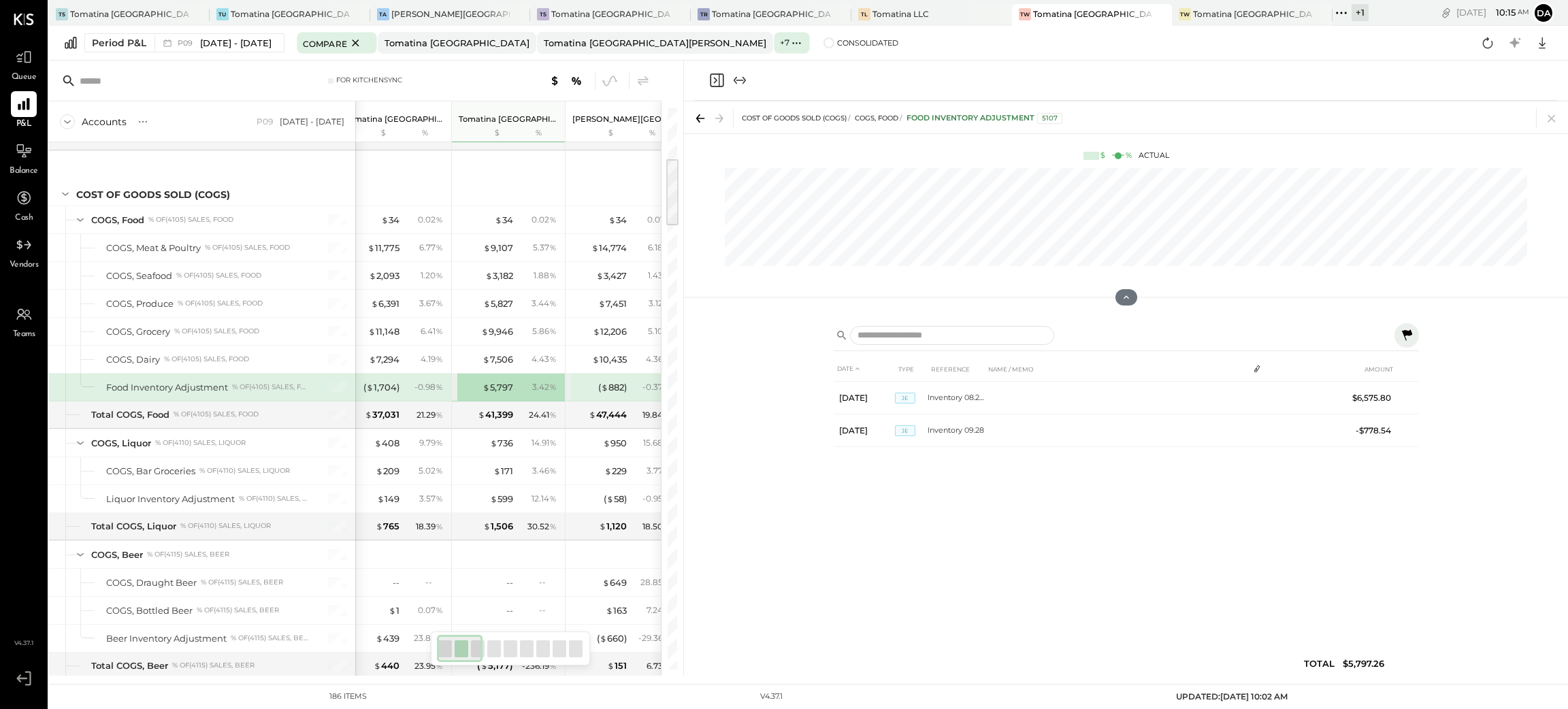
click at [718, 80] on icon "Close panel" at bounding box center [716, 81] width 17 height 17
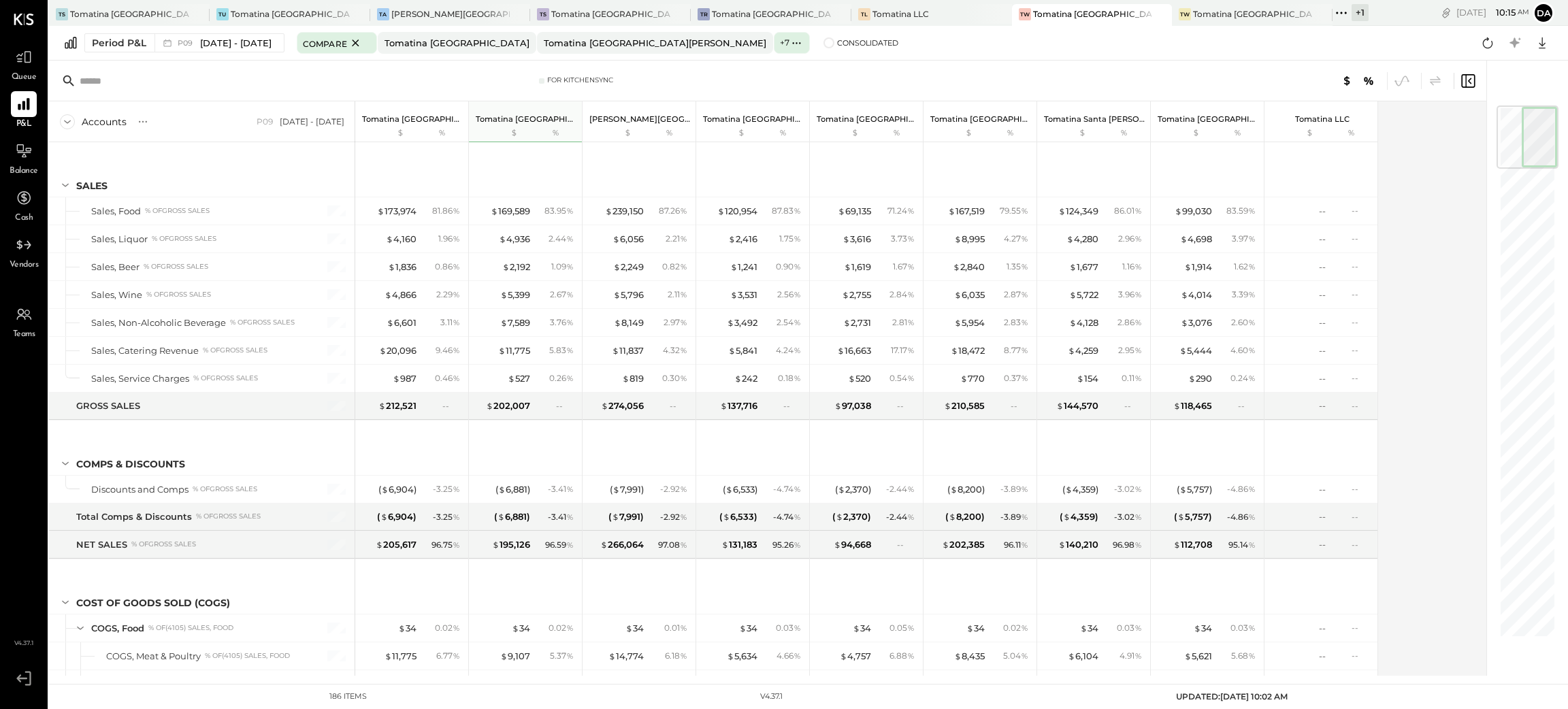
click at [1409, 354] on div "Accounts S % GL P09 [DATE] - [DATE] Tomatina [GEOGRAPHIC_DATA] $ % Tomatina [GE…" at bounding box center [768, 388] width 1439 height 574
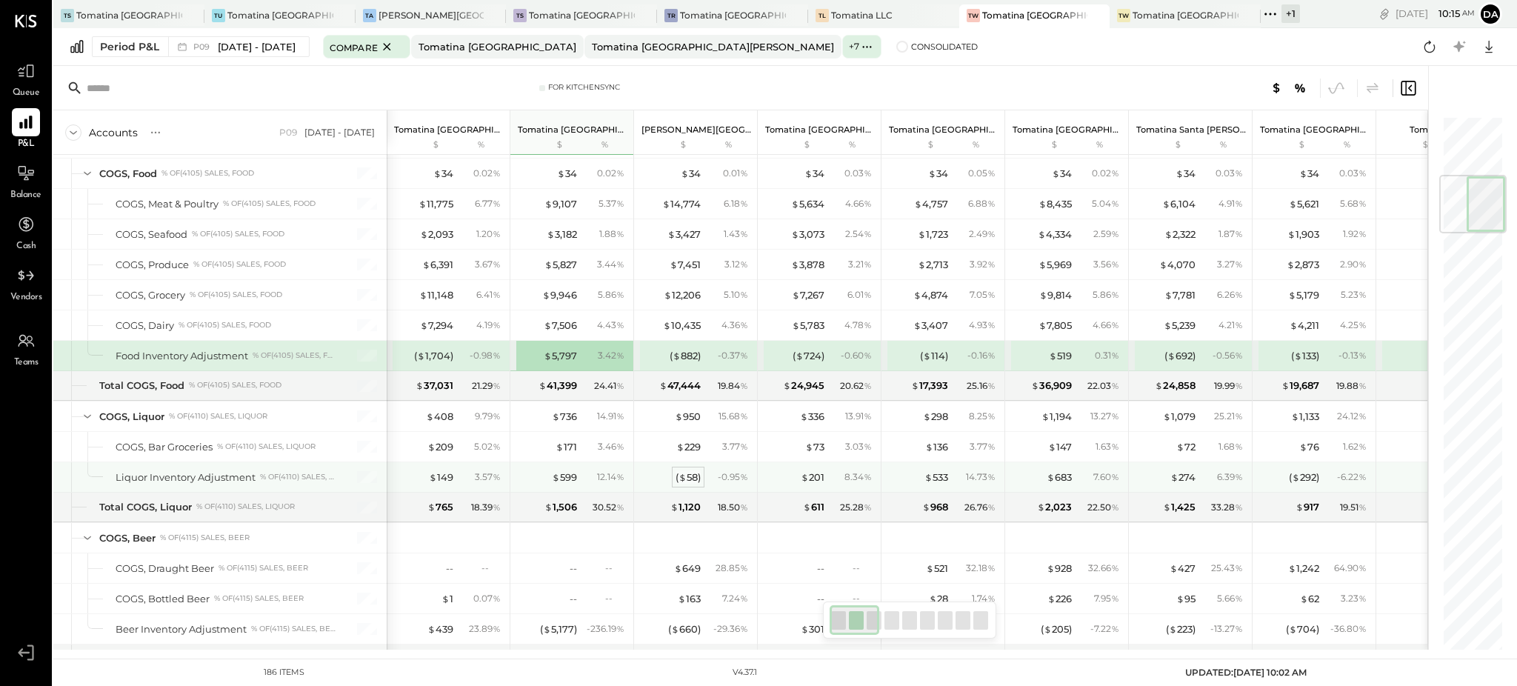
scroll to position [609, 0]
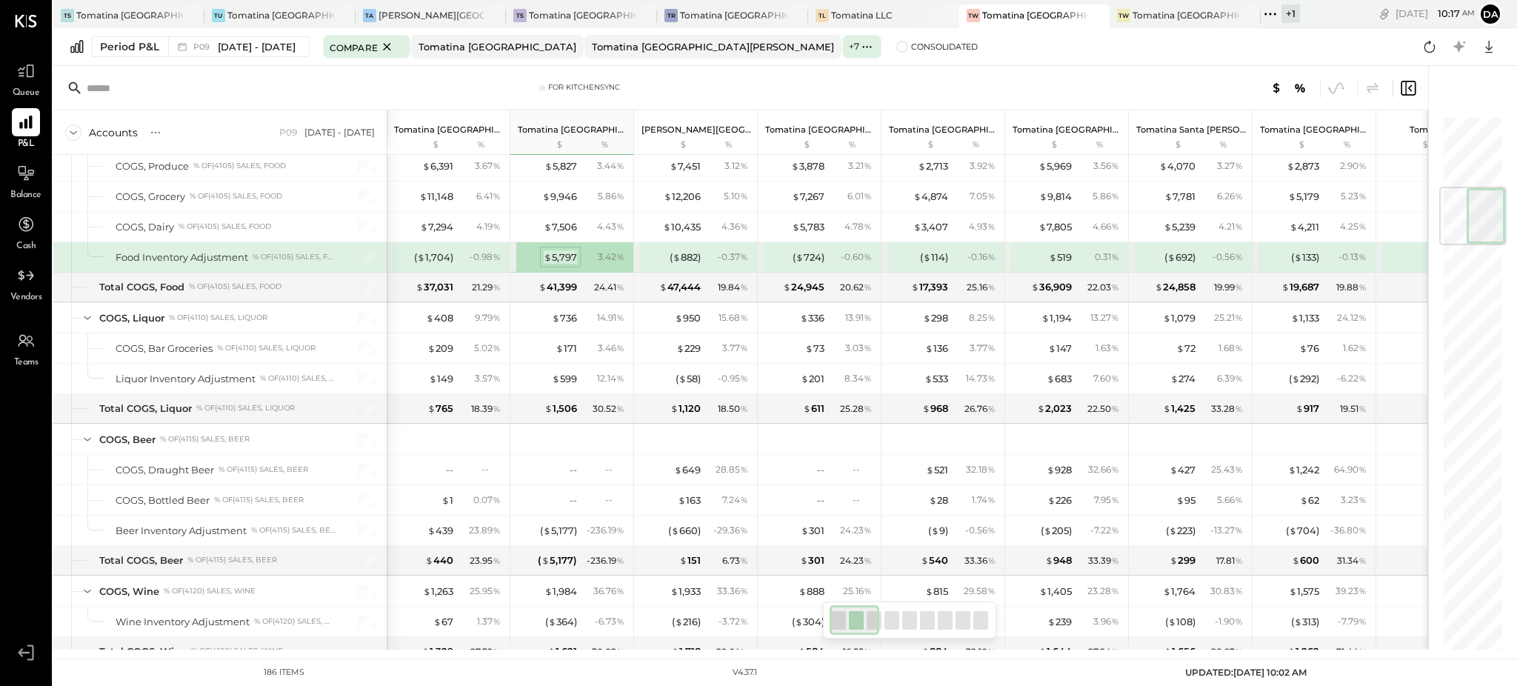
click at [565, 257] on div "$ 5,797" at bounding box center [560, 257] width 33 height 14
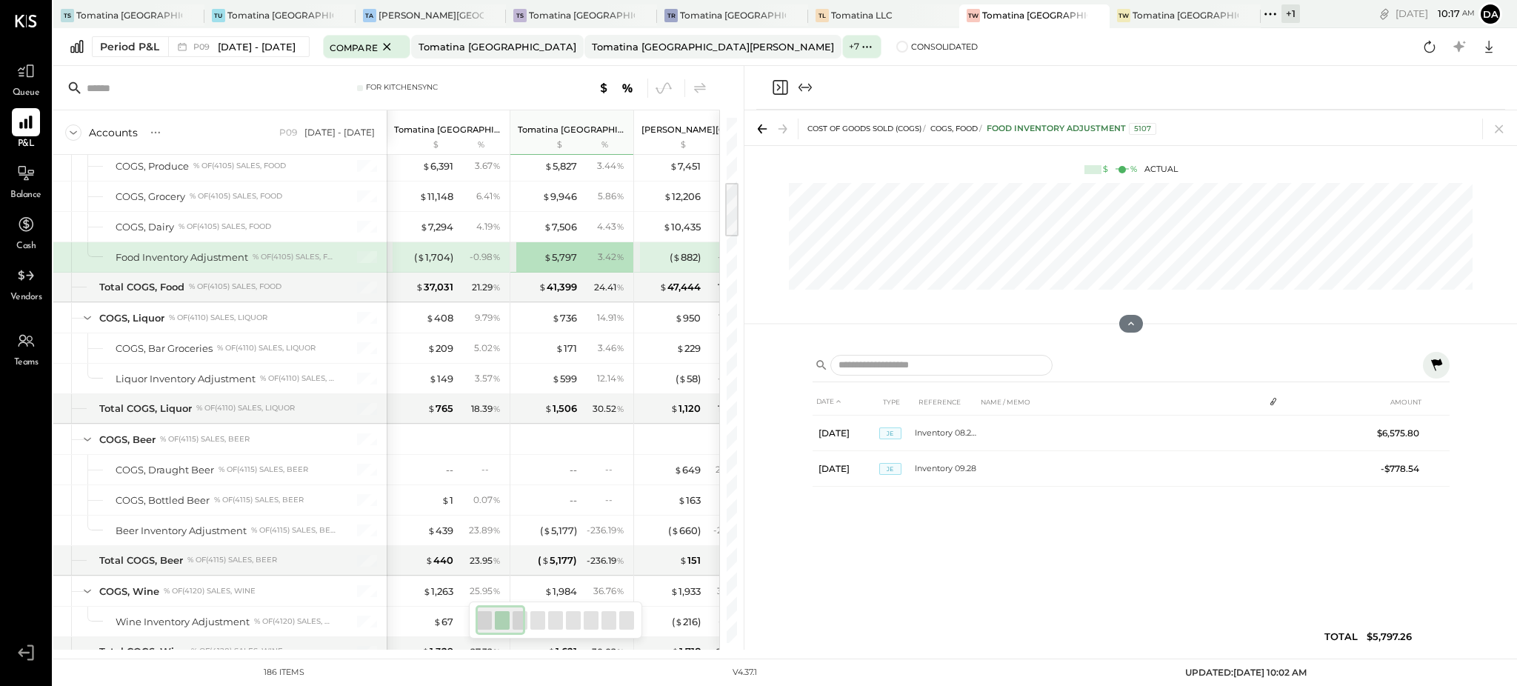
click at [430, 245] on div "( $ 1,704 ) - 0.98 %" at bounding box center [449, 257] width 111 height 30
click at [431, 250] on div "( $ 1,704 )" at bounding box center [433, 257] width 39 height 14
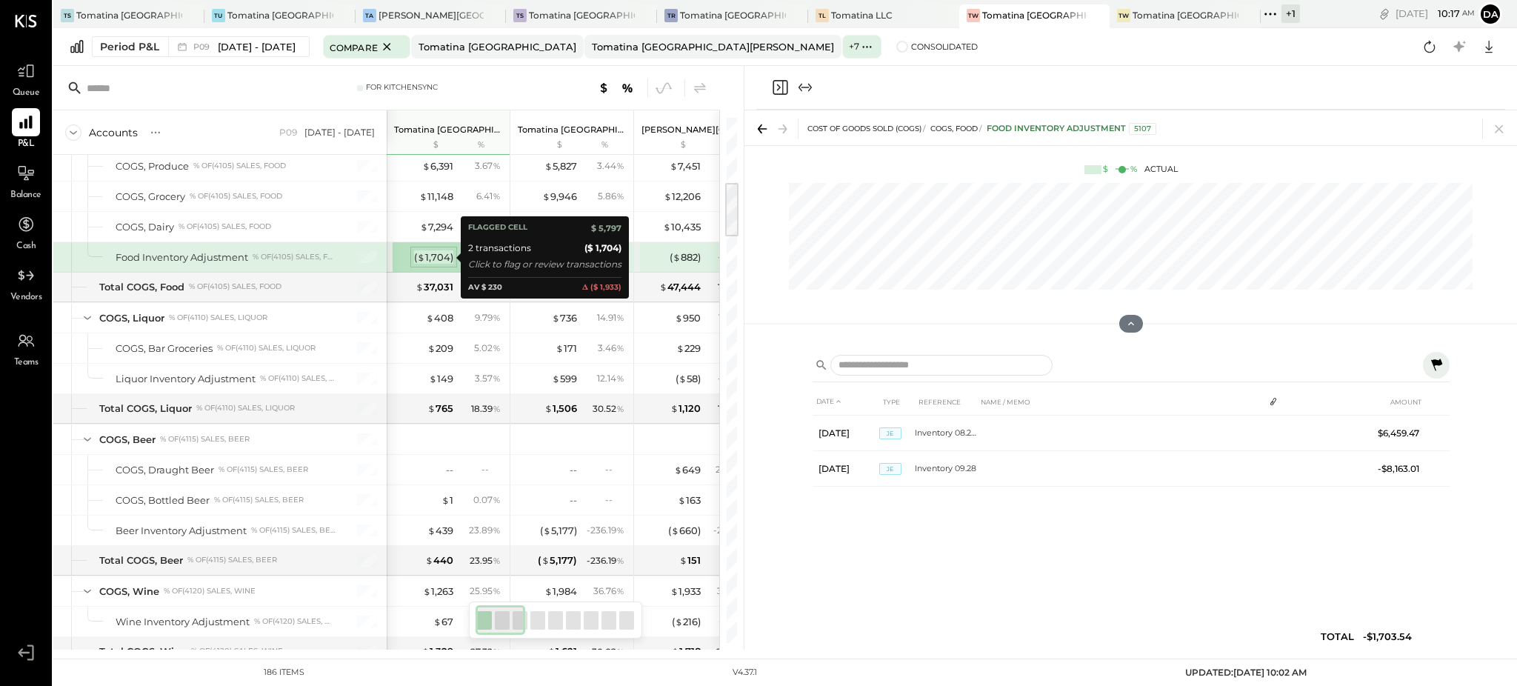
click at [430, 257] on div "( $ 1,704 )" at bounding box center [433, 257] width 39 height 14
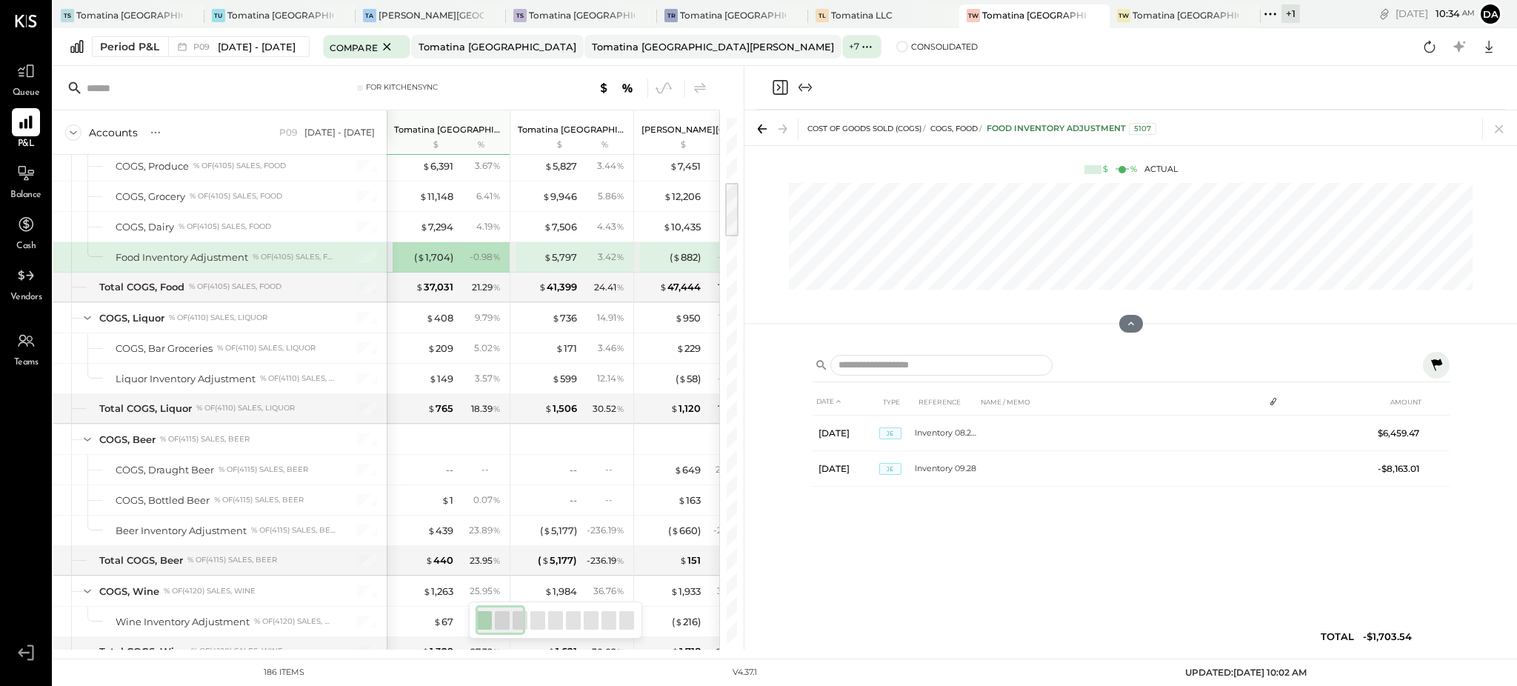
click at [778, 83] on icon "Close panel" at bounding box center [780, 88] width 18 height 18
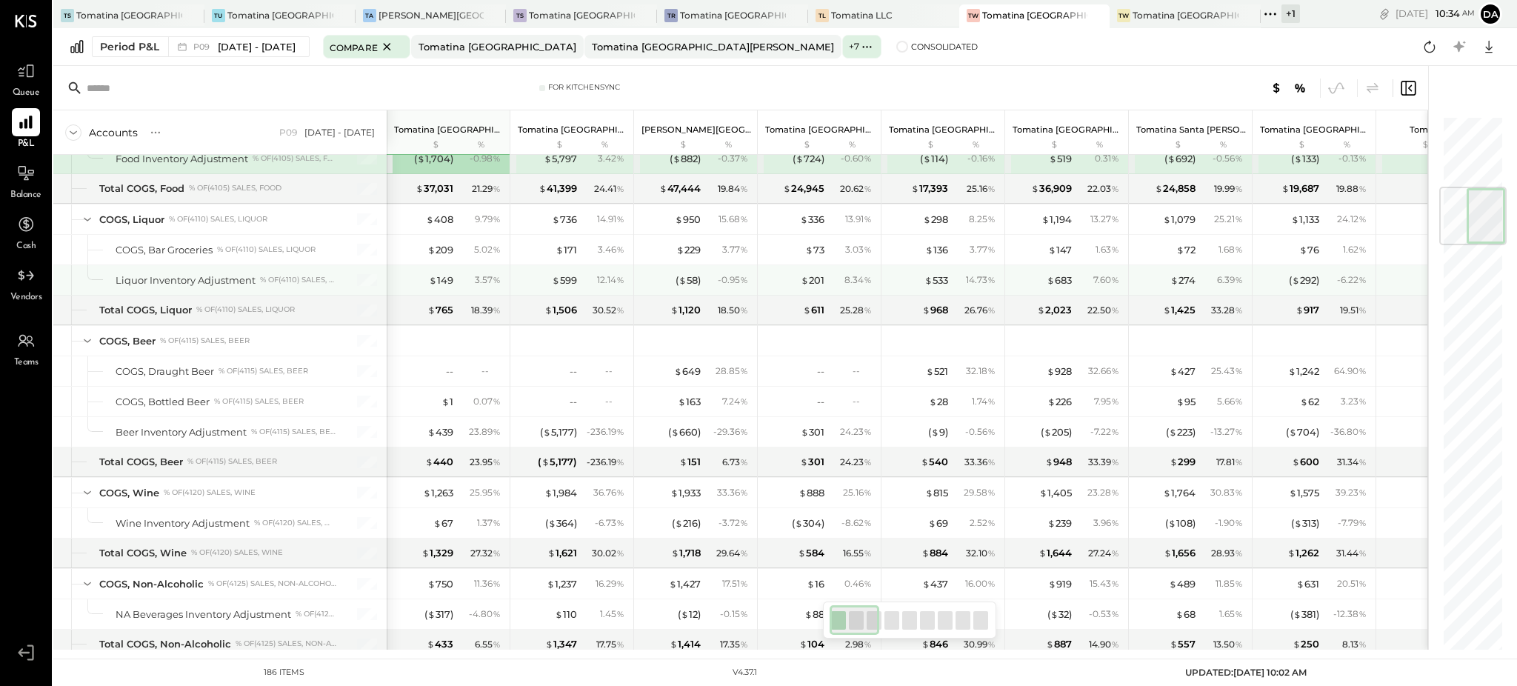
scroll to position [609, 0]
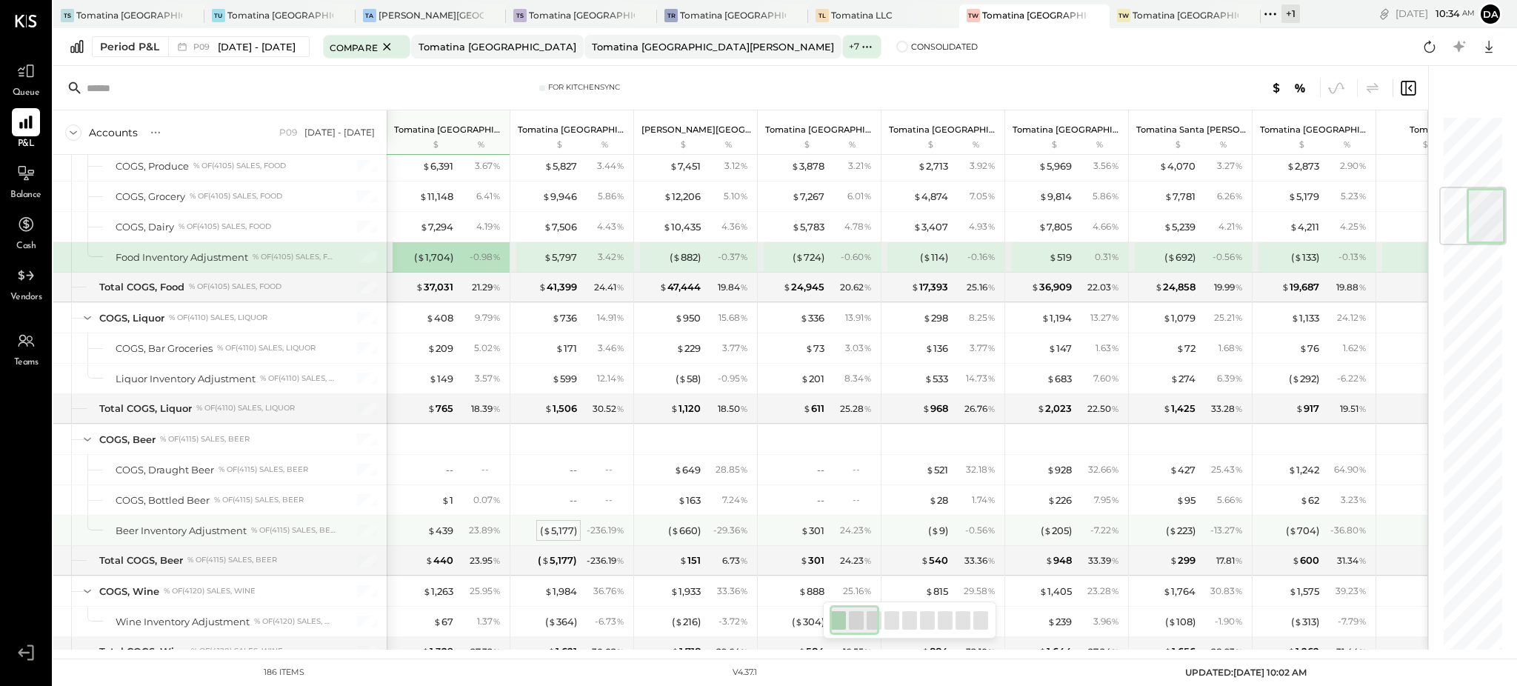
click at [563, 527] on div "( $ 5,177 )" at bounding box center [558, 531] width 37 height 14
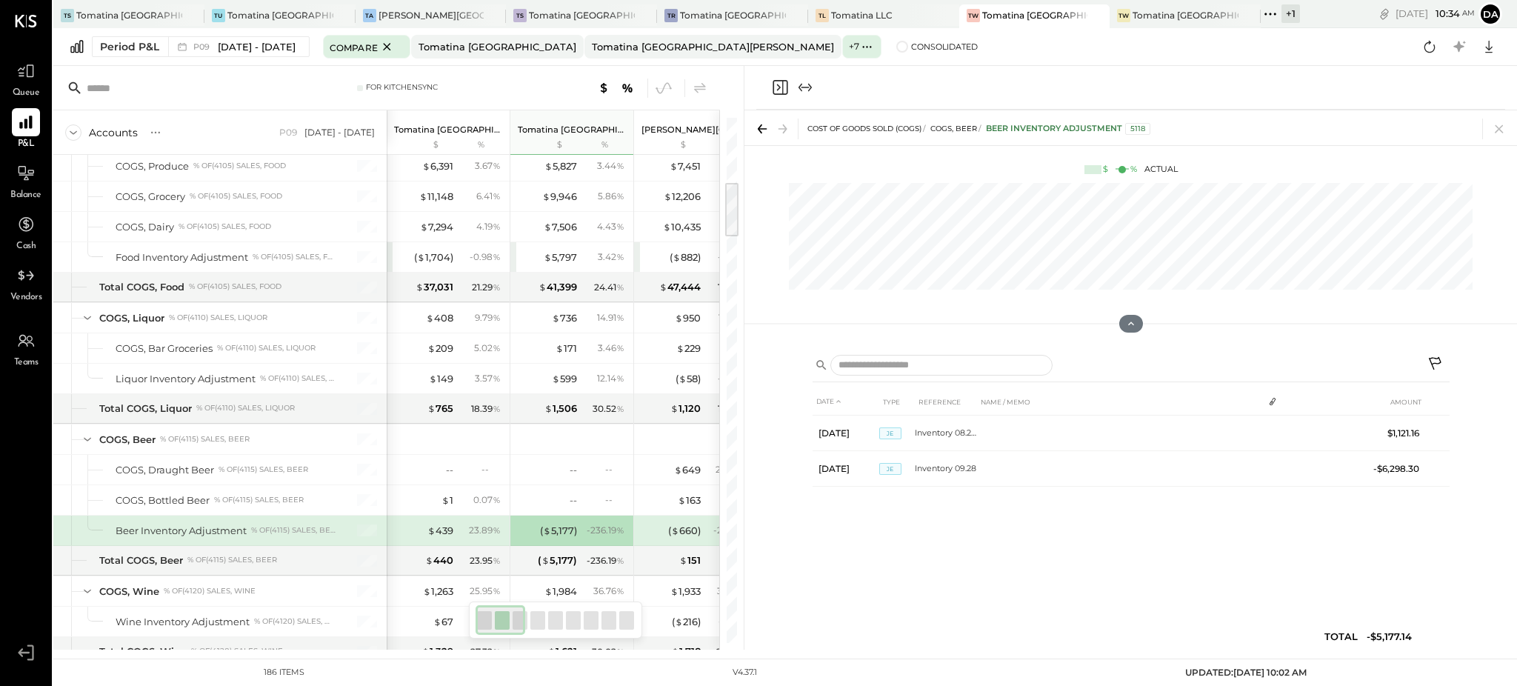
click at [777, 87] on icon "Close panel" at bounding box center [780, 88] width 18 height 18
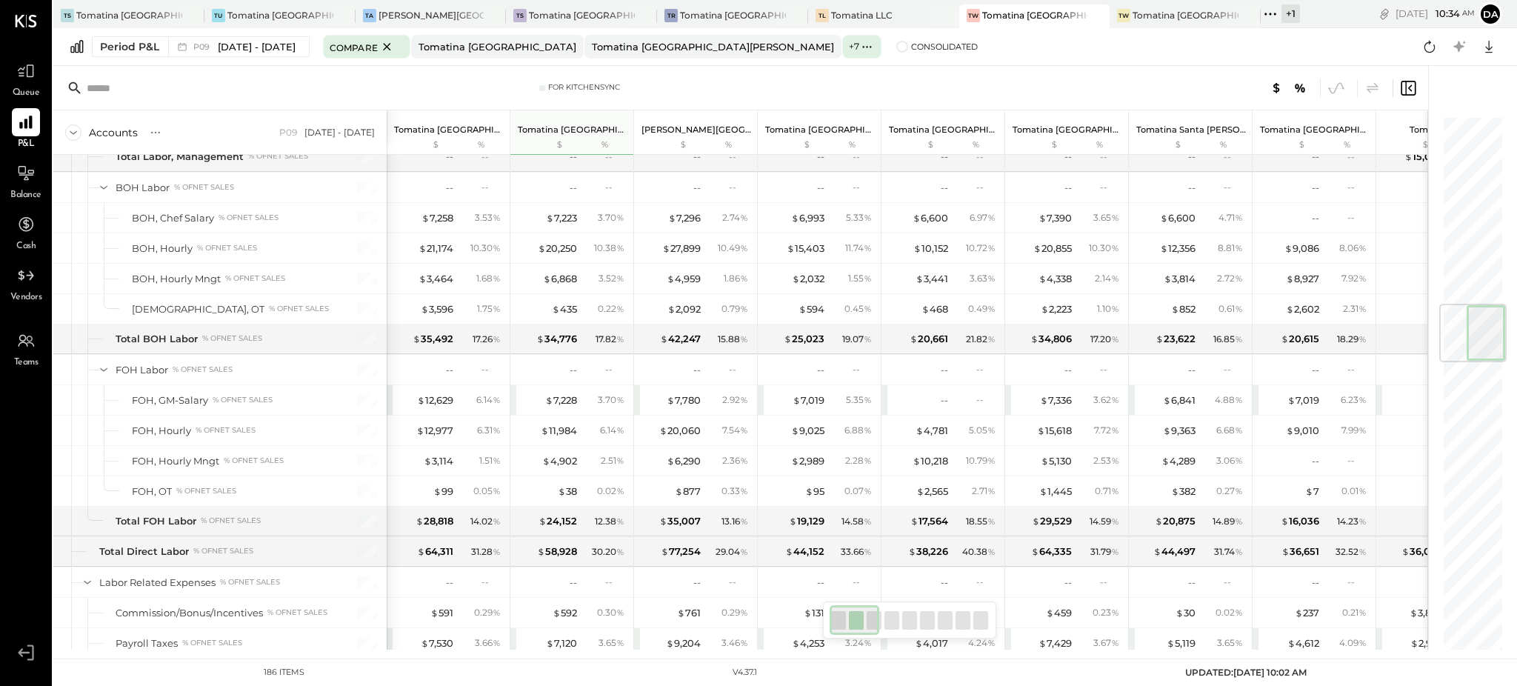
scroll to position [1597, 0]
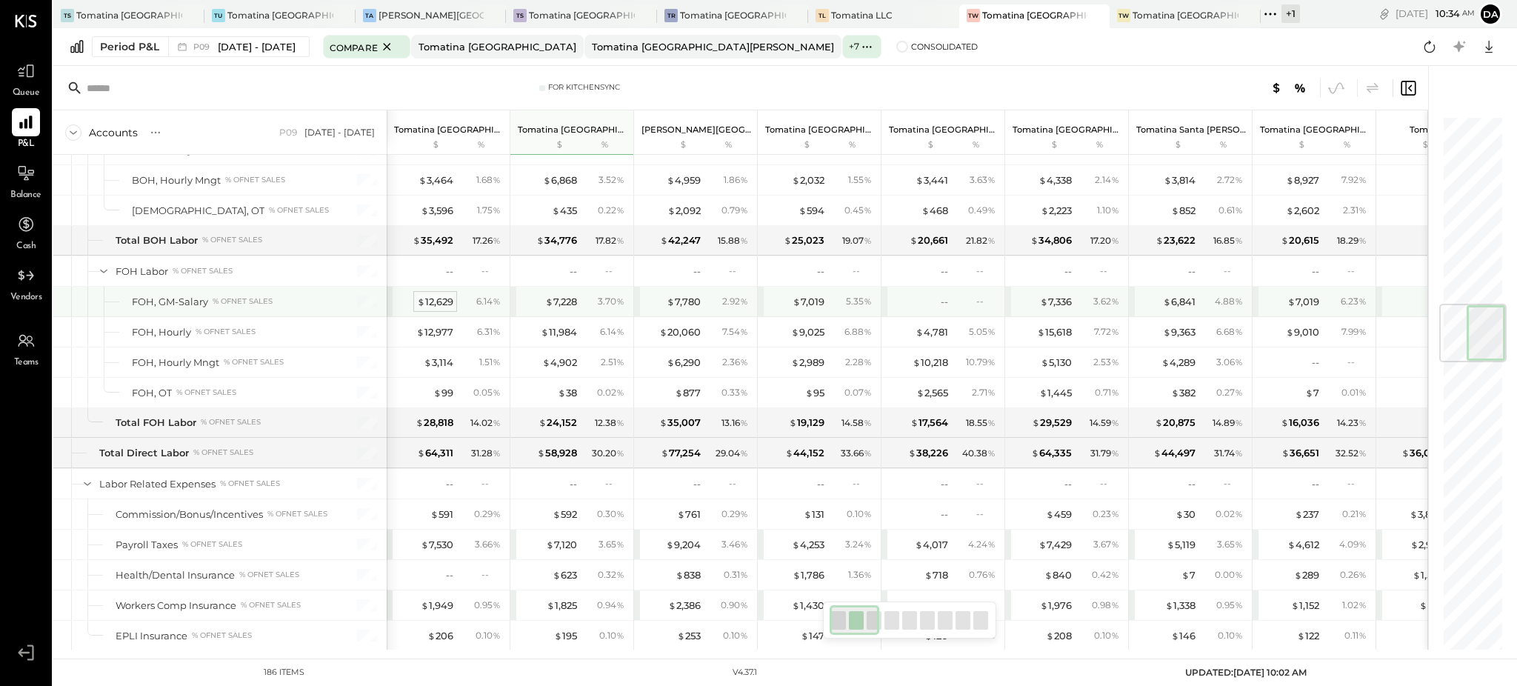
click at [433, 305] on div "$ 12,629" at bounding box center [435, 302] width 36 height 14
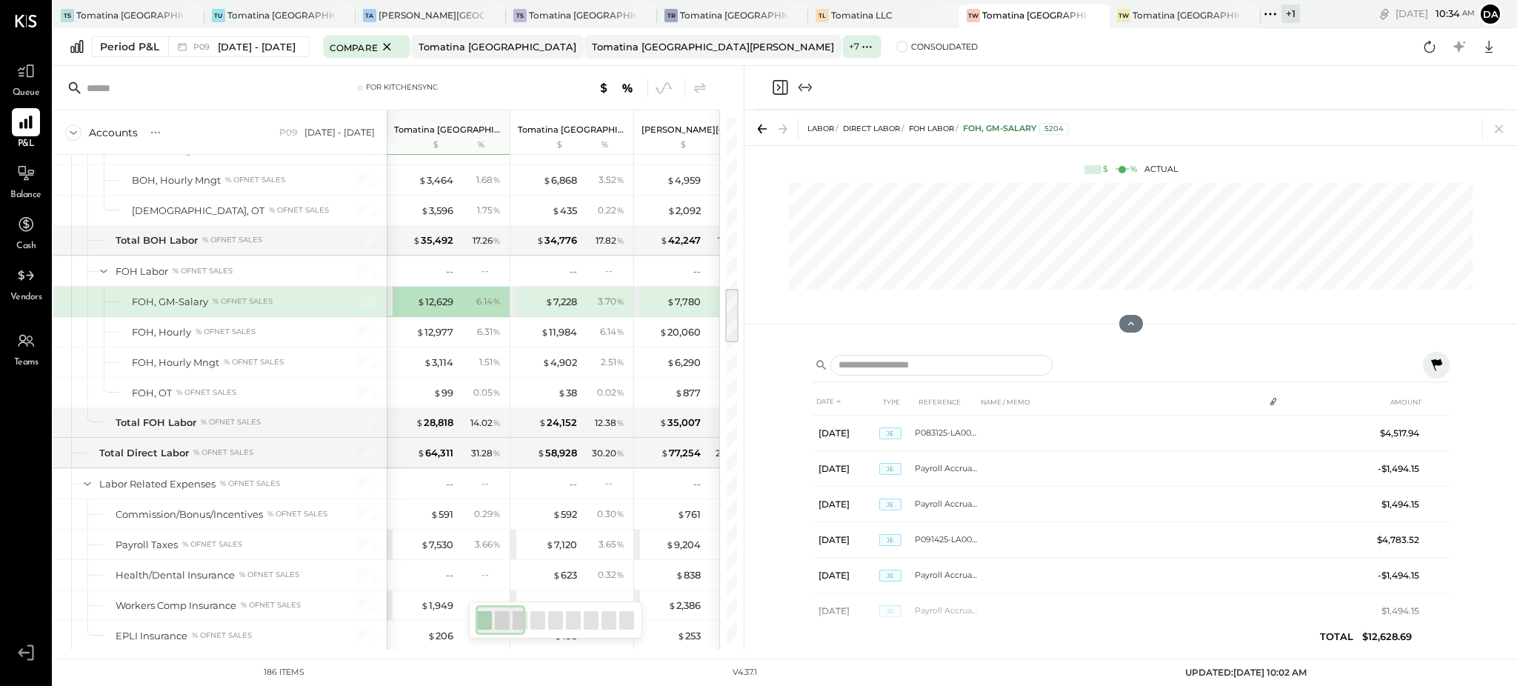
click at [1437, 363] on icon at bounding box center [1436, 365] width 11 height 12
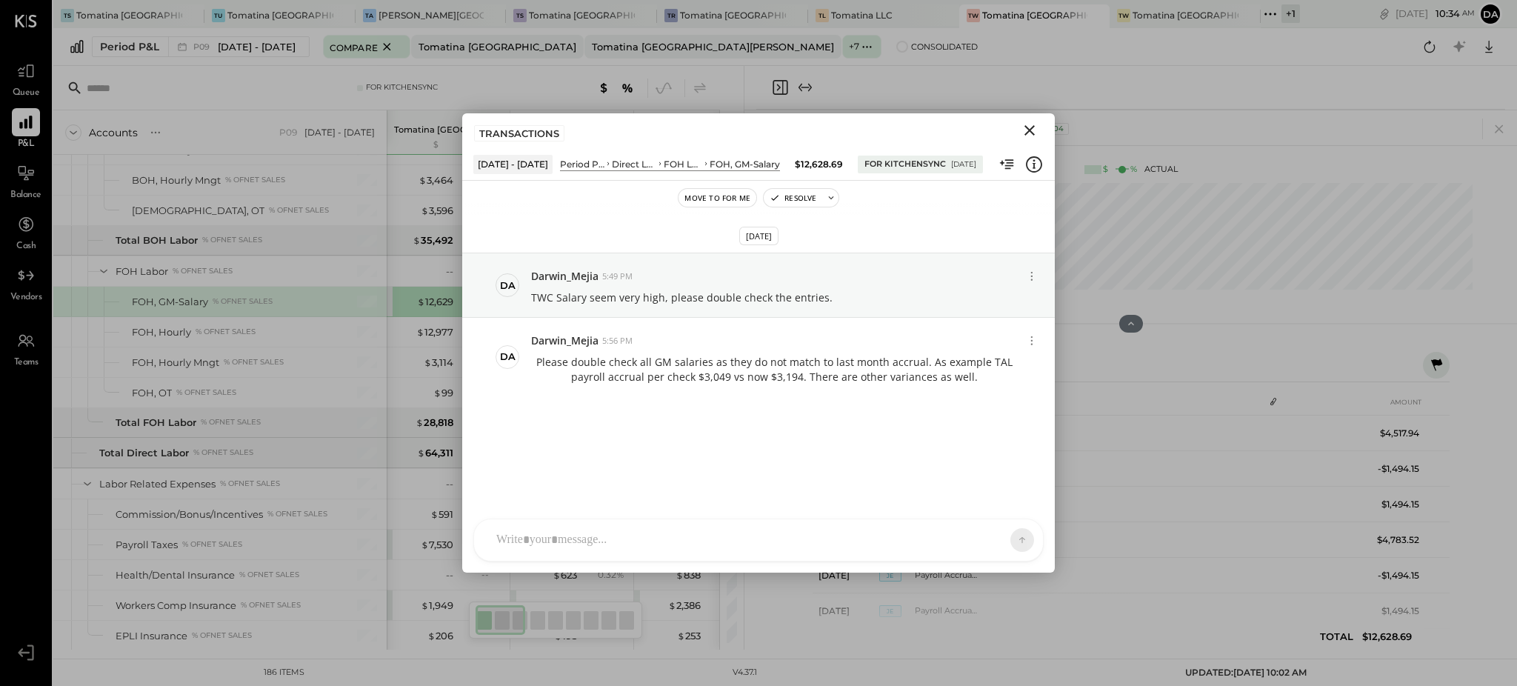
click at [1029, 133] on icon "Close" at bounding box center [1030, 131] width 18 height 18
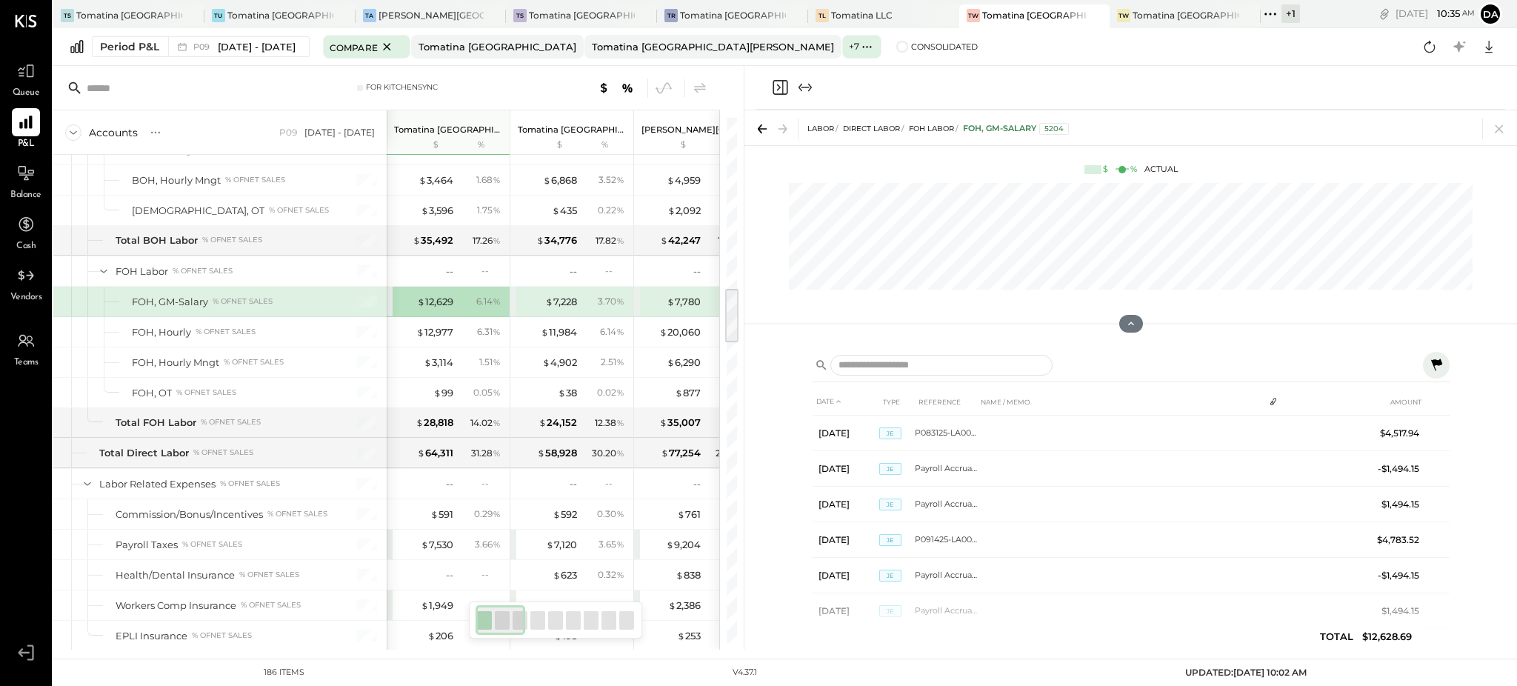
click at [778, 83] on icon "Close panel" at bounding box center [780, 88] width 18 height 18
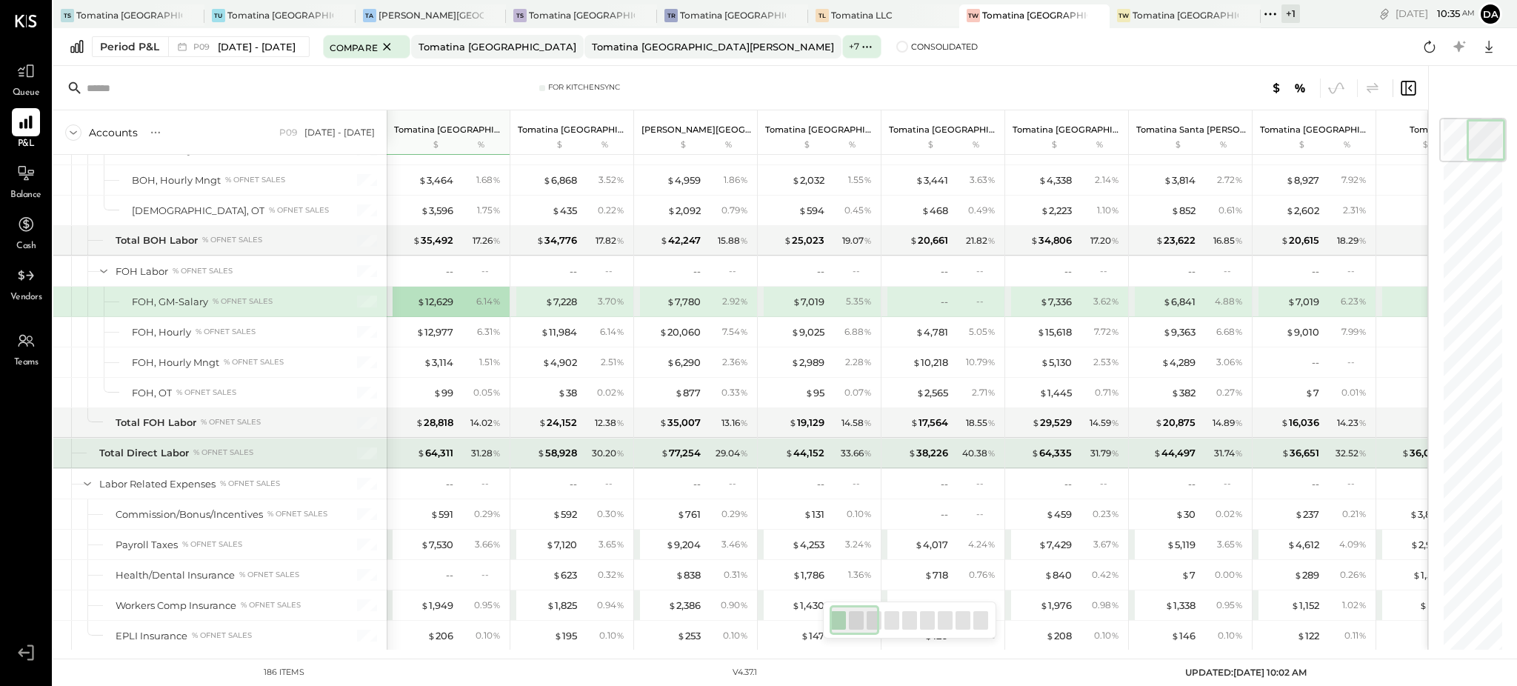
scroll to position [1696, 0]
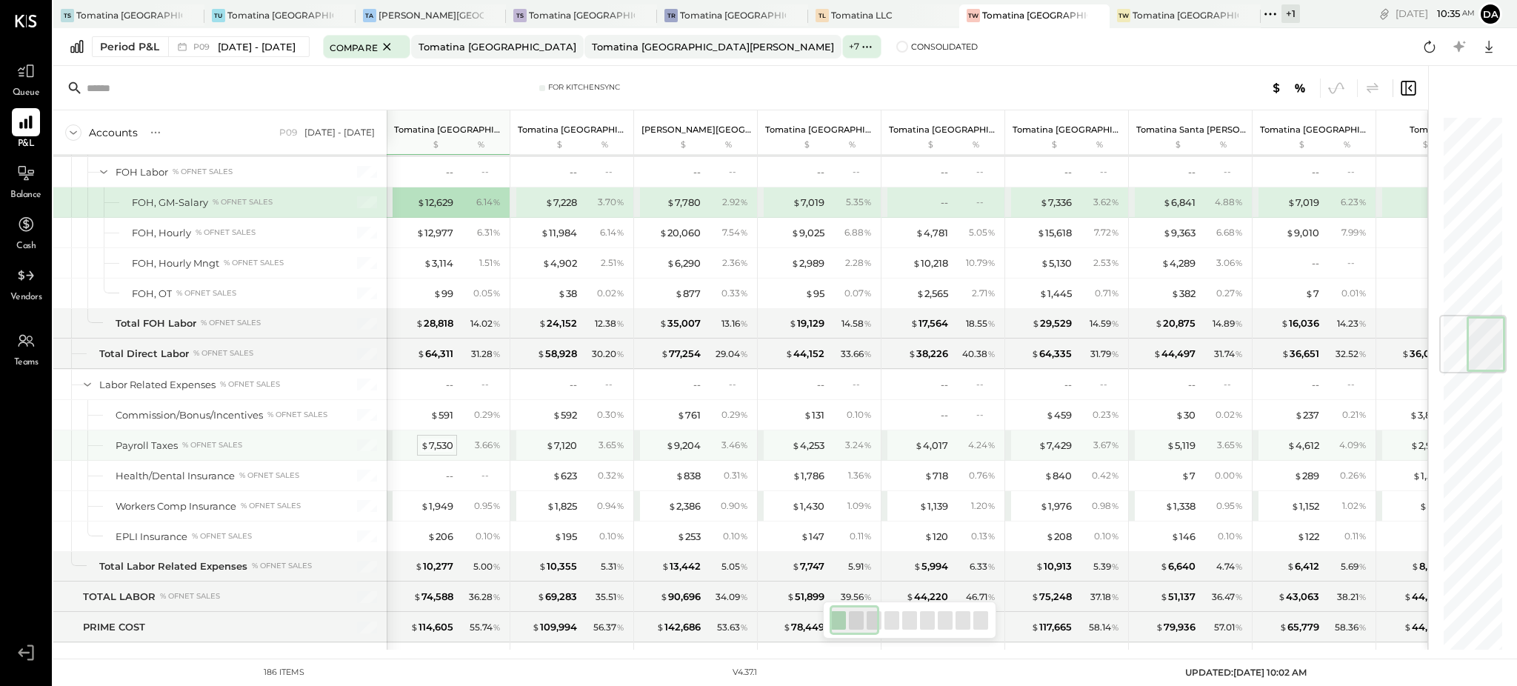
click at [445, 450] on div "$ 7,530" at bounding box center [437, 446] width 33 height 14
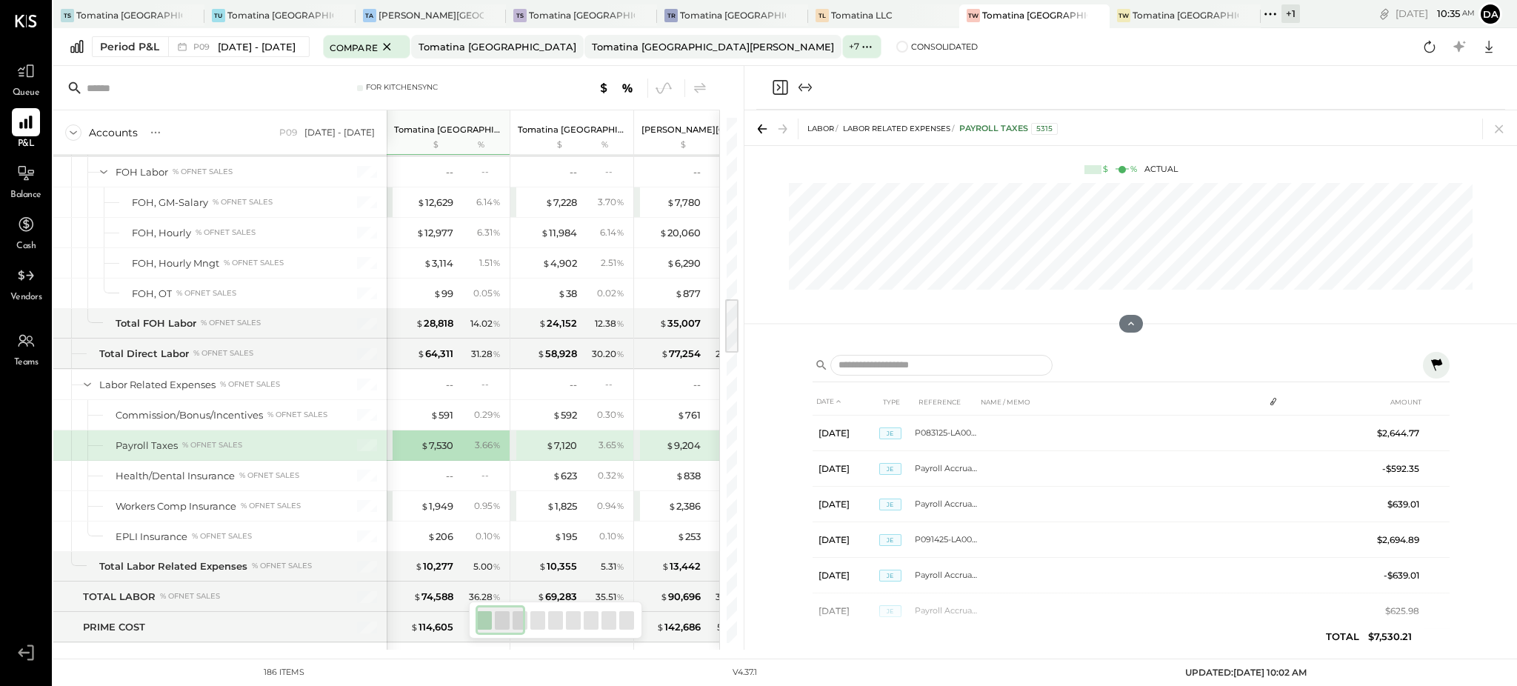
click at [1431, 368] on icon at bounding box center [1437, 365] width 18 height 18
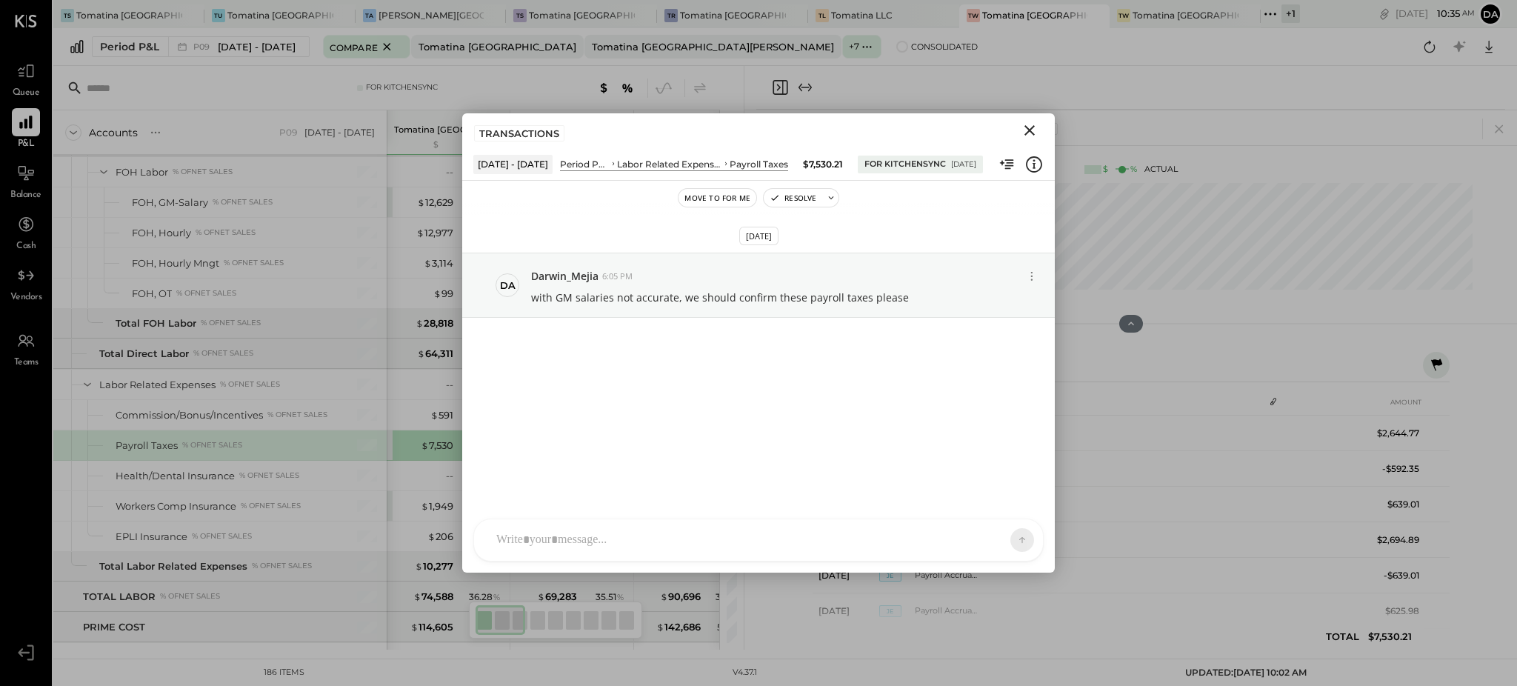
click at [1032, 129] on icon "Close" at bounding box center [1030, 130] width 10 height 10
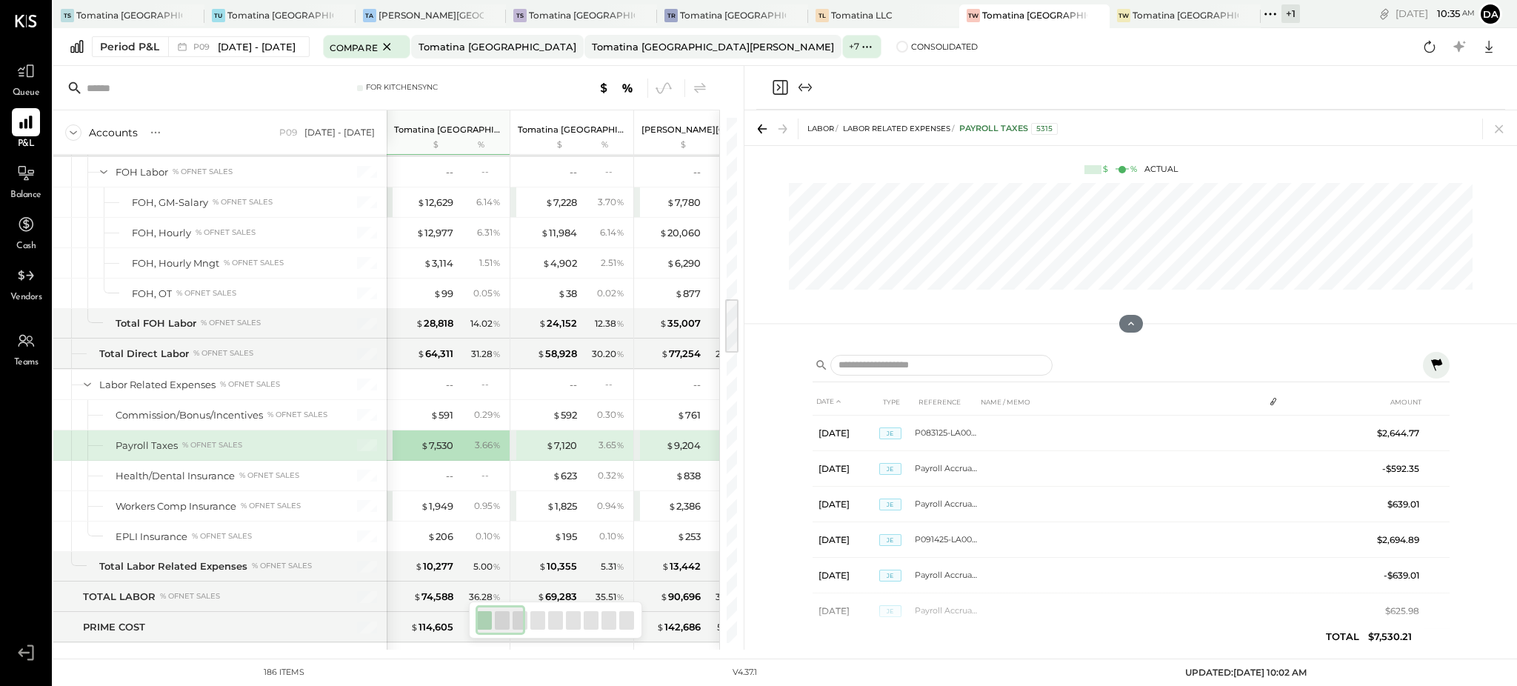
click at [779, 80] on icon "Close panel" at bounding box center [780, 87] width 15 height 15
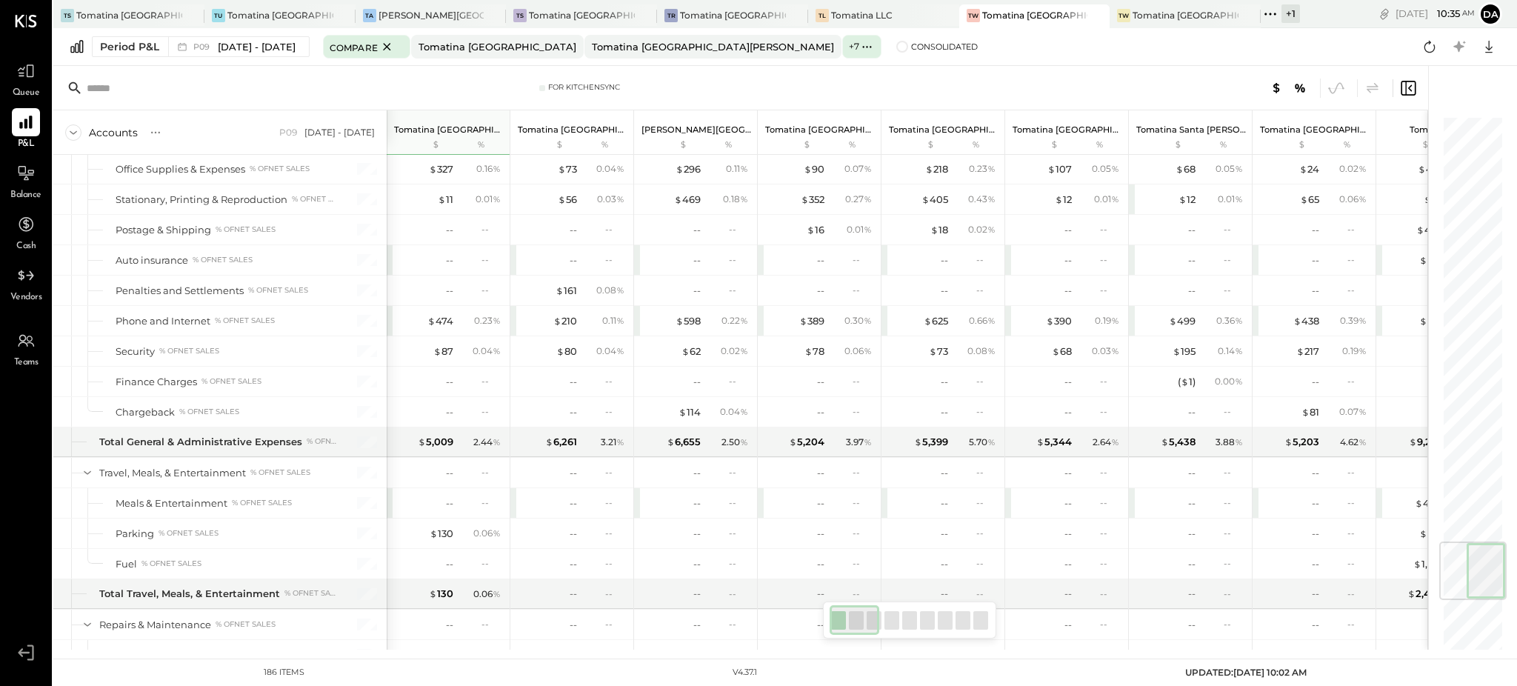
scroll to position [3612, 0]
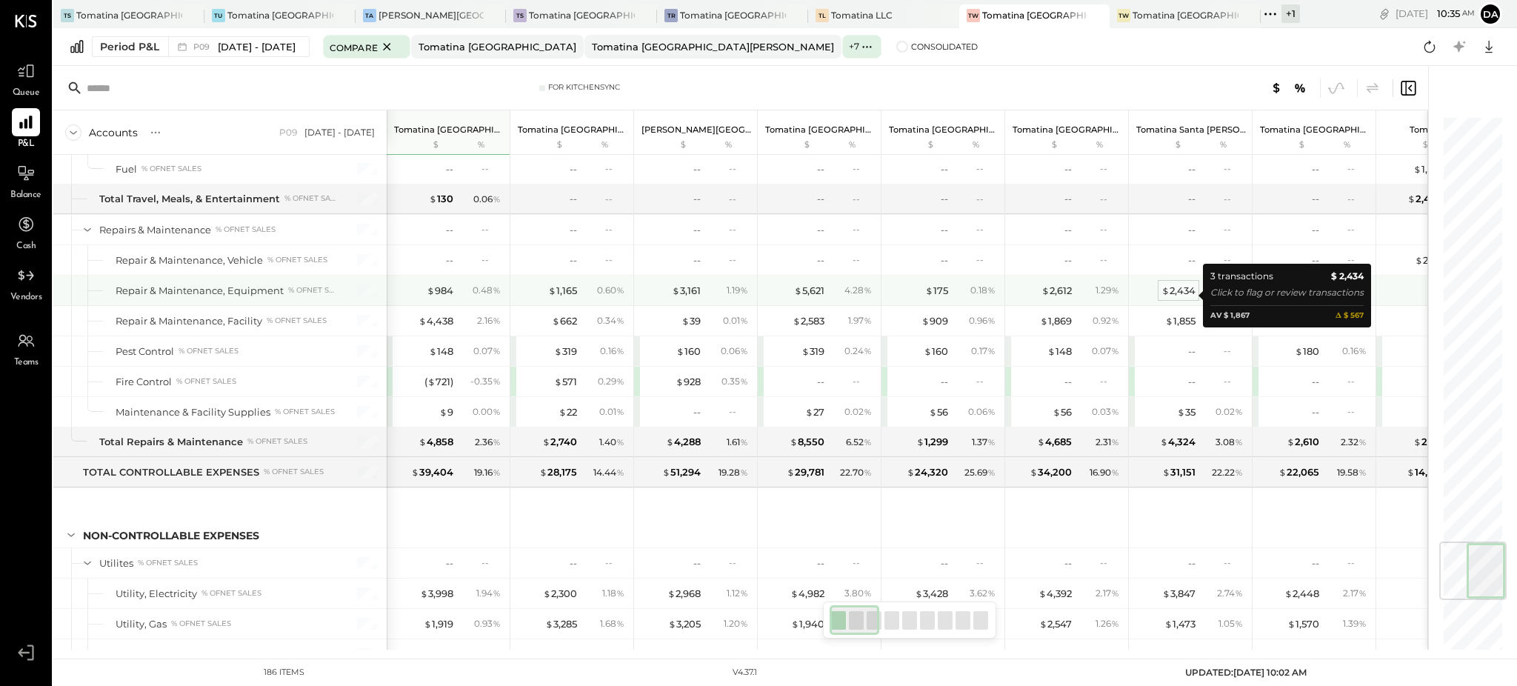
click at [1184, 294] on div "$ 2,434" at bounding box center [1179, 291] width 34 height 14
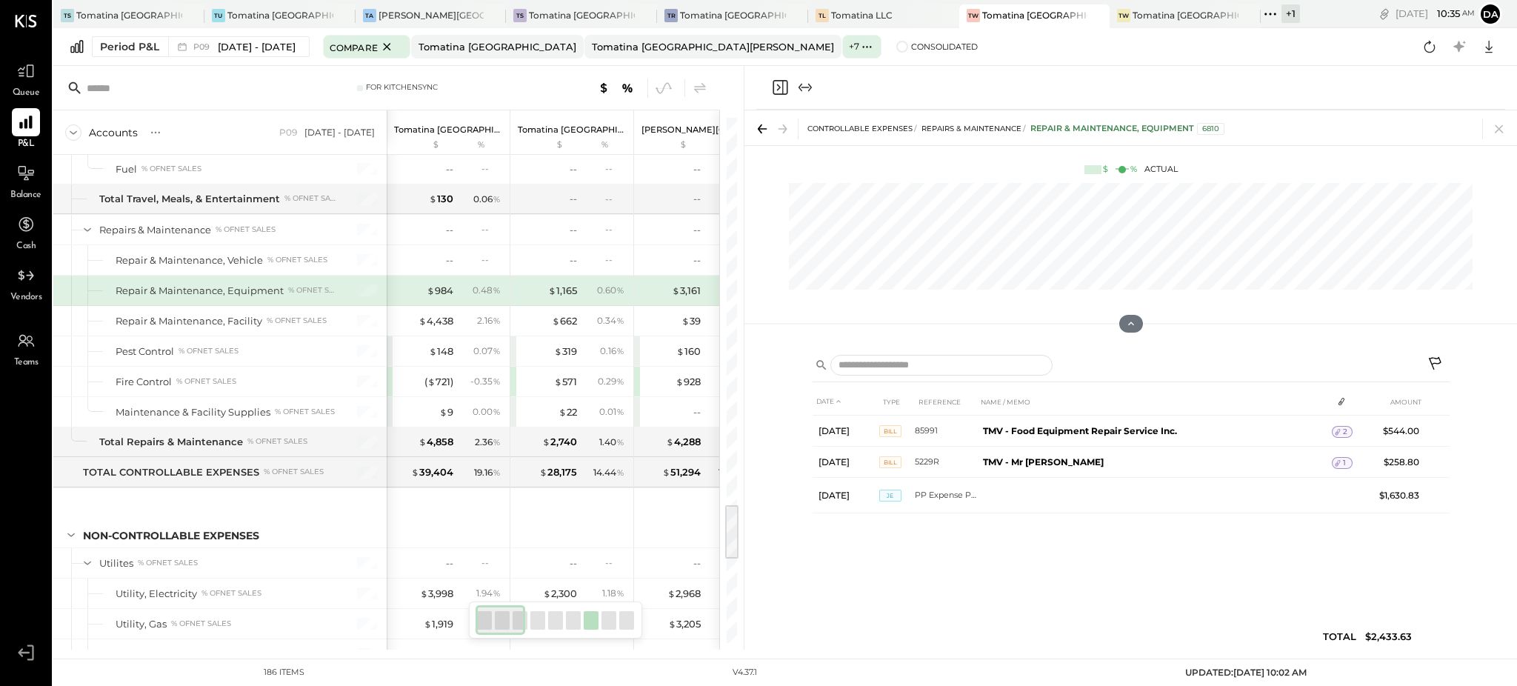
click at [778, 88] on icon "Close panel" at bounding box center [780, 88] width 18 height 18
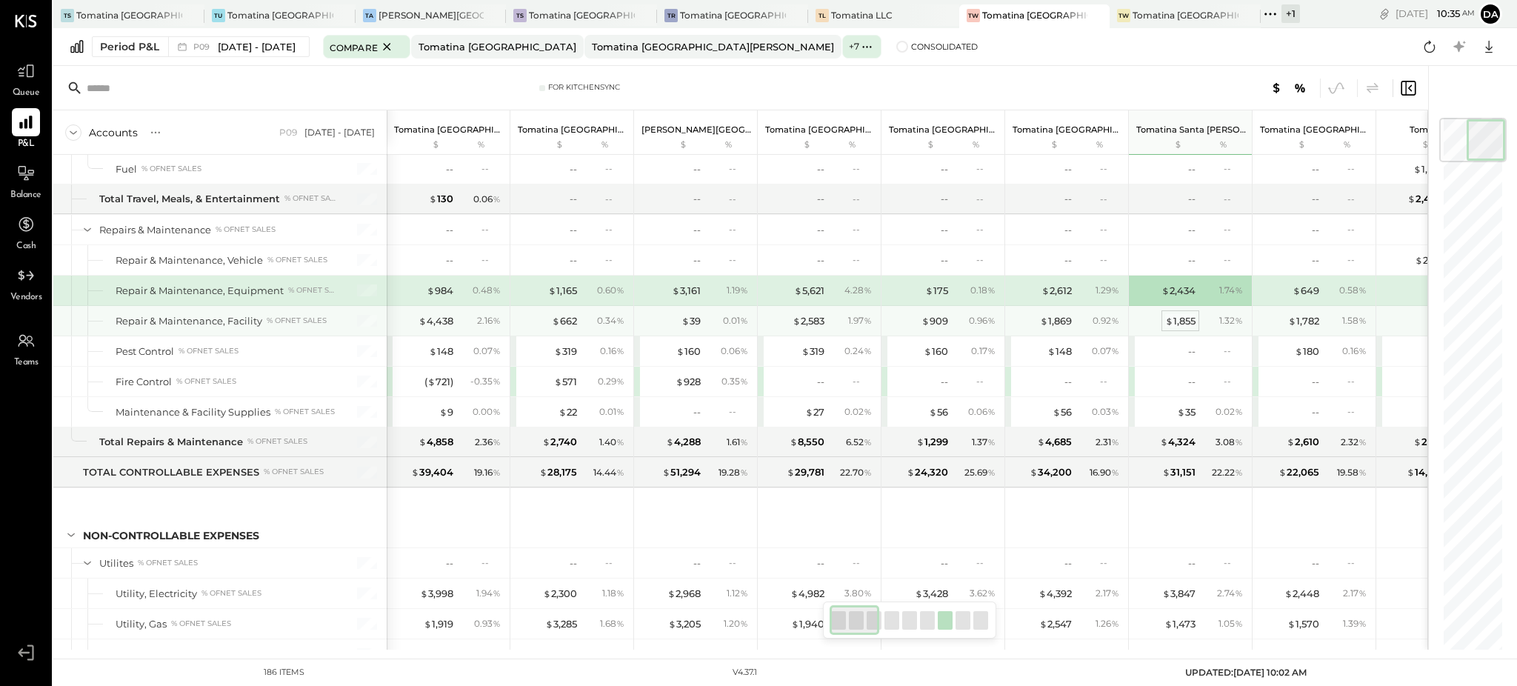
click at [1183, 322] on div "$ 1,855" at bounding box center [1180, 321] width 30 height 14
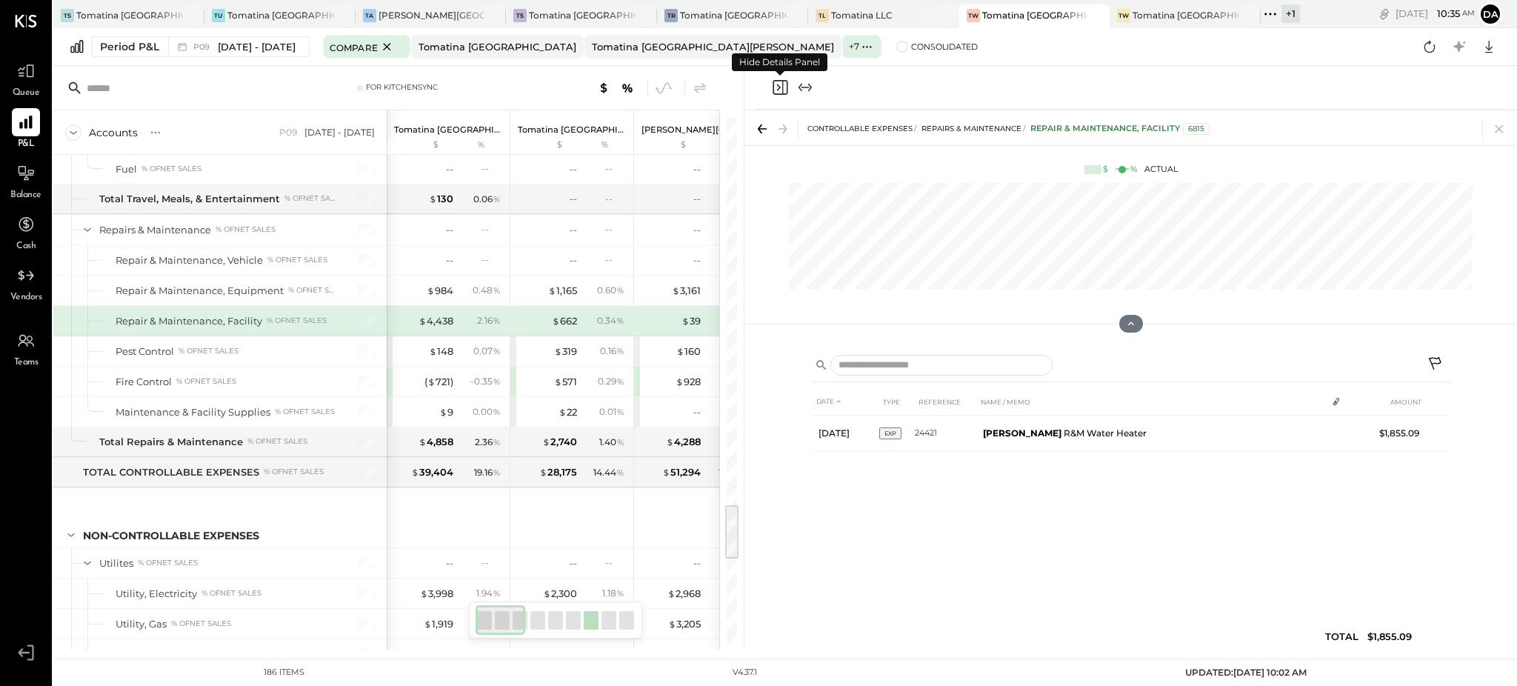
click at [781, 87] on icon "Close panel" at bounding box center [780, 88] width 18 height 18
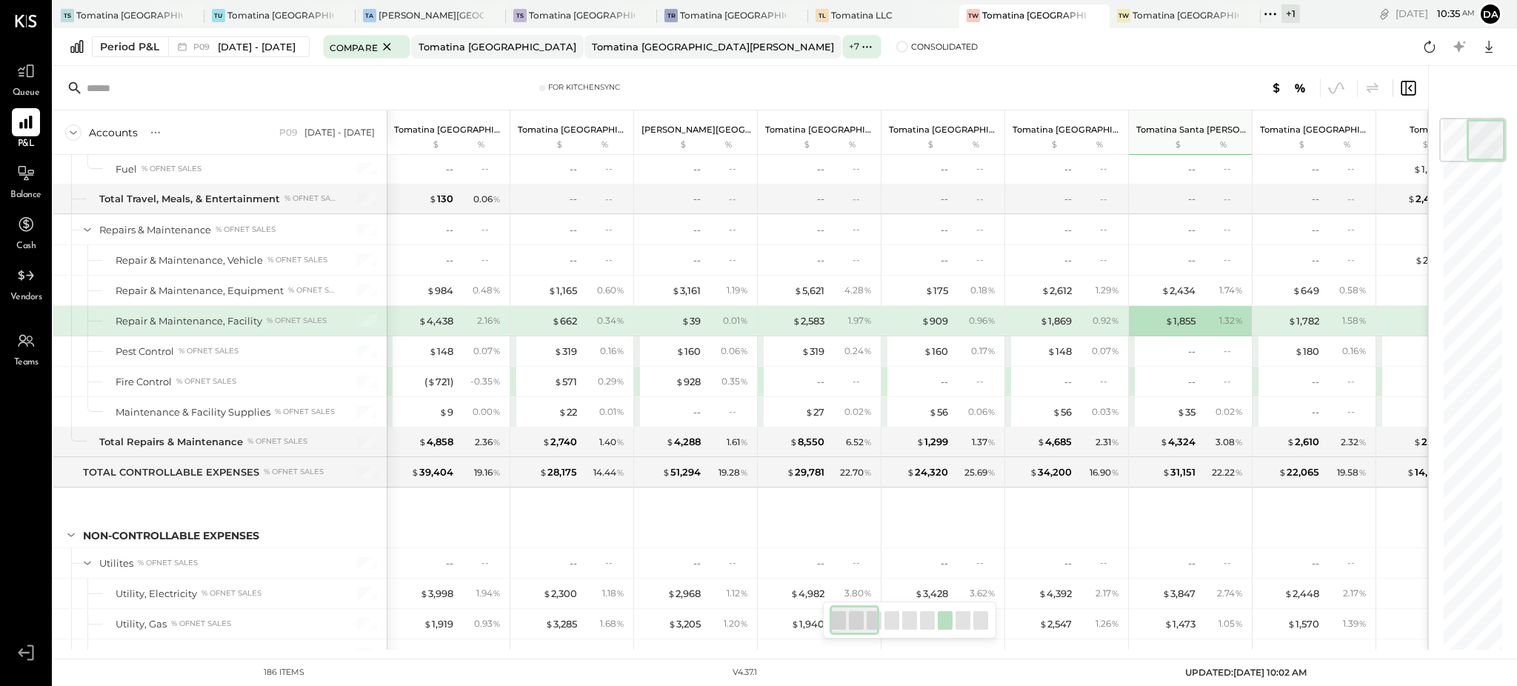
click at [905, 624] on div at bounding box center [909, 620] width 15 height 19
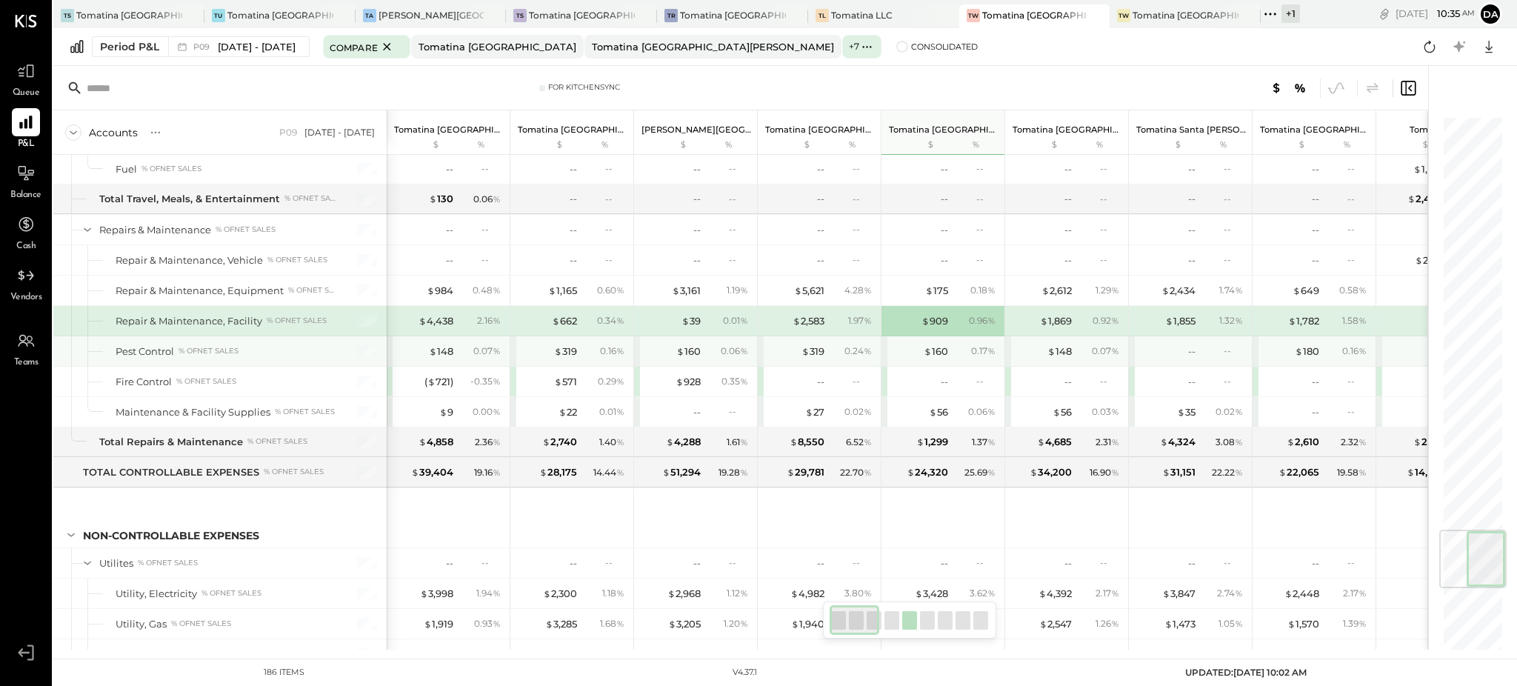
scroll to position [3513, 0]
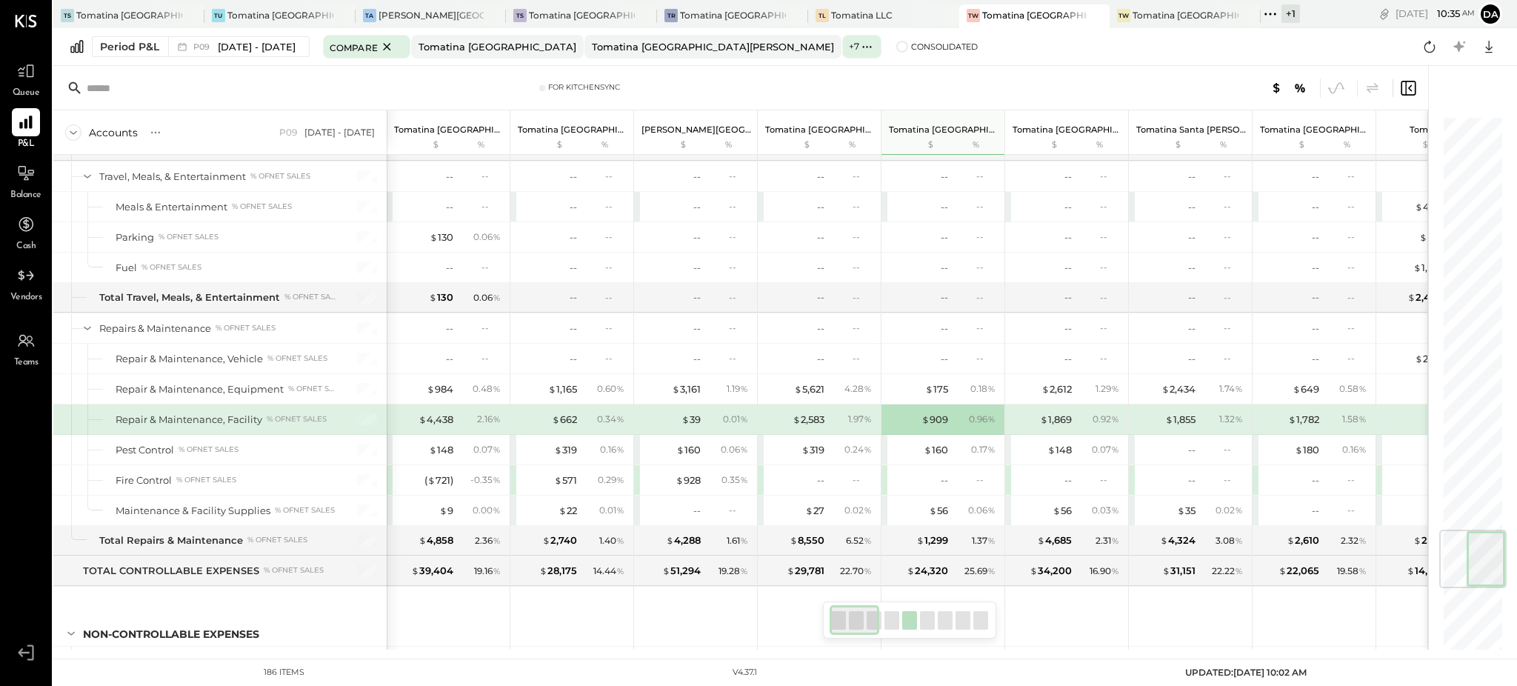
drag, startPoint x: 858, startPoint y: 623, endPoint x: 846, endPoint y: 621, distance: 12.1
click at [848, 621] on div at bounding box center [855, 620] width 50 height 30
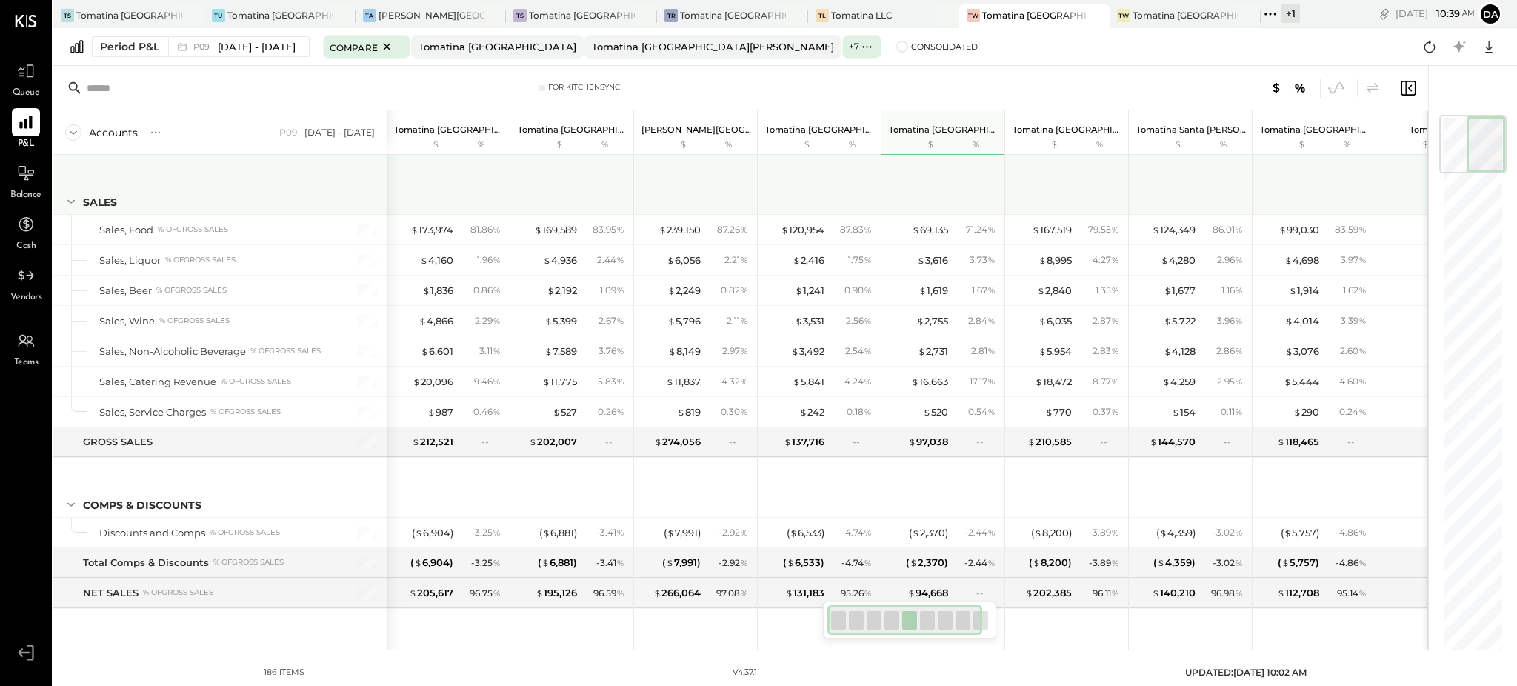
scroll to position [3565, 0]
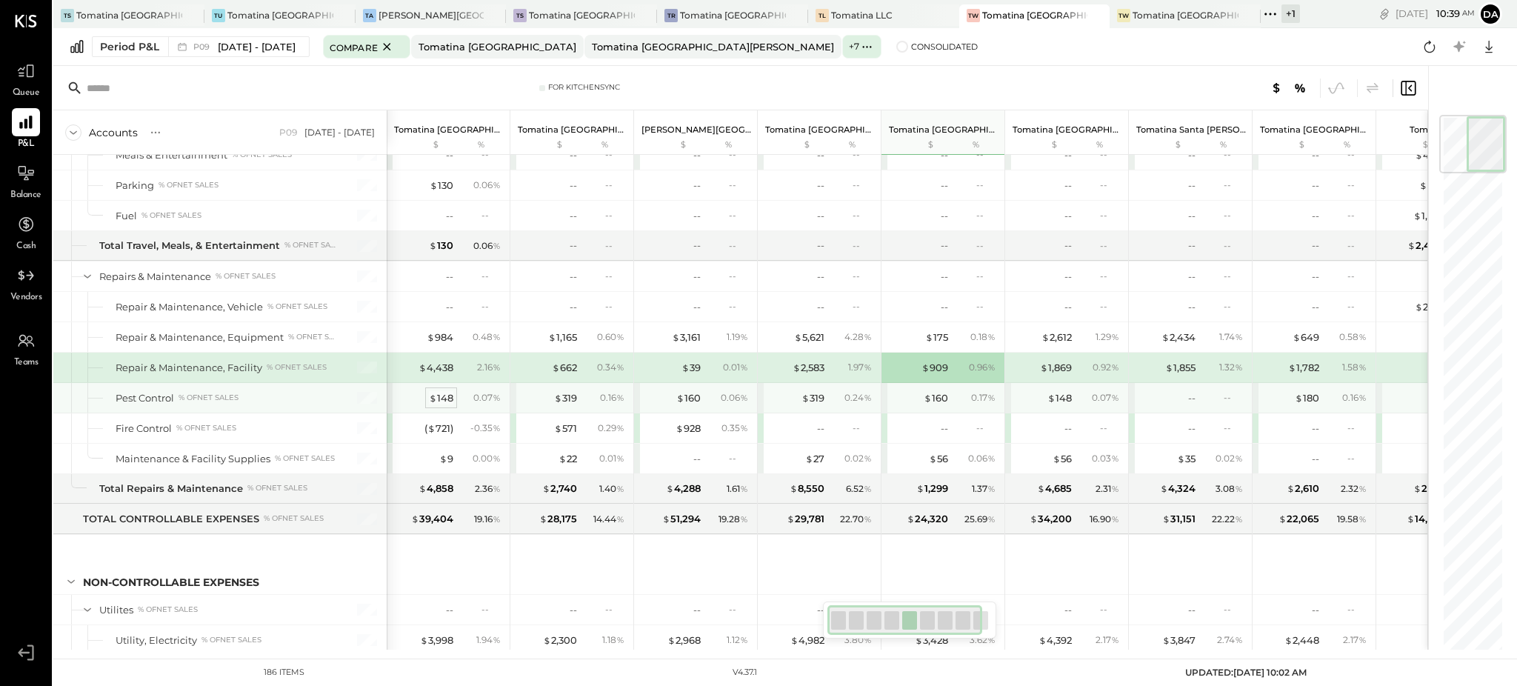
click at [445, 401] on div "$ 148" at bounding box center [441, 398] width 24 height 14
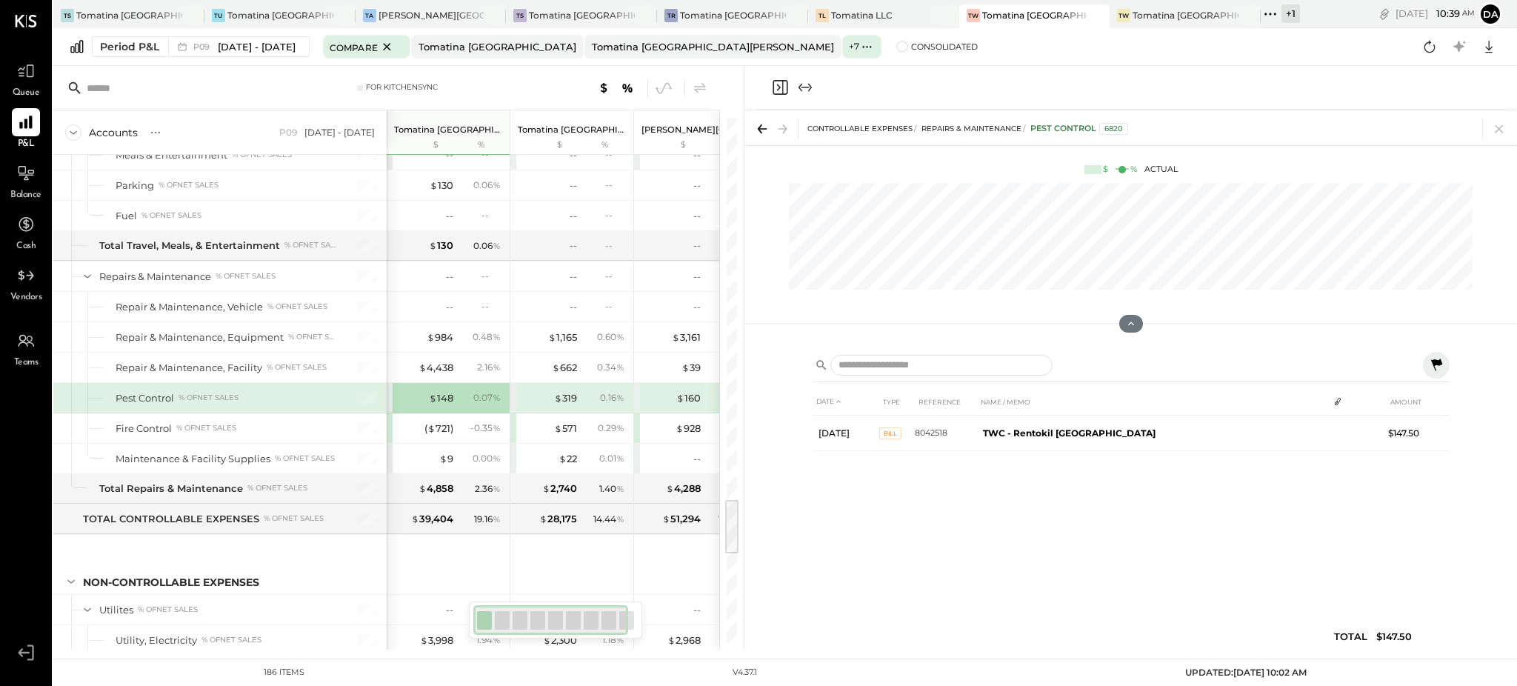
click at [1034, 564] on div "DATE TYPE REFERENCE NAME / MEMO AMOUNT [DATE] BILL 8042518 TWC - Rentokil [GEOG…" at bounding box center [1131, 522] width 637 height 269
click at [775, 87] on icon "Close panel" at bounding box center [780, 88] width 18 height 18
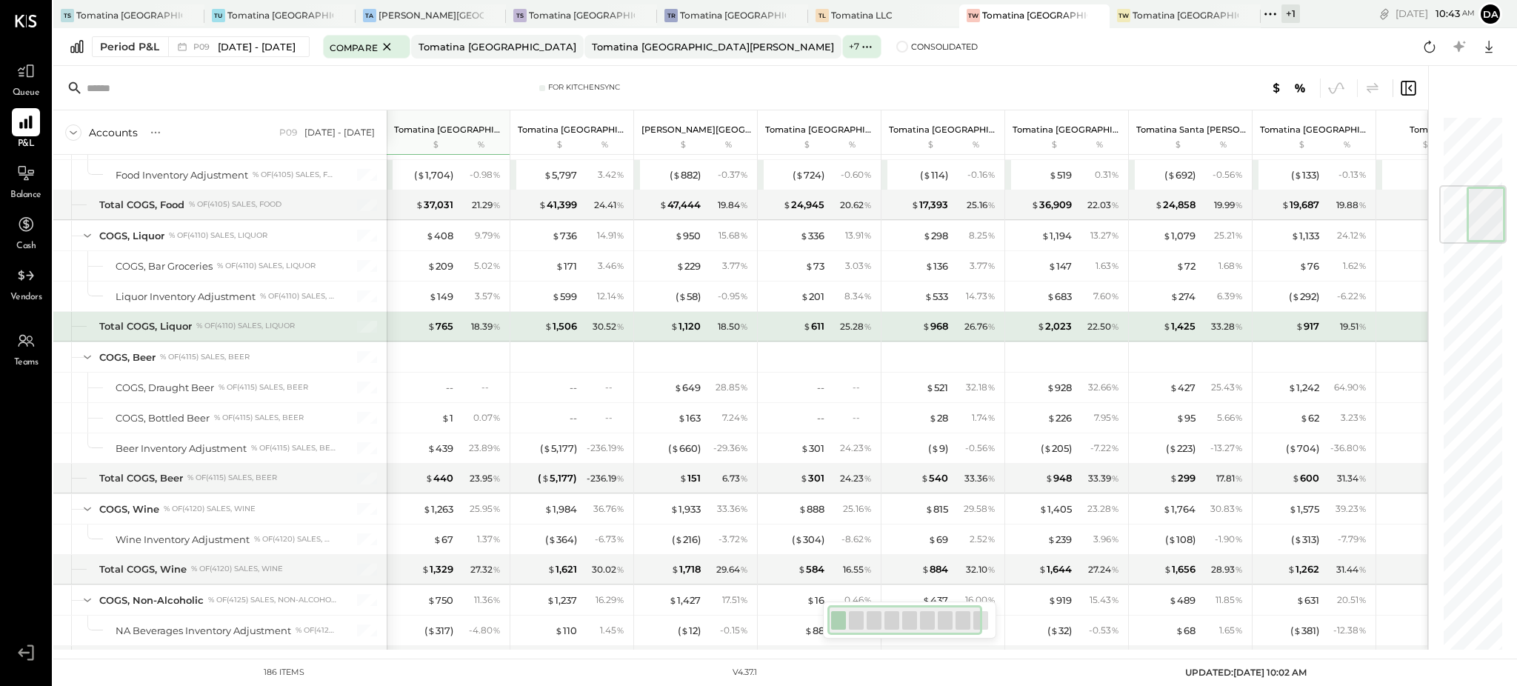
scroll to position [593, 0]
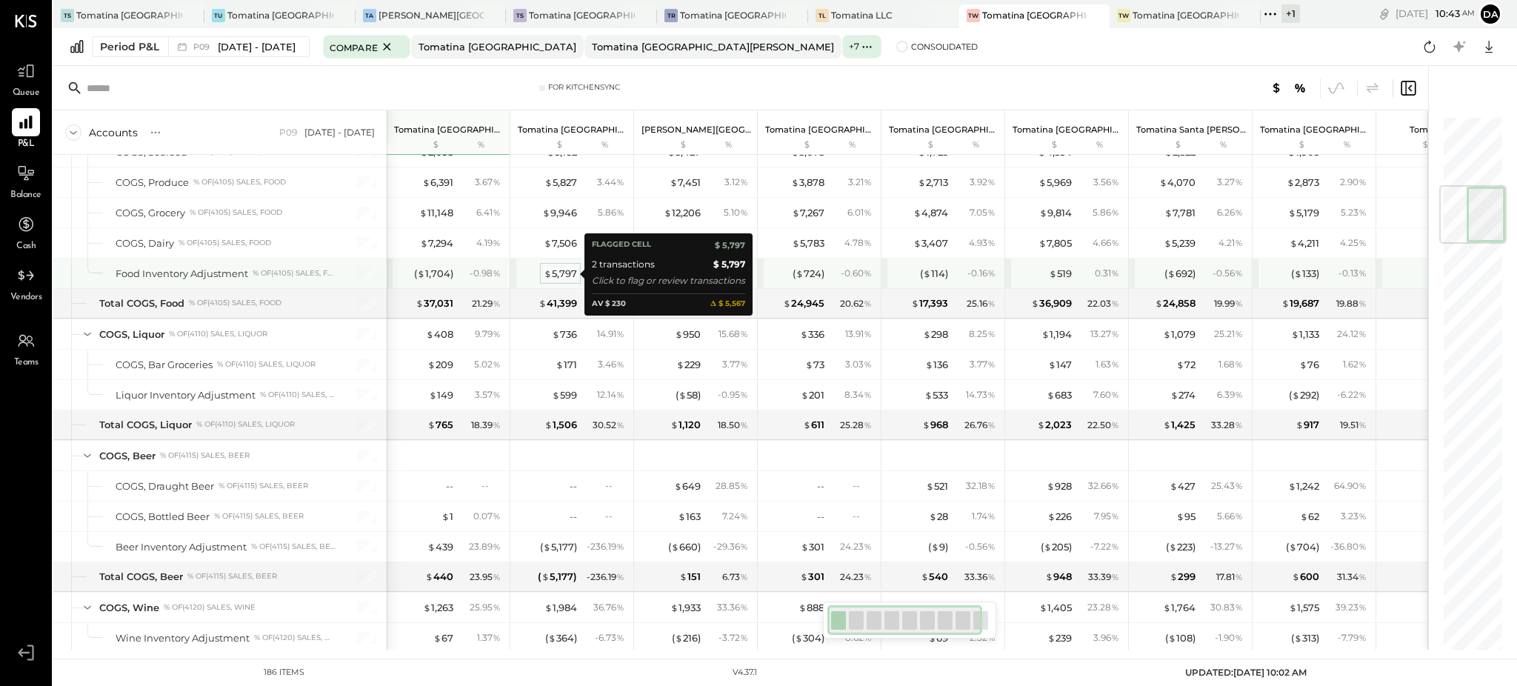
click at [564, 268] on div "$ 5,797" at bounding box center [560, 274] width 33 height 14
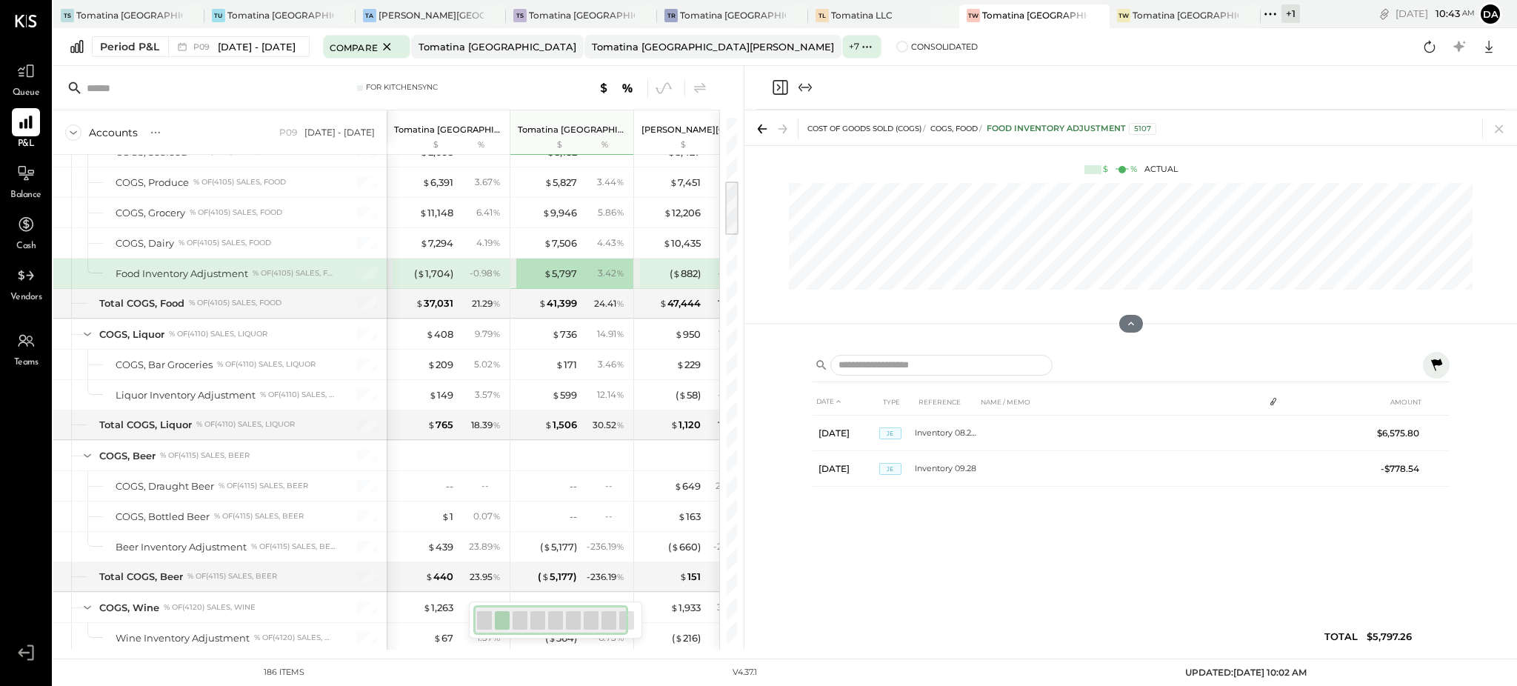
click at [1445, 360] on button at bounding box center [1436, 365] width 27 height 27
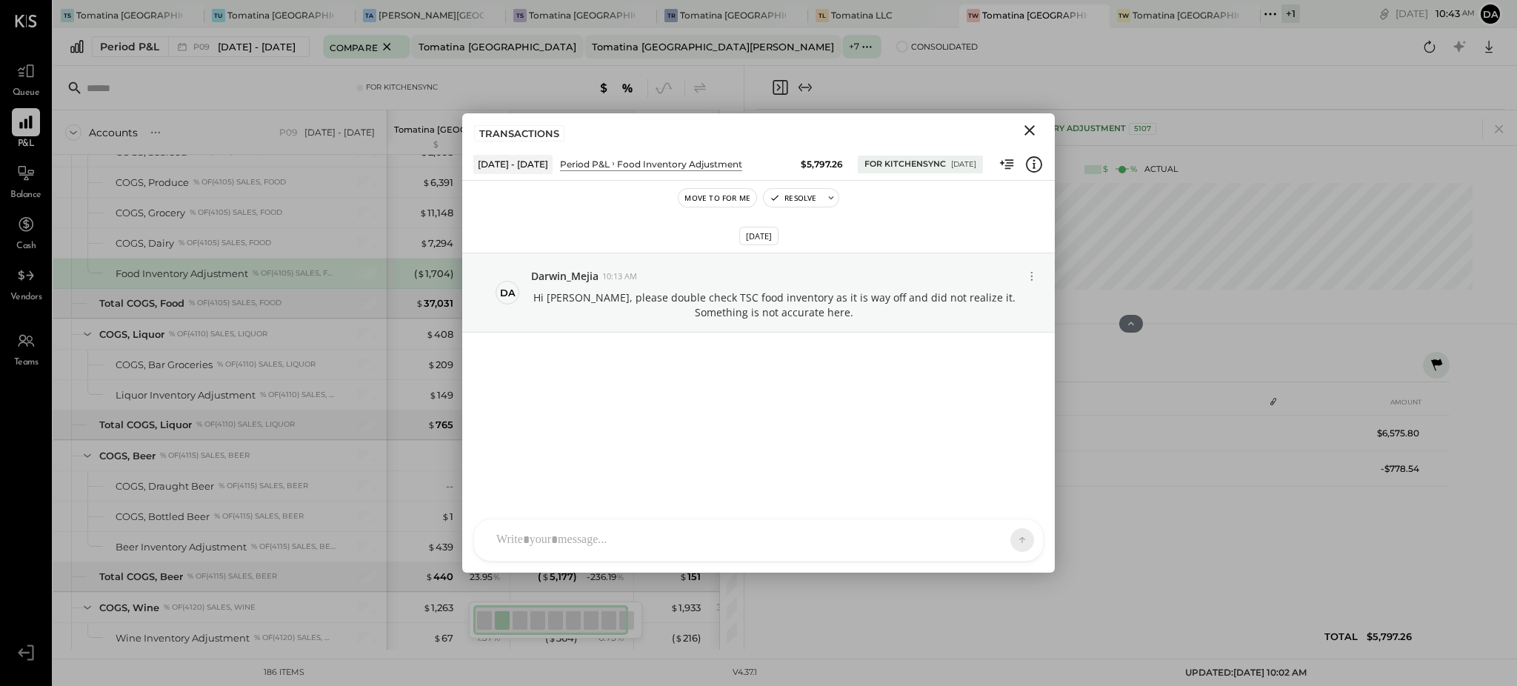
click at [1031, 129] on icon "Close" at bounding box center [1030, 130] width 10 height 10
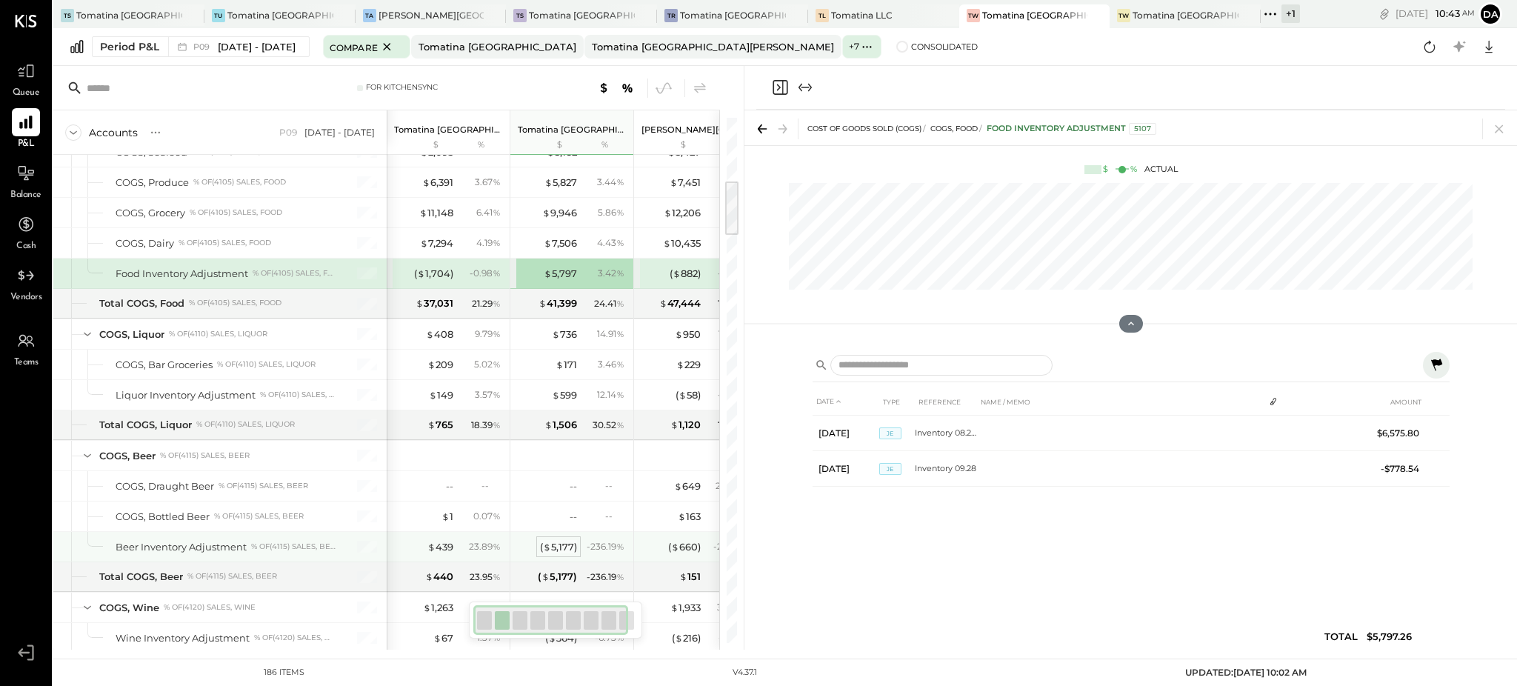
click at [558, 553] on div "( $ 5,177 )" at bounding box center [558, 547] width 37 height 14
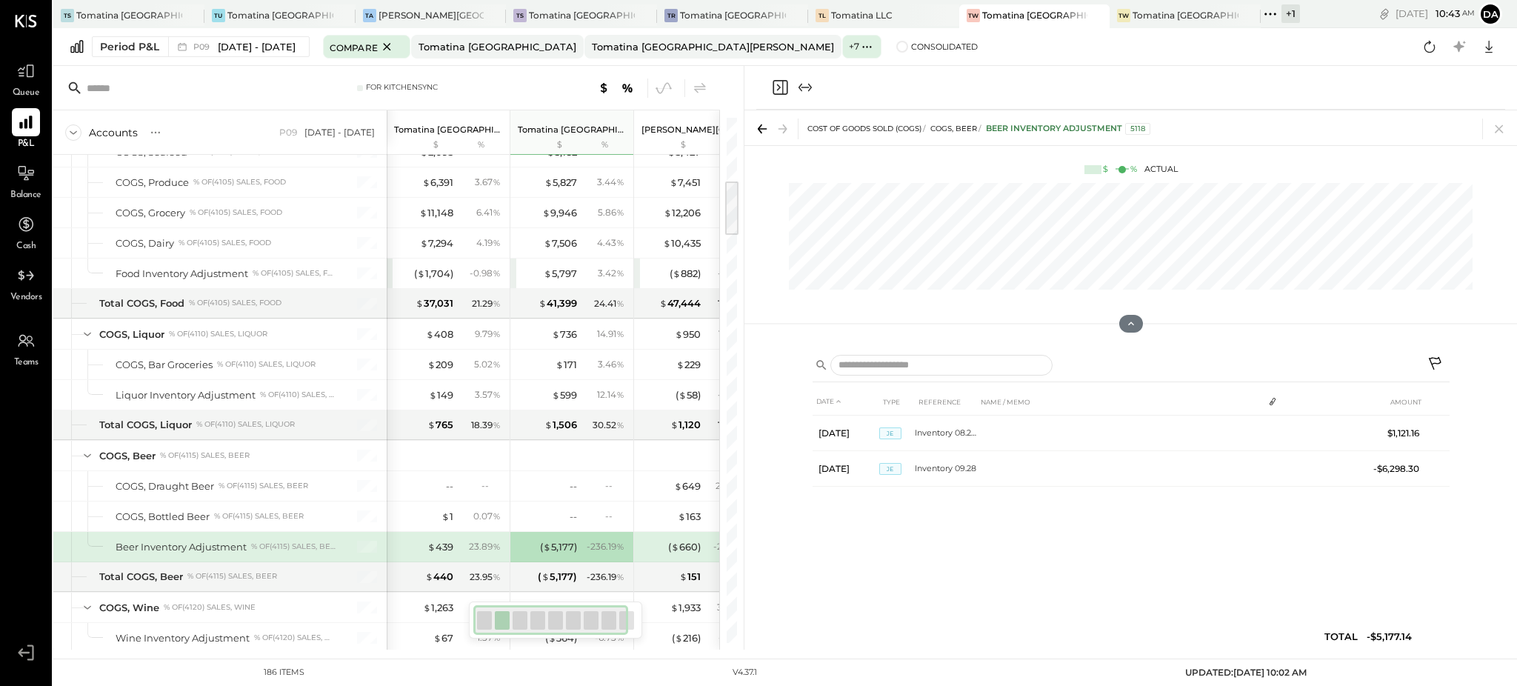
click at [1437, 356] on icon at bounding box center [1437, 365] width 18 height 18
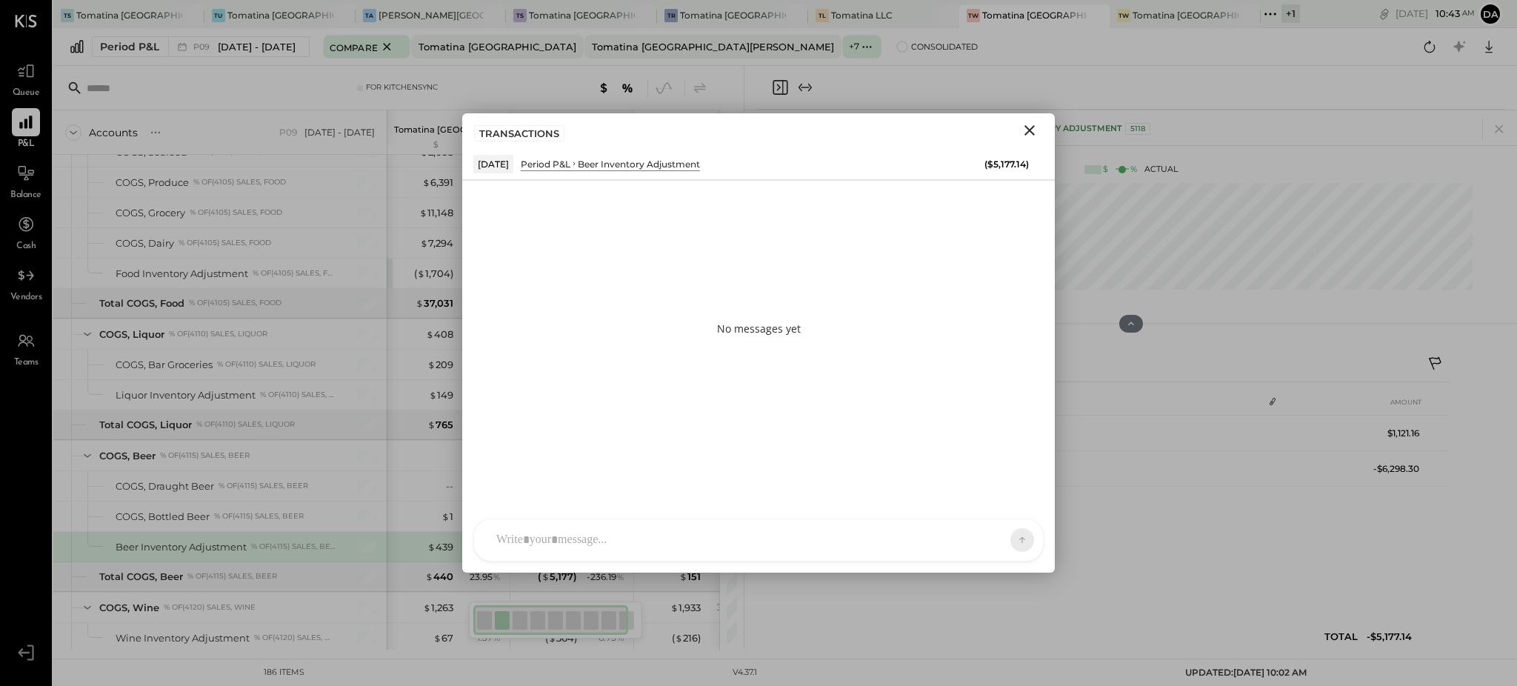
click at [582, 529] on div at bounding box center [745, 540] width 513 height 33
click at [989, 528] on button at bounding box center [994, 539] width 54 height 22
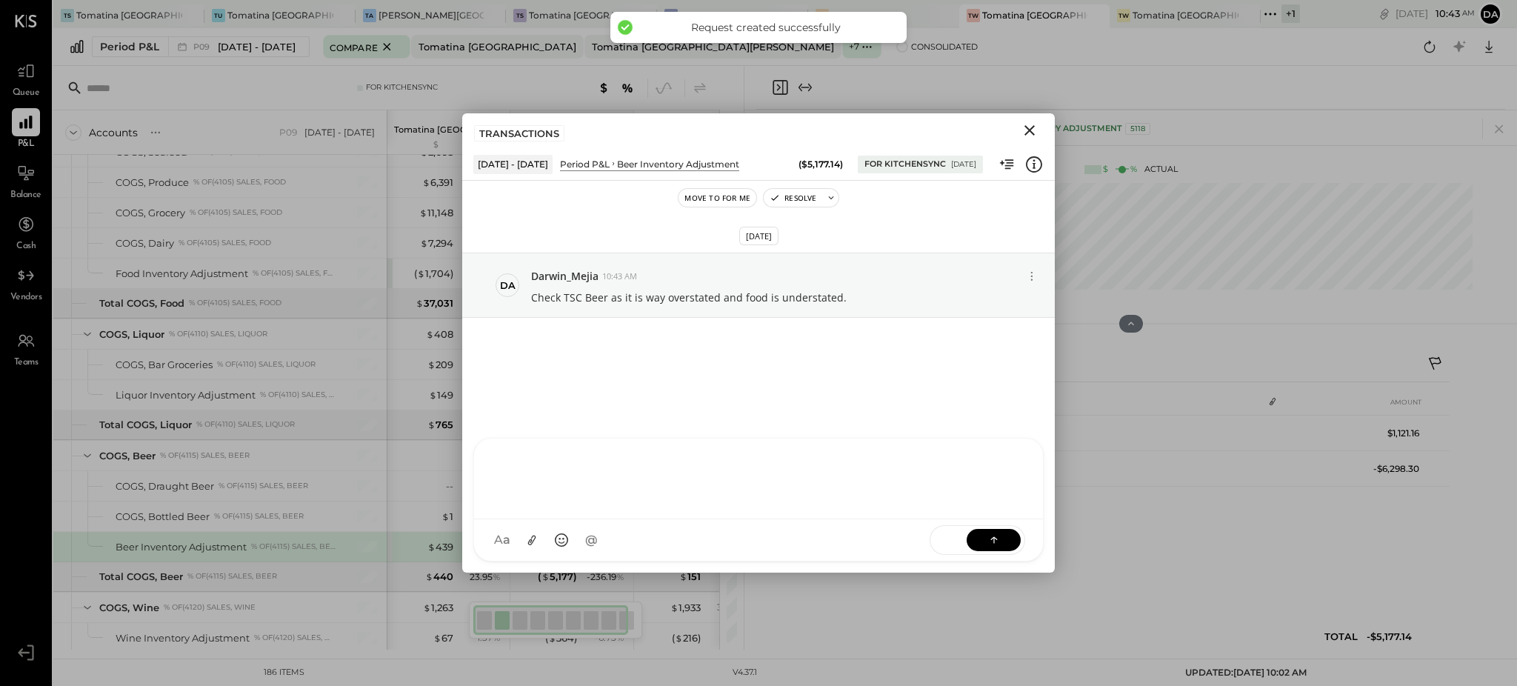
click at [1300, 145] on div "COST OF GOODS SOLD (COGS) COGS, Beer Beer Inventory Adjustment 5118" at bounding box center [1131, 127] width 773 height 35
click at [1032, 126] on icon "Close" at bounding box center [1030, 131] width 18 height 18
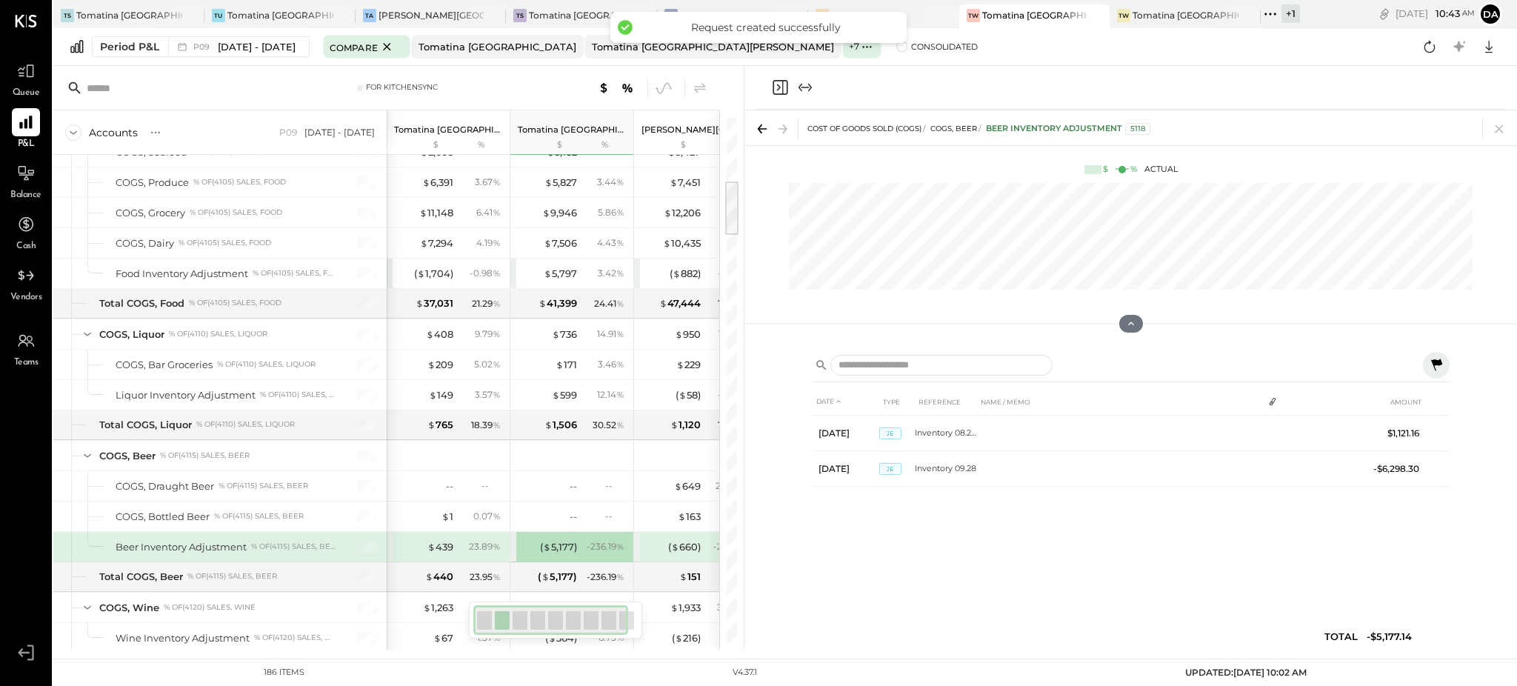
click at [774, 83] on icon "Close panel" at bounding box center [780, 88] width 18 height 18
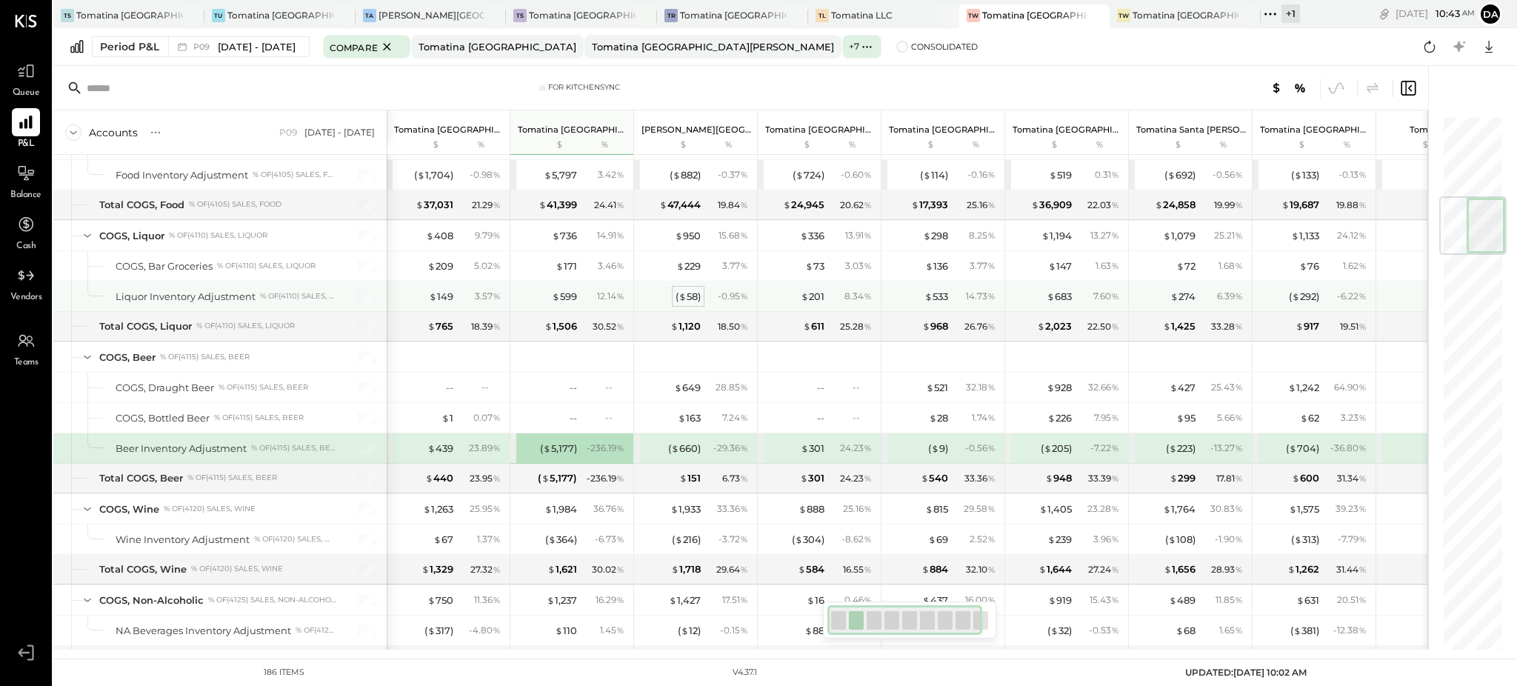
scroll to position [593, 0]
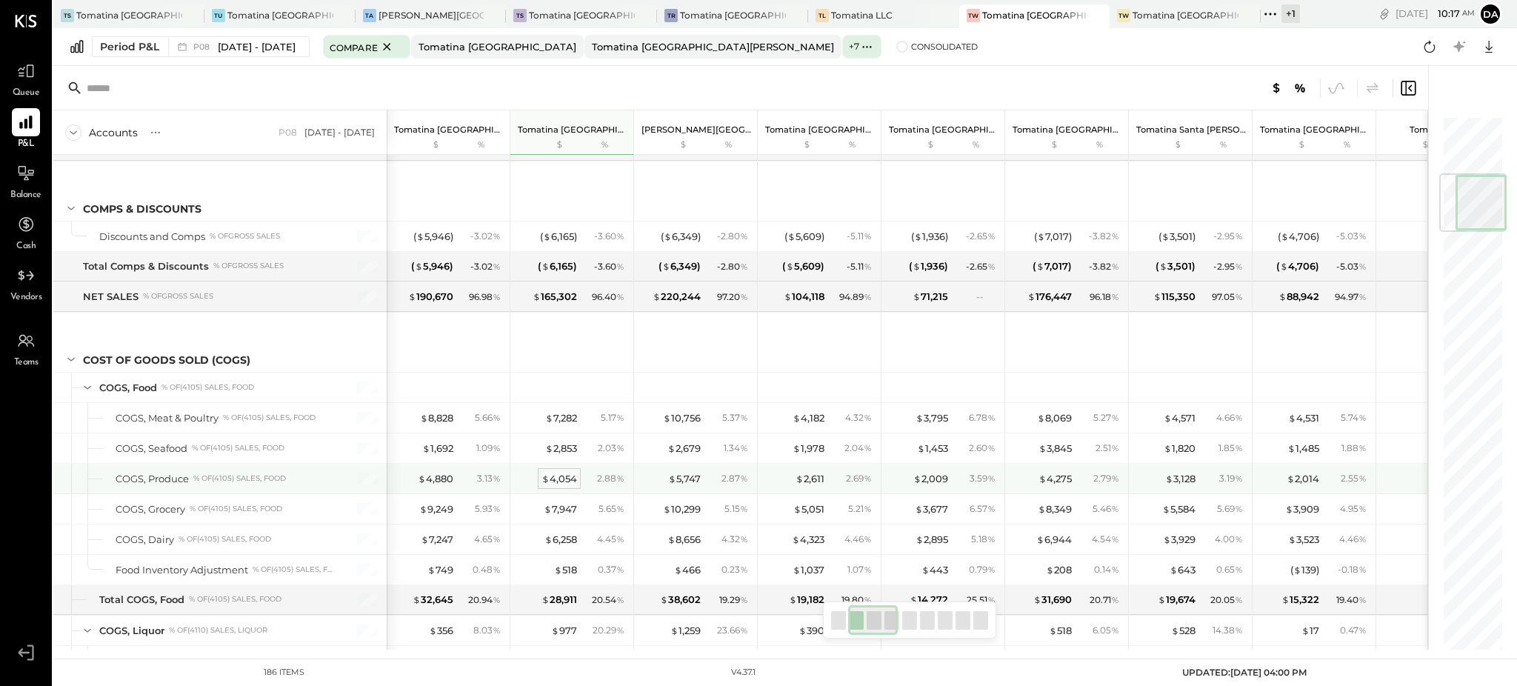
scroll to position [493, 0]
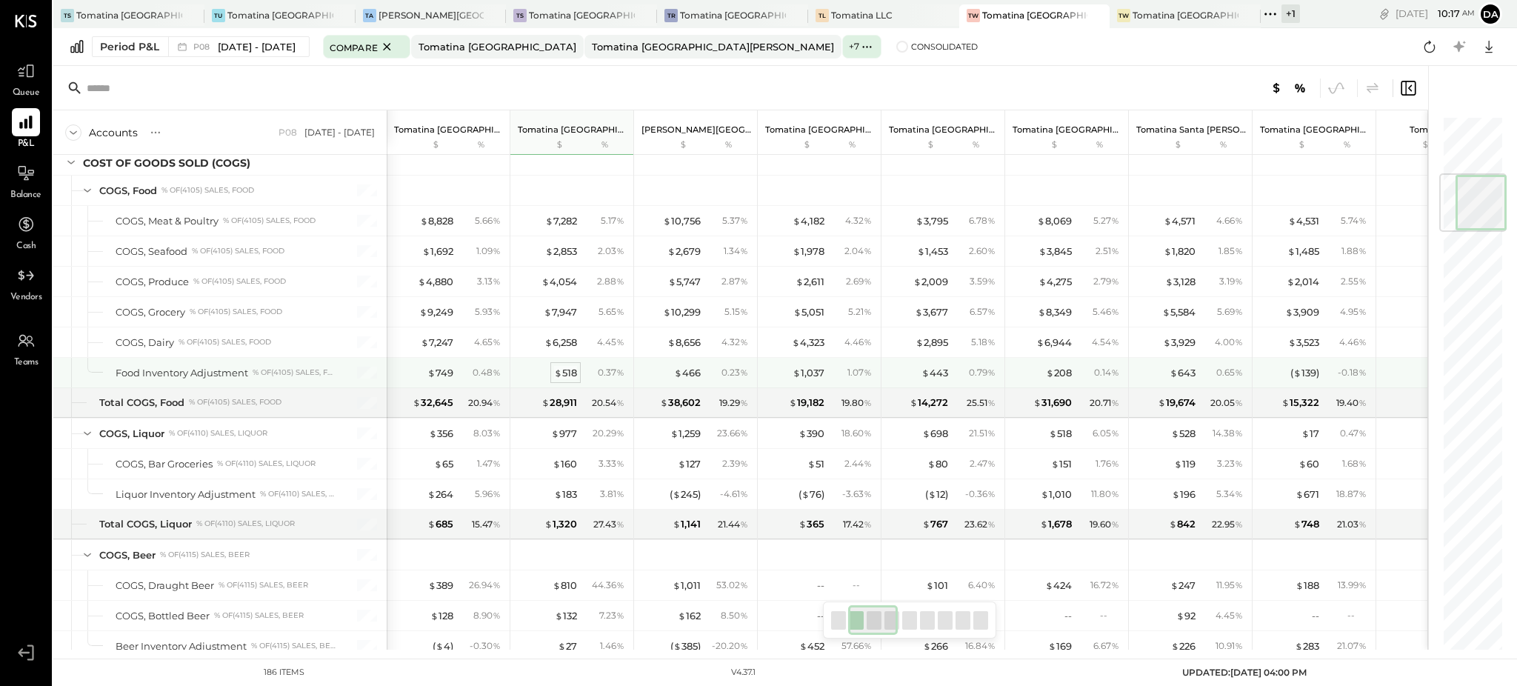
click at [568, 374] on div "$ 518" at bounding box center [565, 373] width 23 height 14
